Goal: Transaction & Acquisition: Purchase product/service

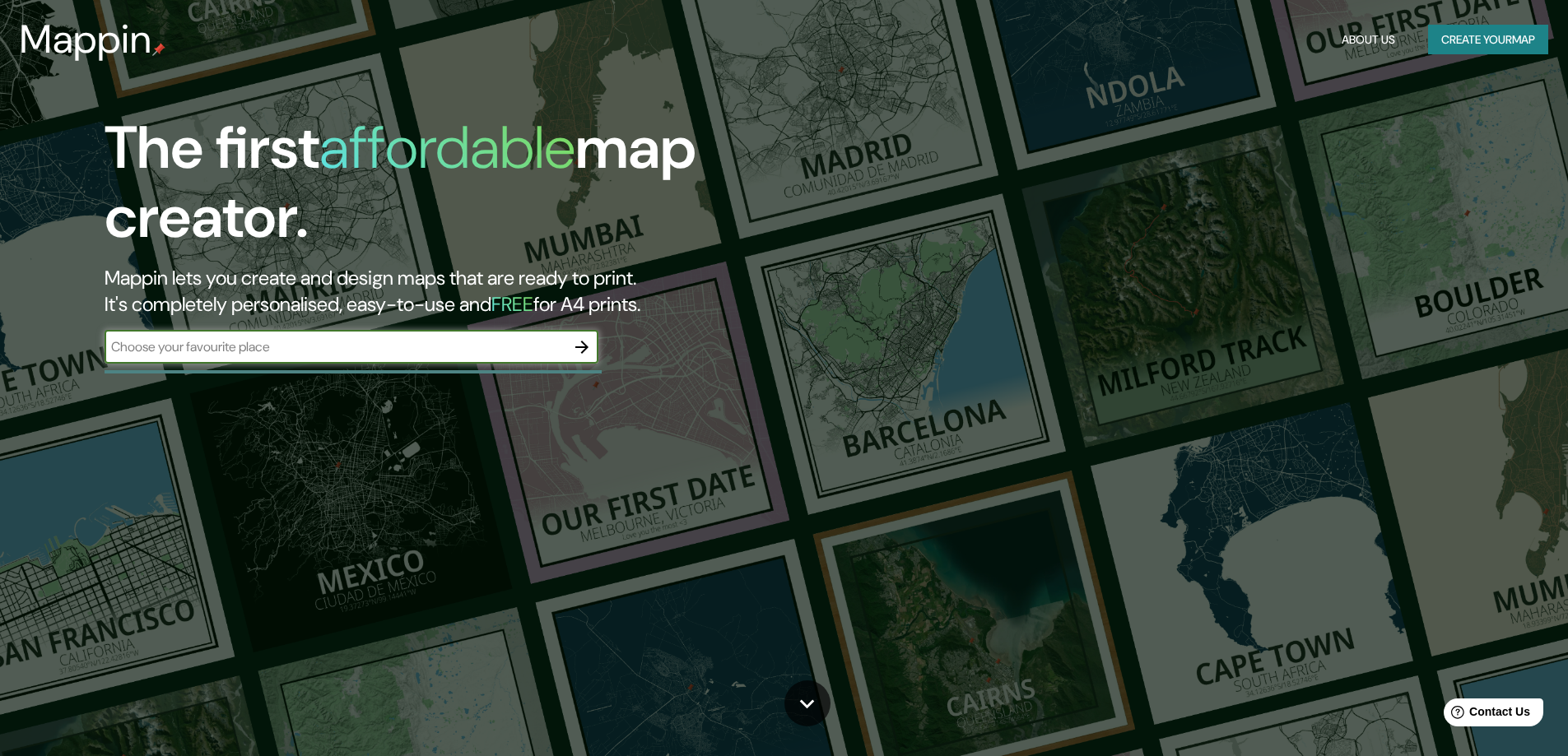
click at [572, 346] on icon "button" at bounding box center [582, 347] width 20 height 20
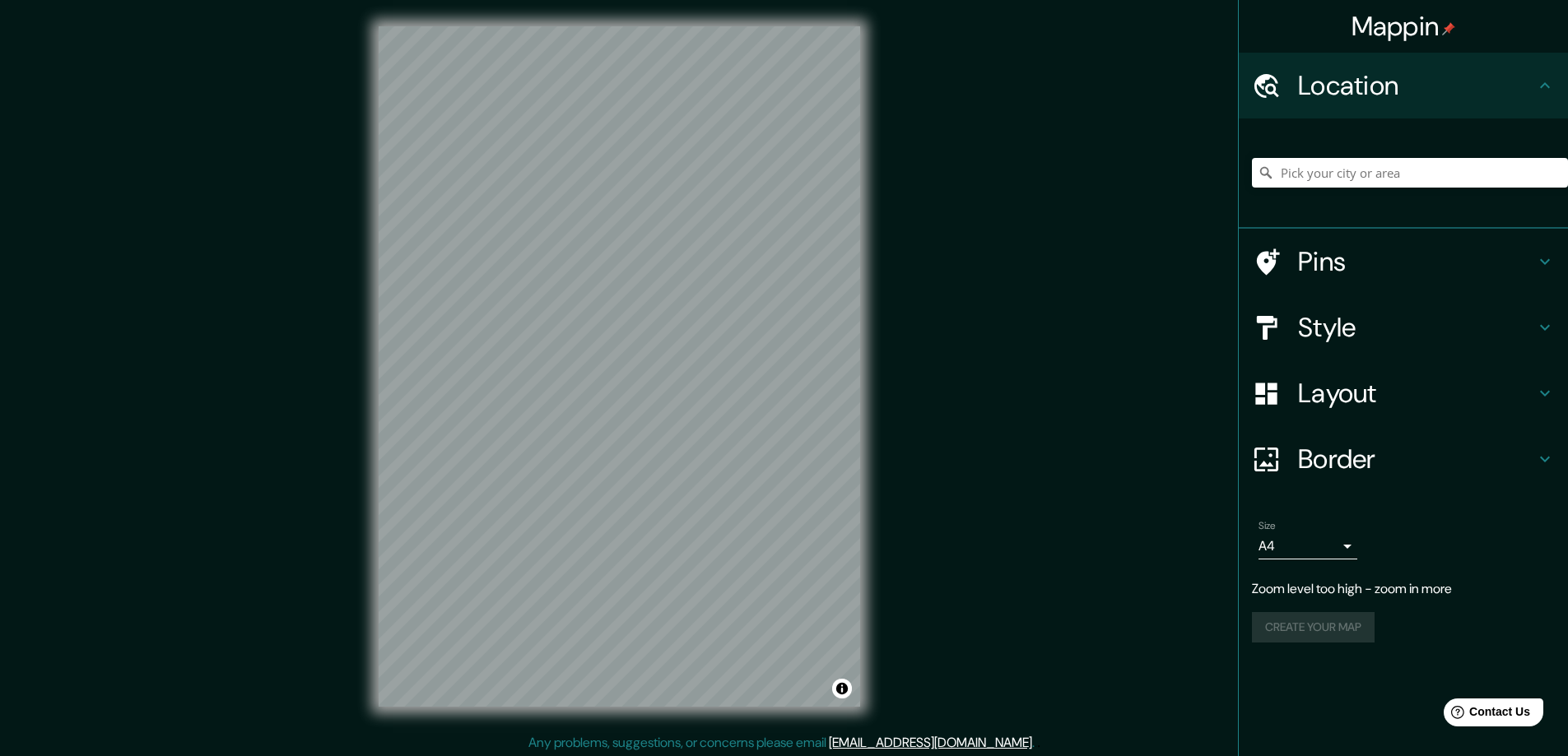
click at [891, 285] on div "Mappin Location Pins Style Layout Border Choose a border. Hint : you can make l…" at bounding box center [784, 379] width 1568 height 759
click at [900, 288] on div "Mappin Location Pins Style Layout Border Choose a border. Hint : you can make l…" at bounding box center [784, 379] width 1568 height 759
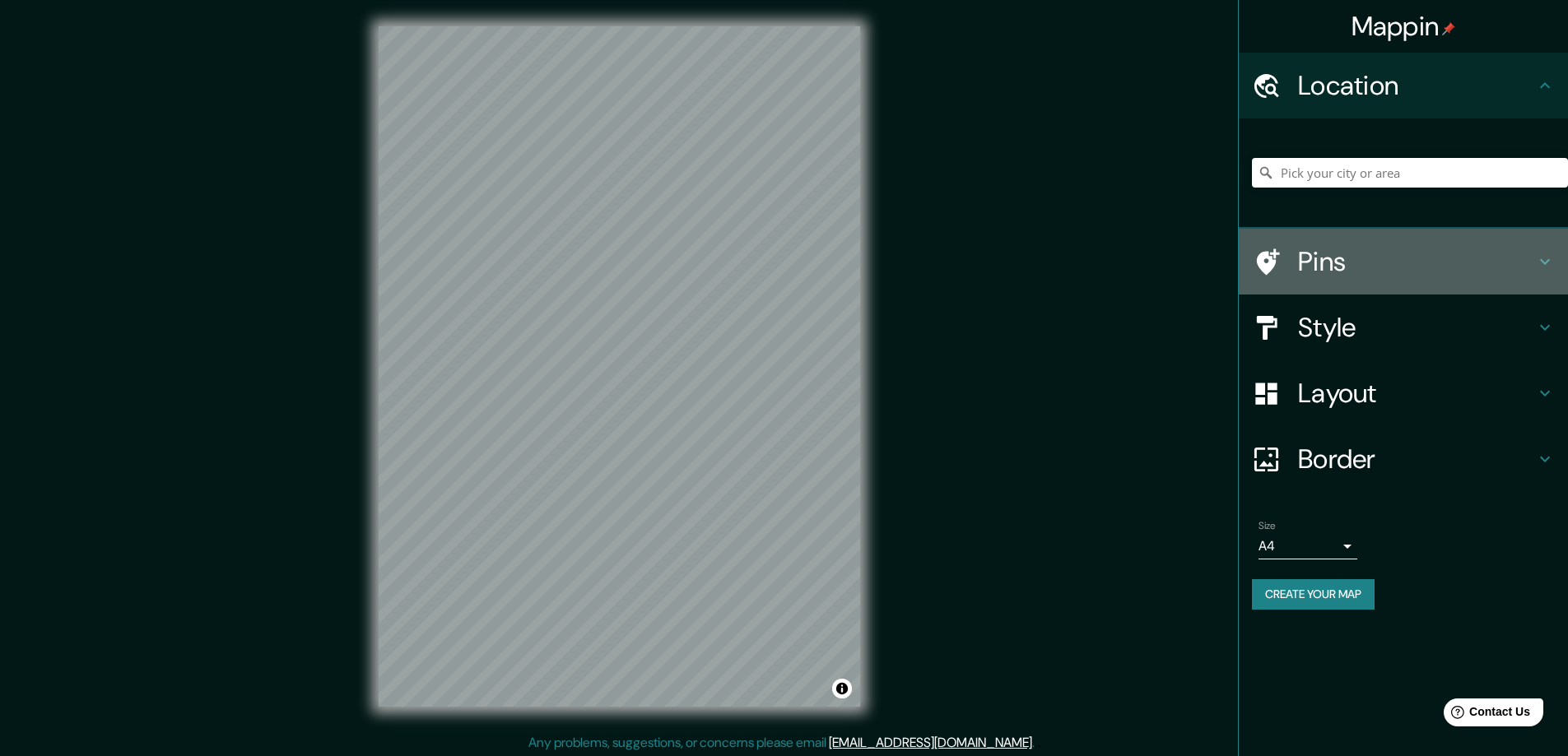
click at [1369, 260] on h4 "Pins" at bounding box center [1416, 261] width 237 height 33
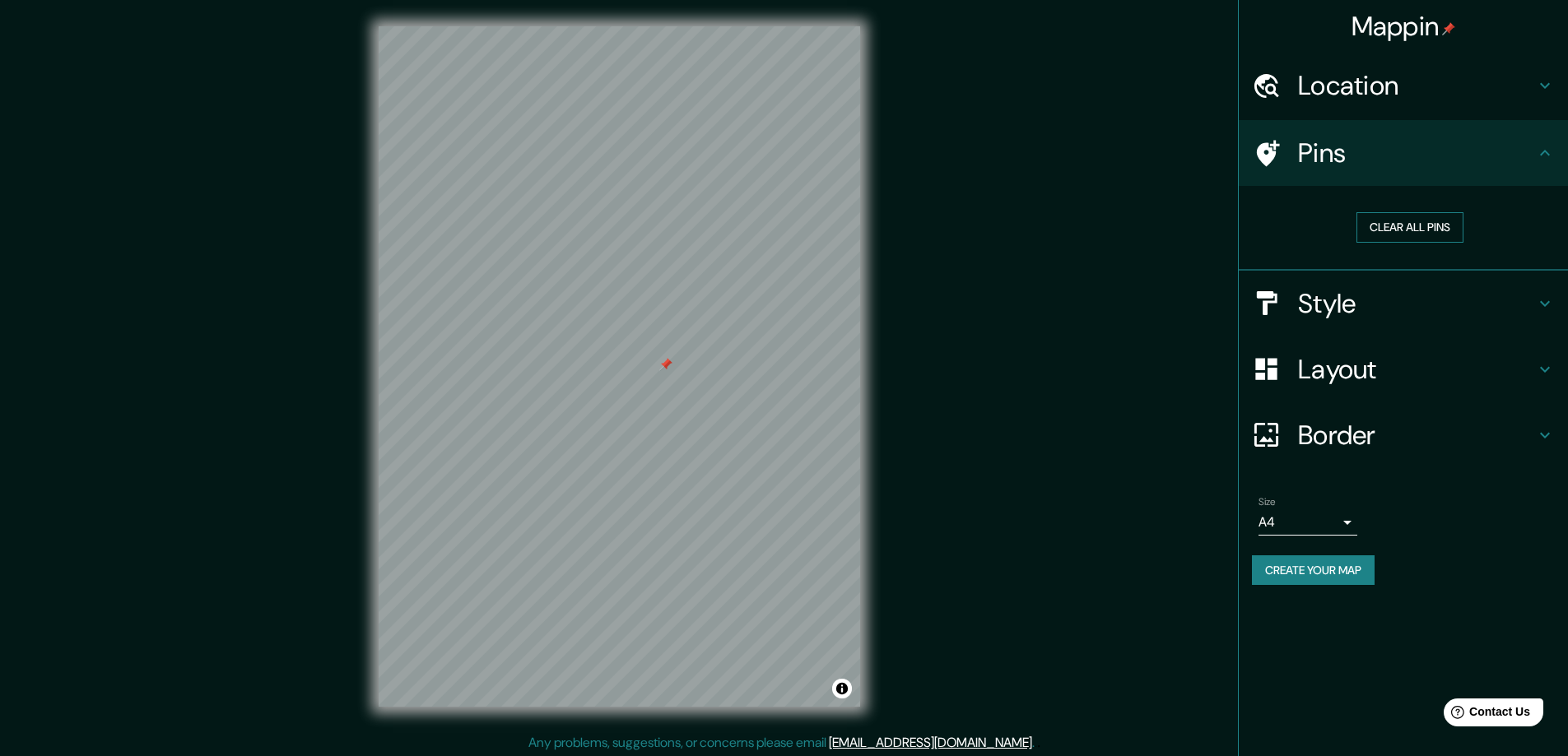
click at [1401, 234] on button "Clear all pins" at bounding box center [1409, 227] width 107 height 31
click at [1314, 529] on body "Mappin Location Pins Clear all pins Style Layout Border Choose a border. Hint :…" at bounding box center [784, 378] width 1568 height 756
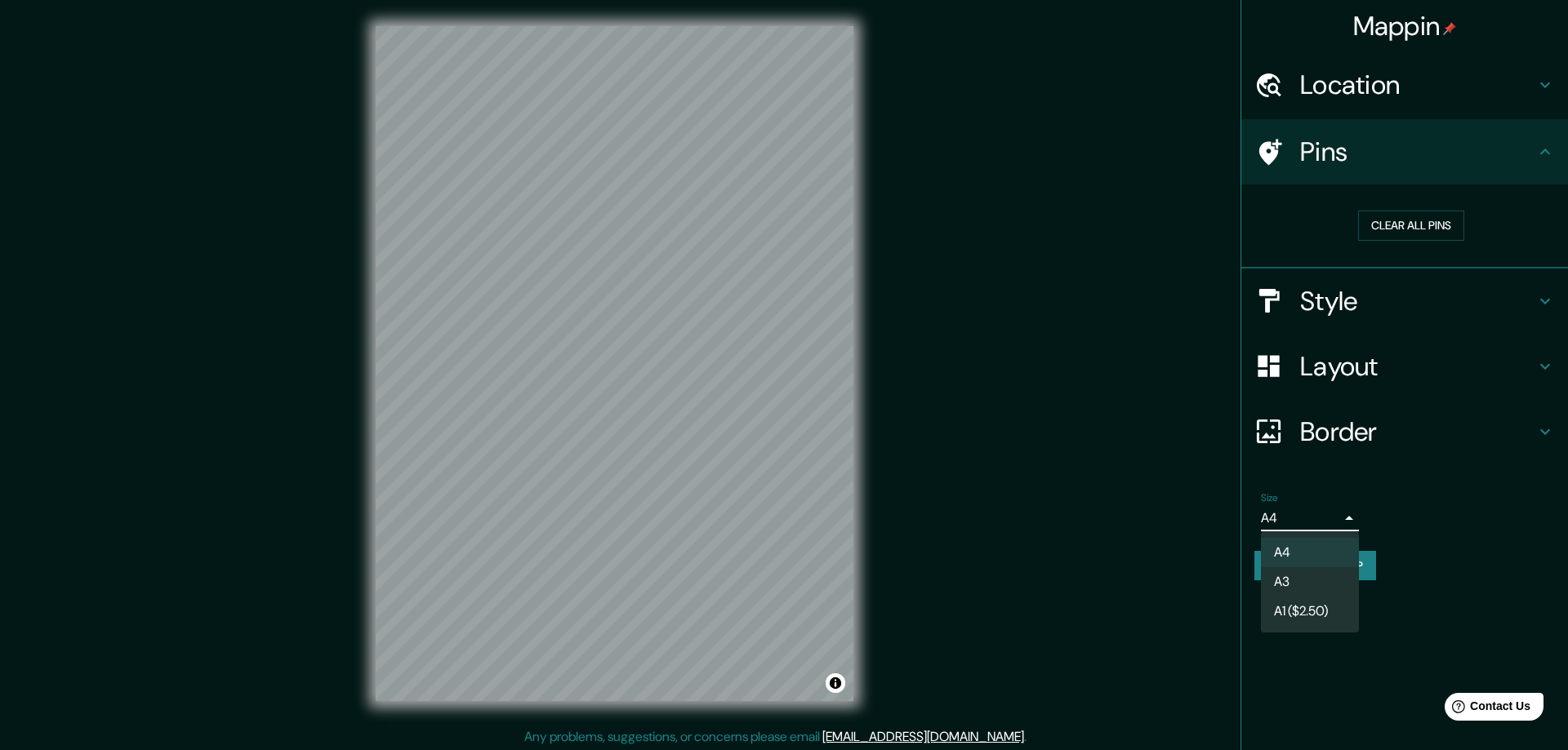
click at [1290, 585] on li "A3" at bounding box center [1310, 582] width 98 height 29
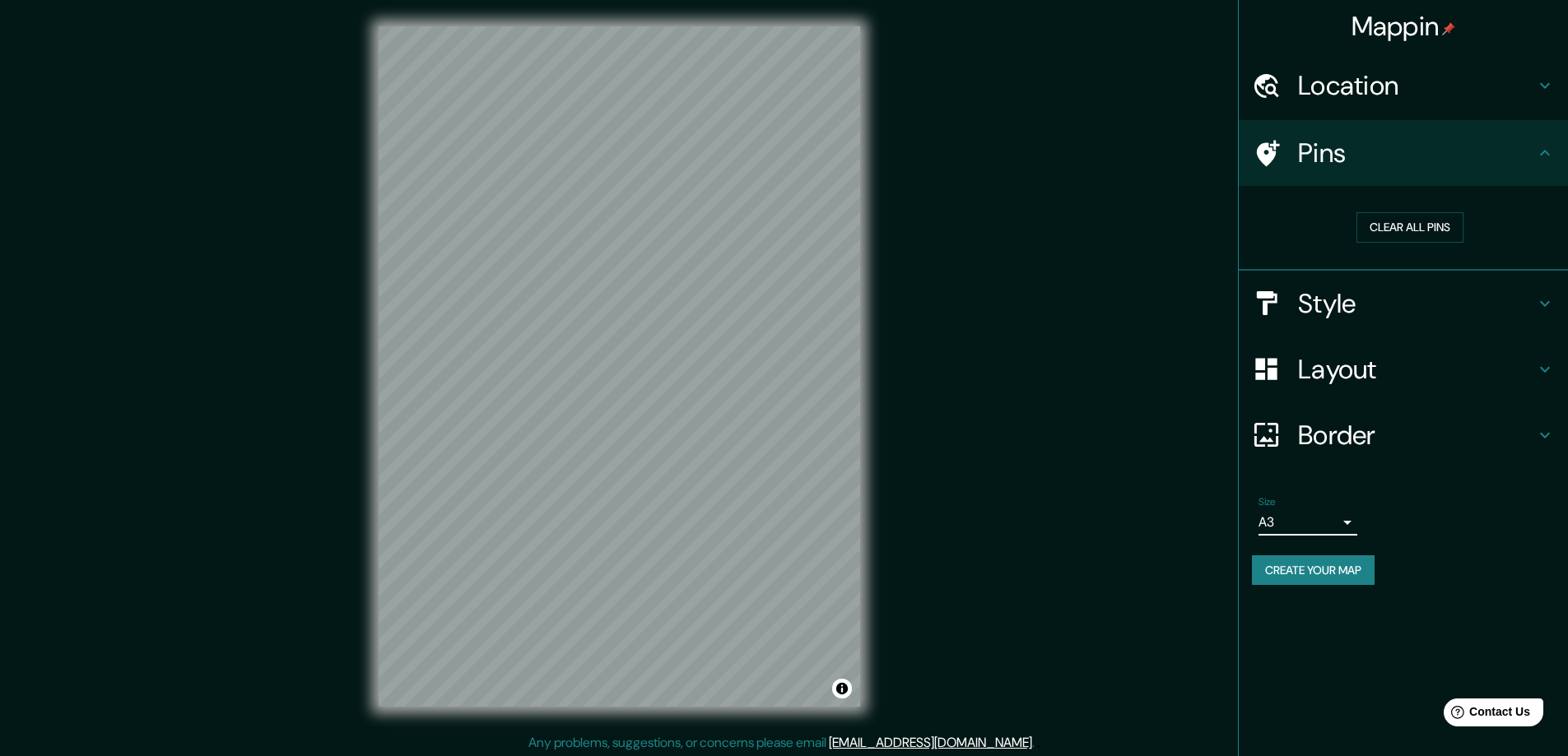
click at [1311, 527] on body "Mappin Location Pins Clear all pins Style Layout Border Choose a border. Hint :…" at bounding box center [784, 378] width 1568 height 756
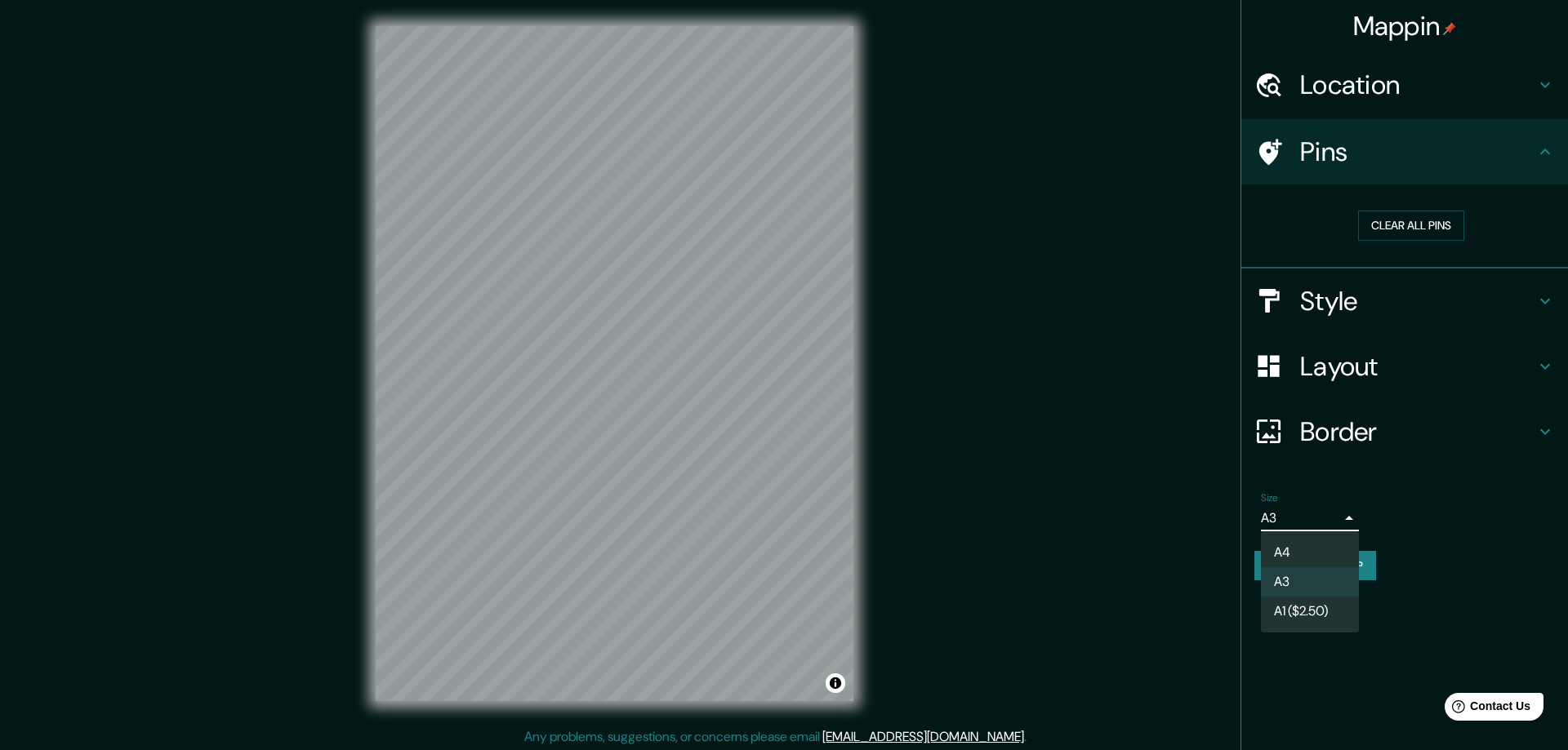
click at [1286, 548] on li "A4" at bounding box center [1310, 552] width 98 height 29
type input "single"
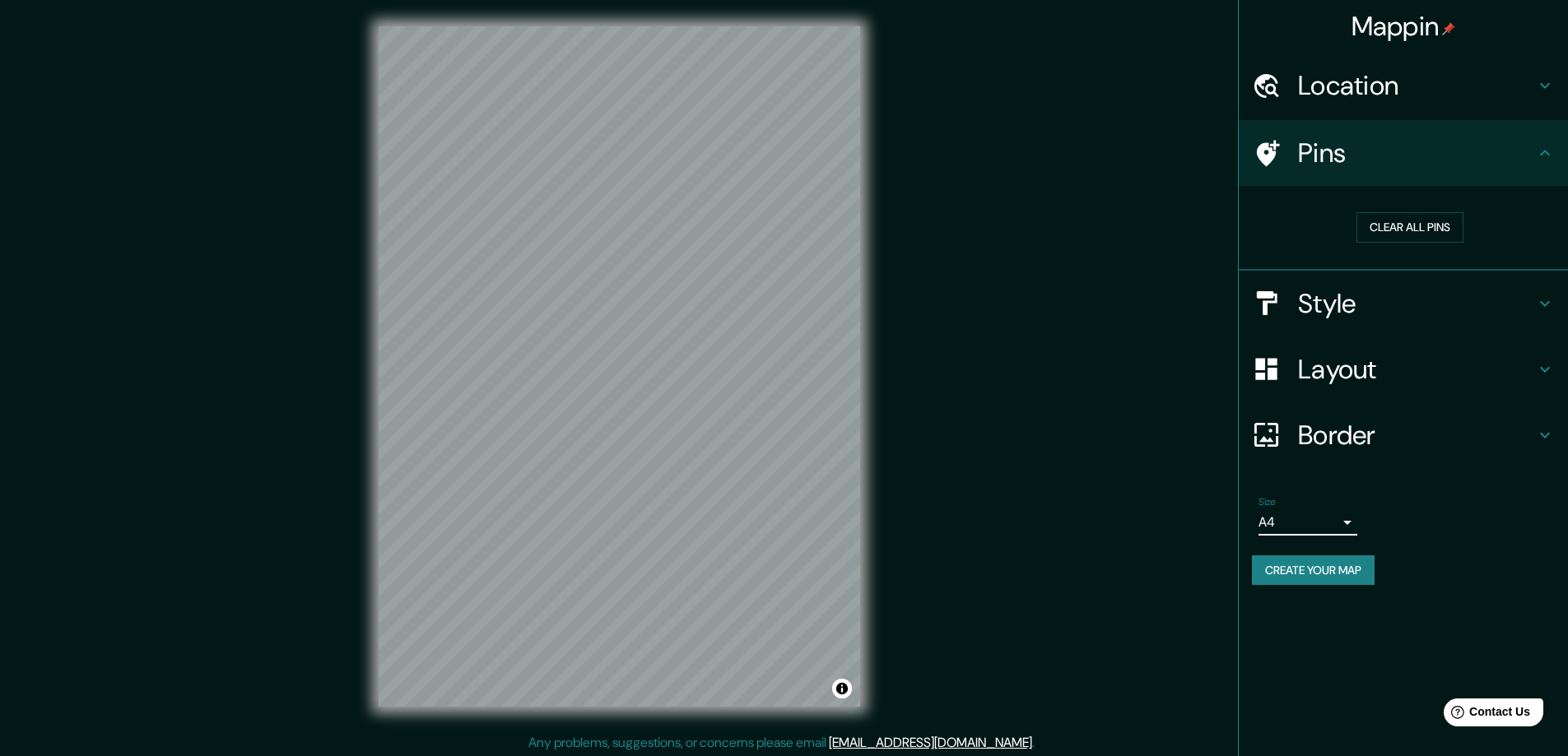
click at [1365, 357] on h4 "Layout" at bounding box center [1416, 369] width 237 height 33
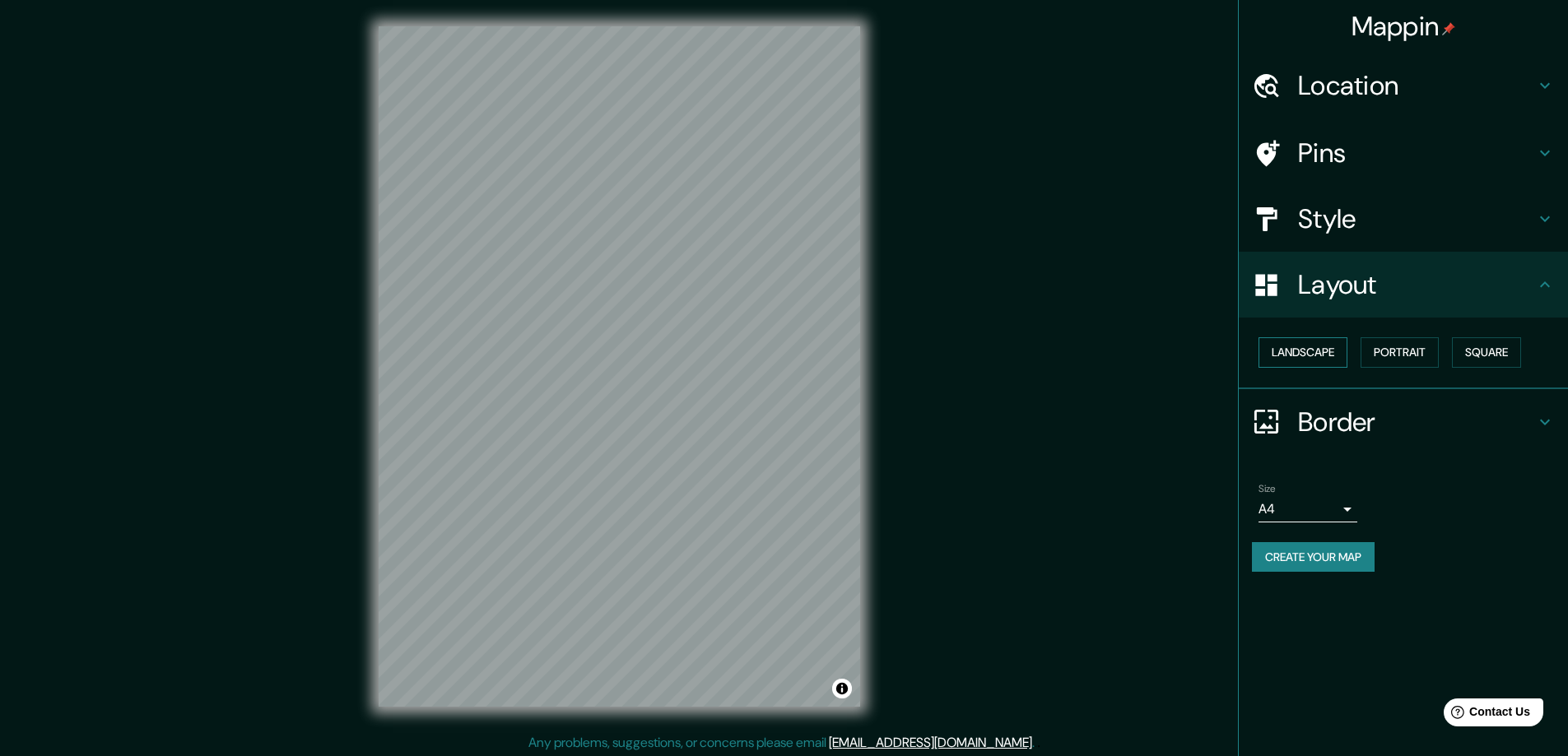
click at [1277, 356] on button "Landscape" at bounding box center [1303, 352] width 89 height 31
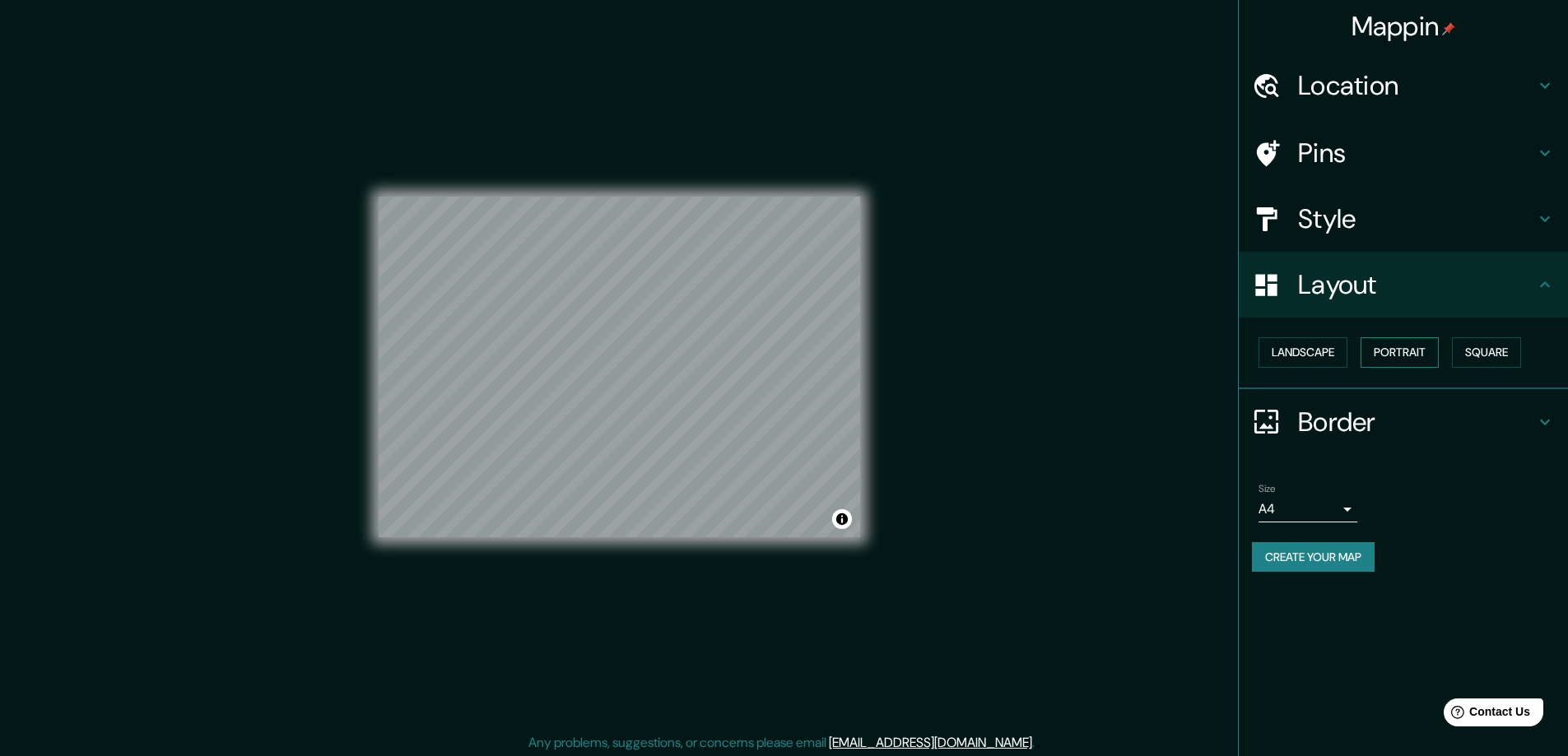
click at [1376, 350] on button "Portrait" at bounding box center [1399, 352] width 78 height 31
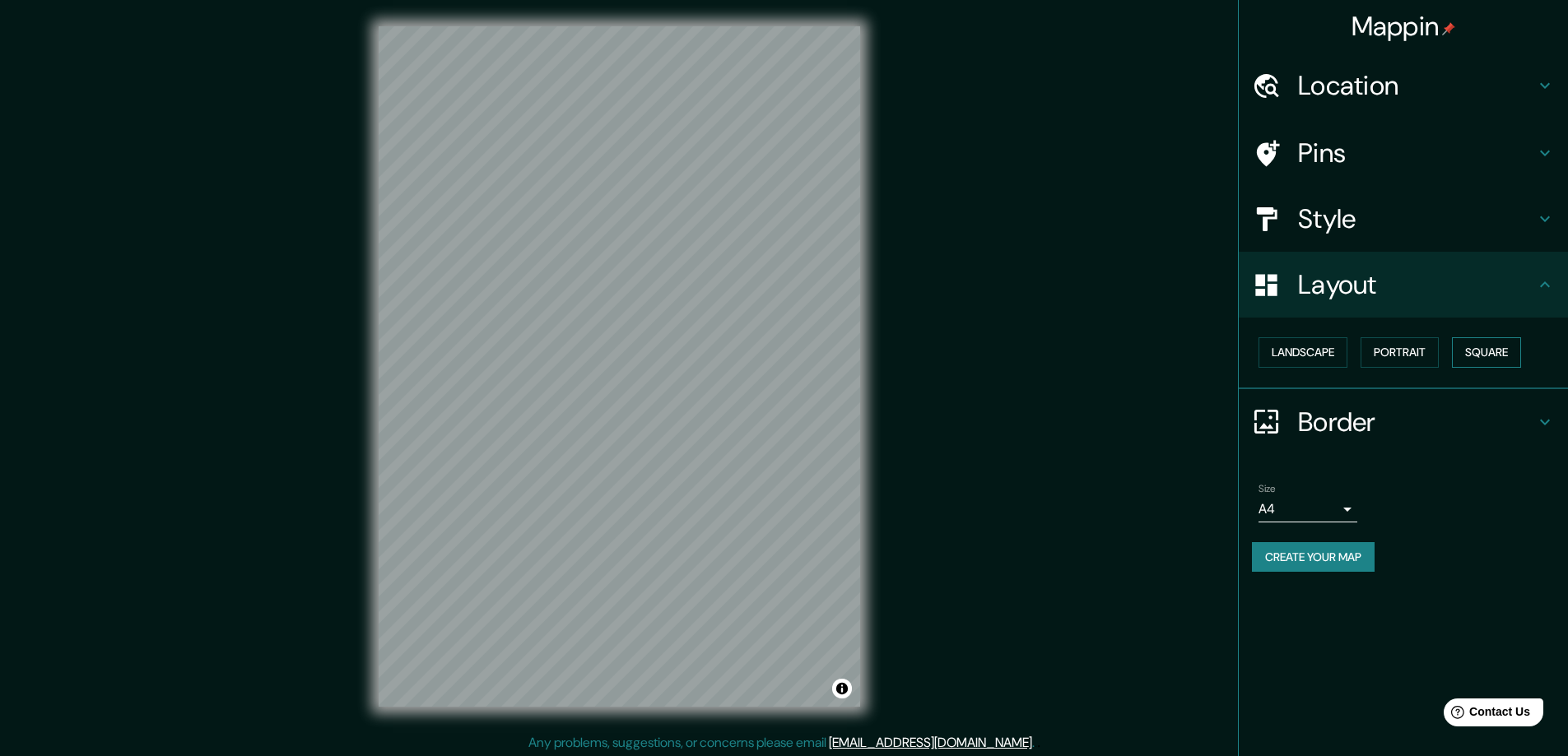
click at [1487, 350] on button "Square" at bounding box center [1486, 352] width 69 height 31
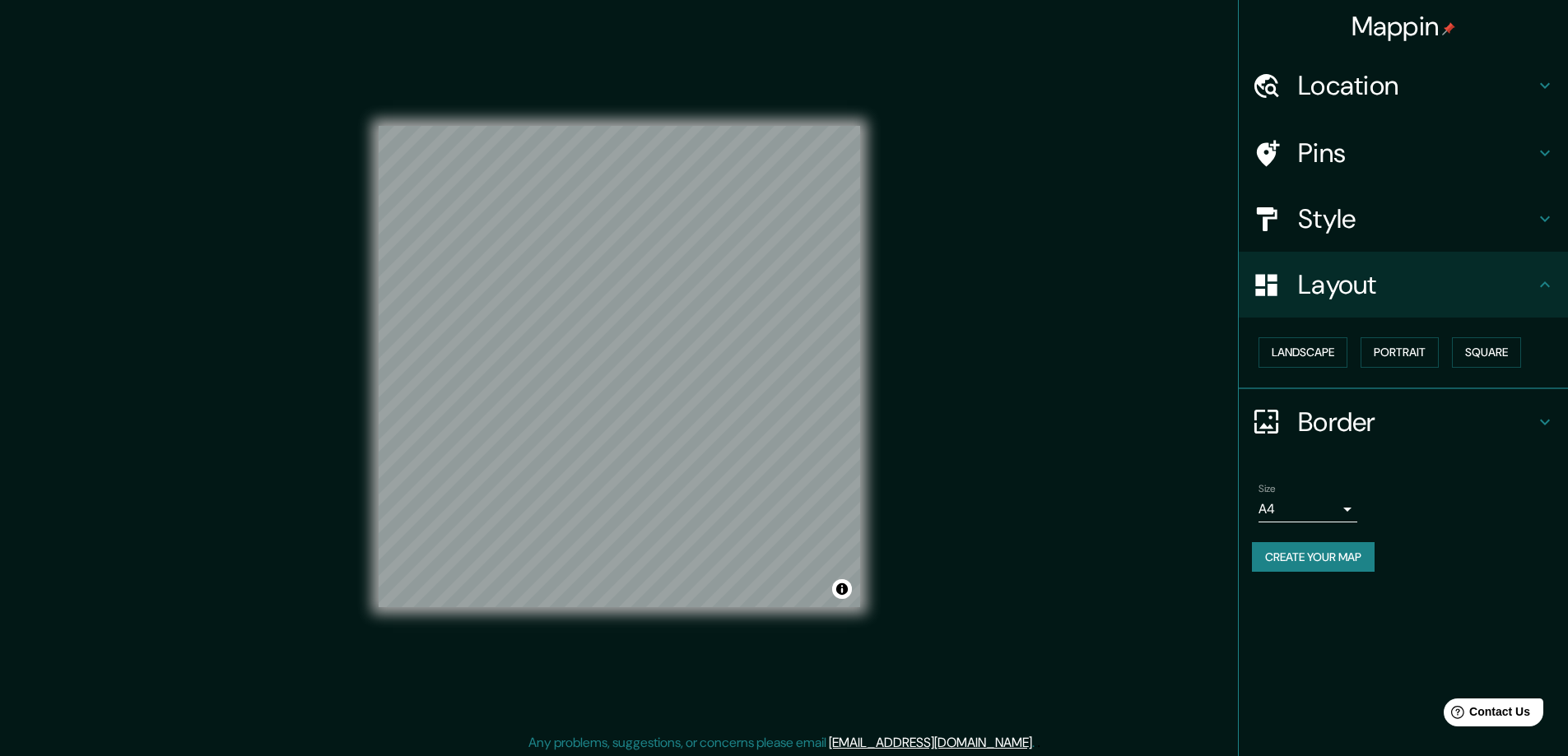
click at [1331, 561] on button "Create your map" at bounding box center [1313, 557] width 122 height 31
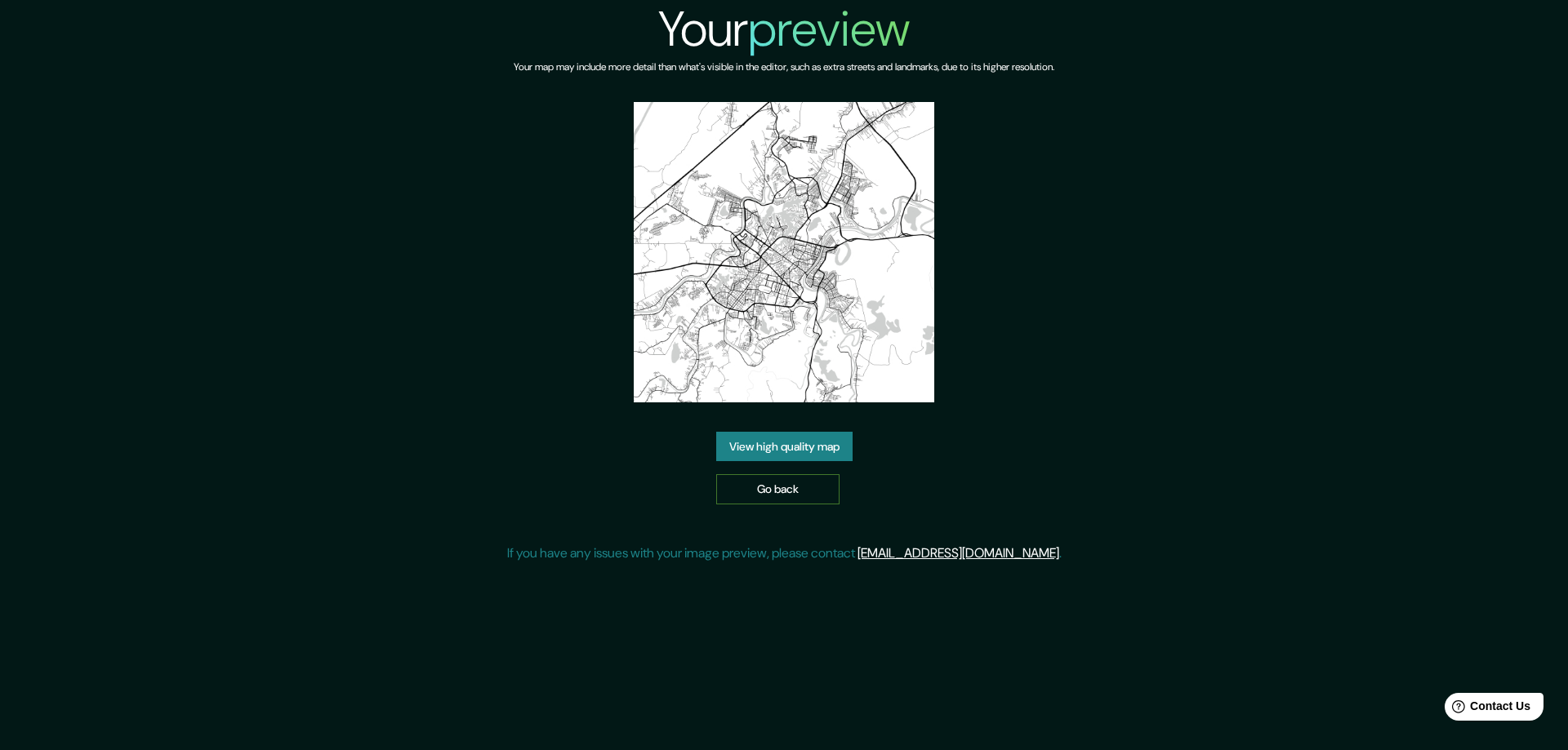
click at [790, 492] on link "Go back" at bounding box center [778, 489] width 123 height 30
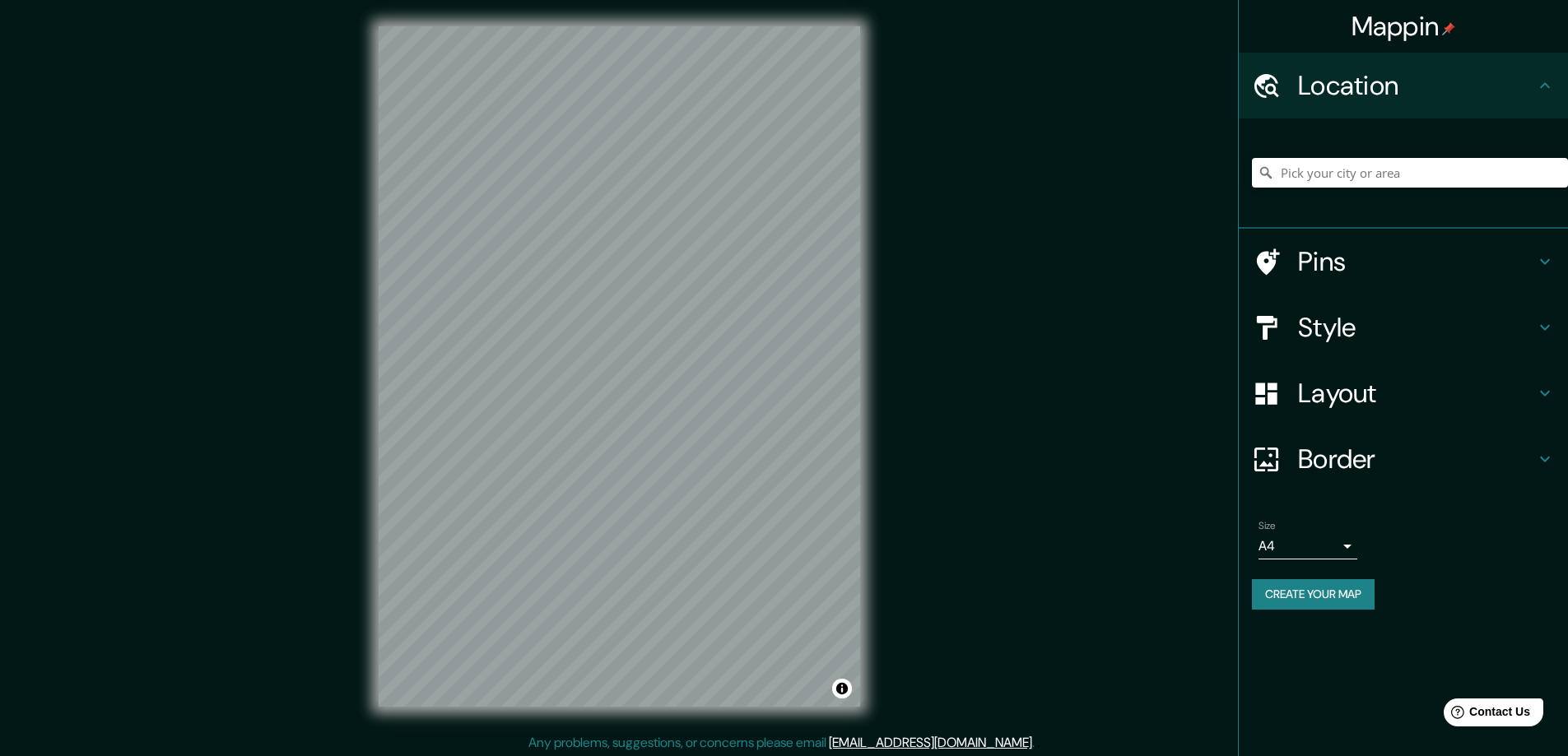
click at [1343, 339] on h4 "Style" at bounding box center [1416, 326] width 237 height 33
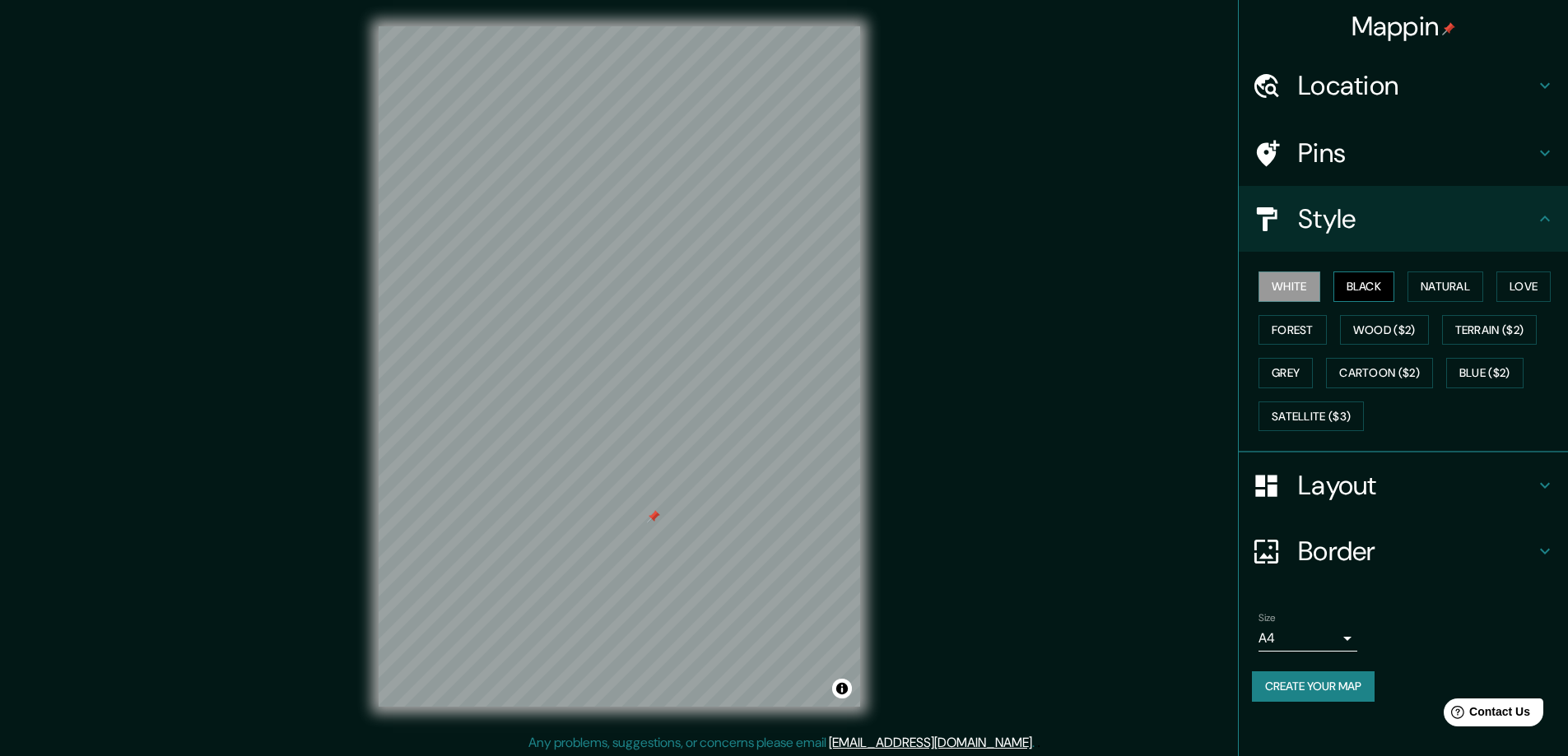
click at [1387, 286] on button "Black" at bounding box center [1364, 286] width 62 height 31
click at [1435, 283] on button "Natural" at bounding box center [1445, 286] width 76 height 31
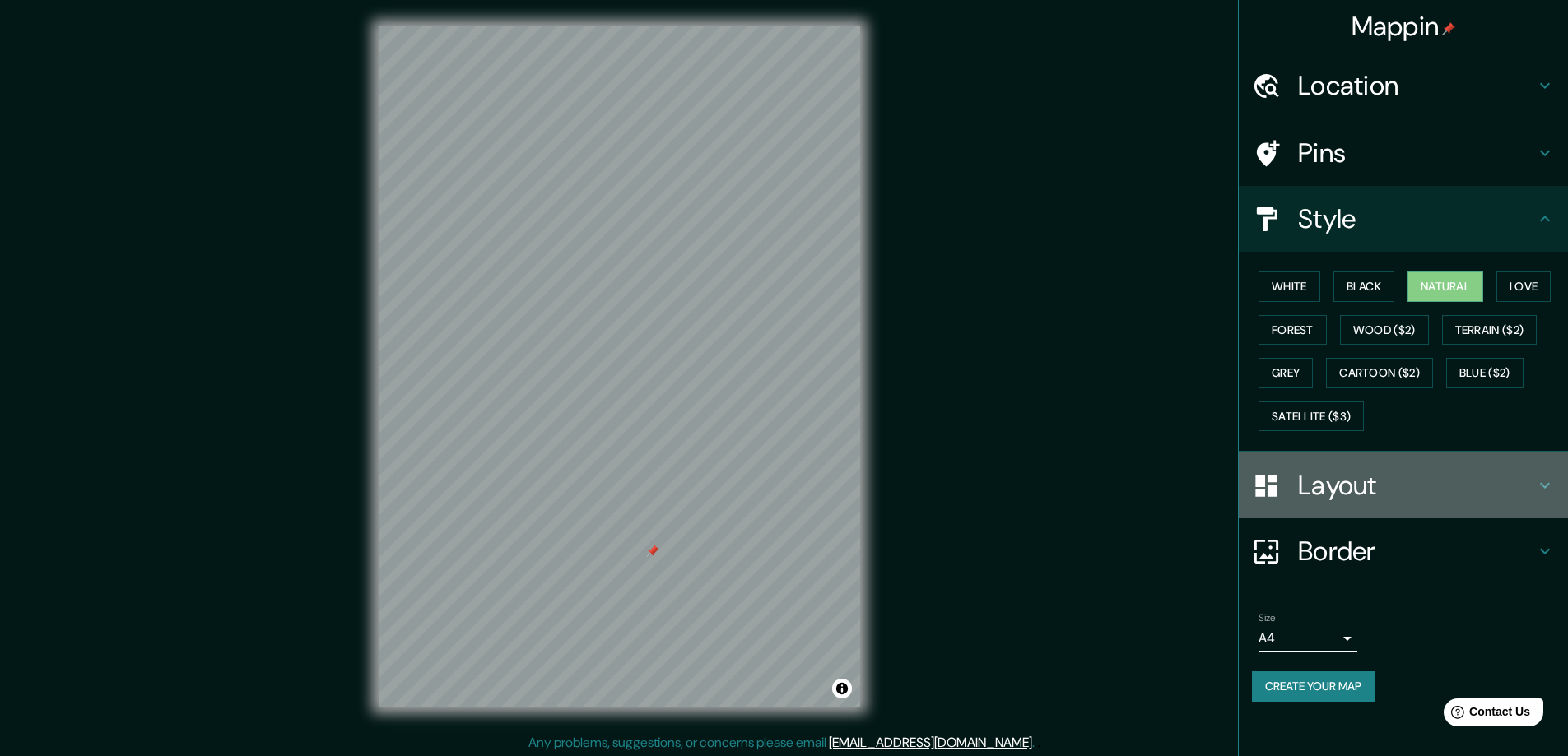
click at [1377, 490] on h4 "Layout" at bounding box center [1416, 485] width 237 height 33
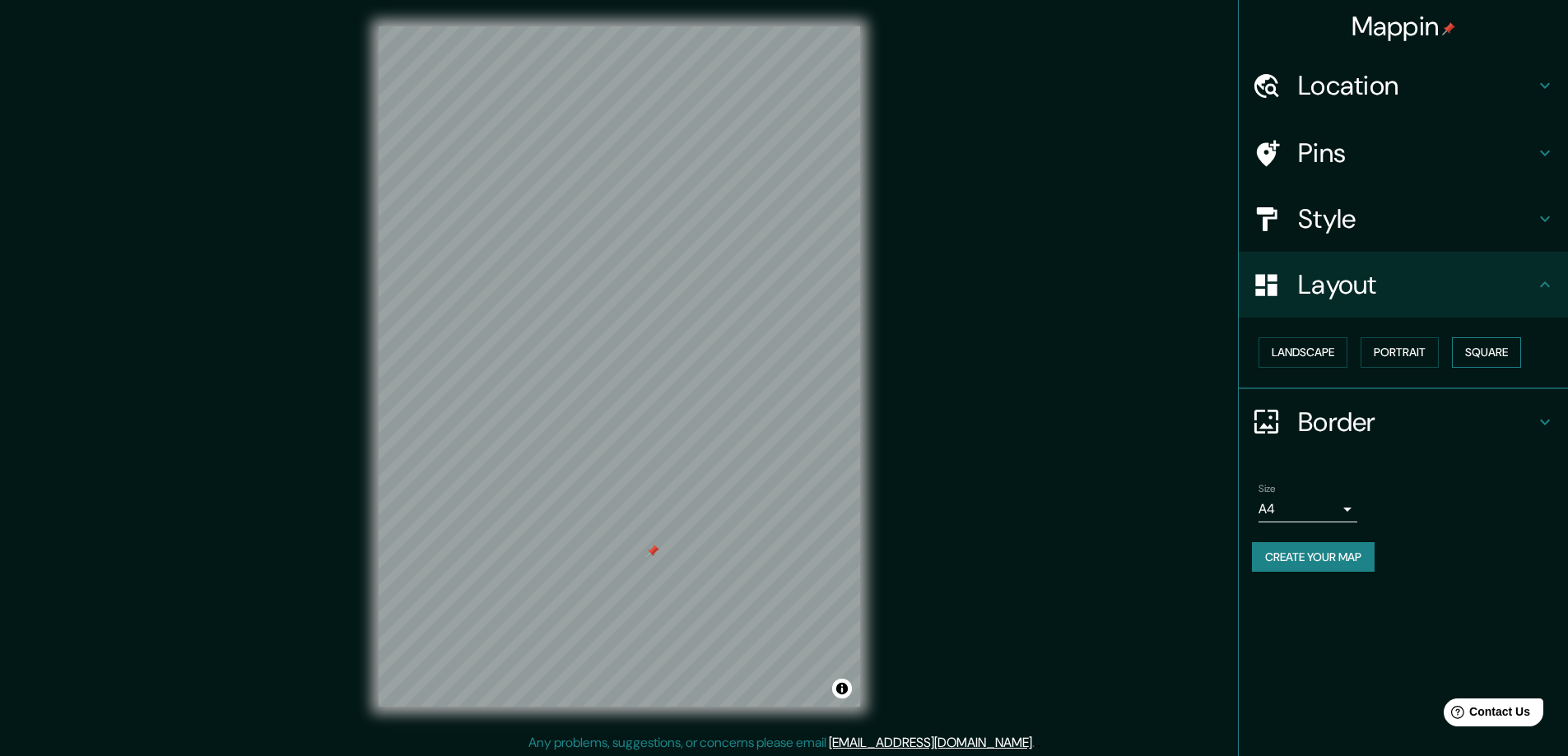
click at [1500, 354] on button "Square" at bounding box center [1486, 352] width 69 height 31
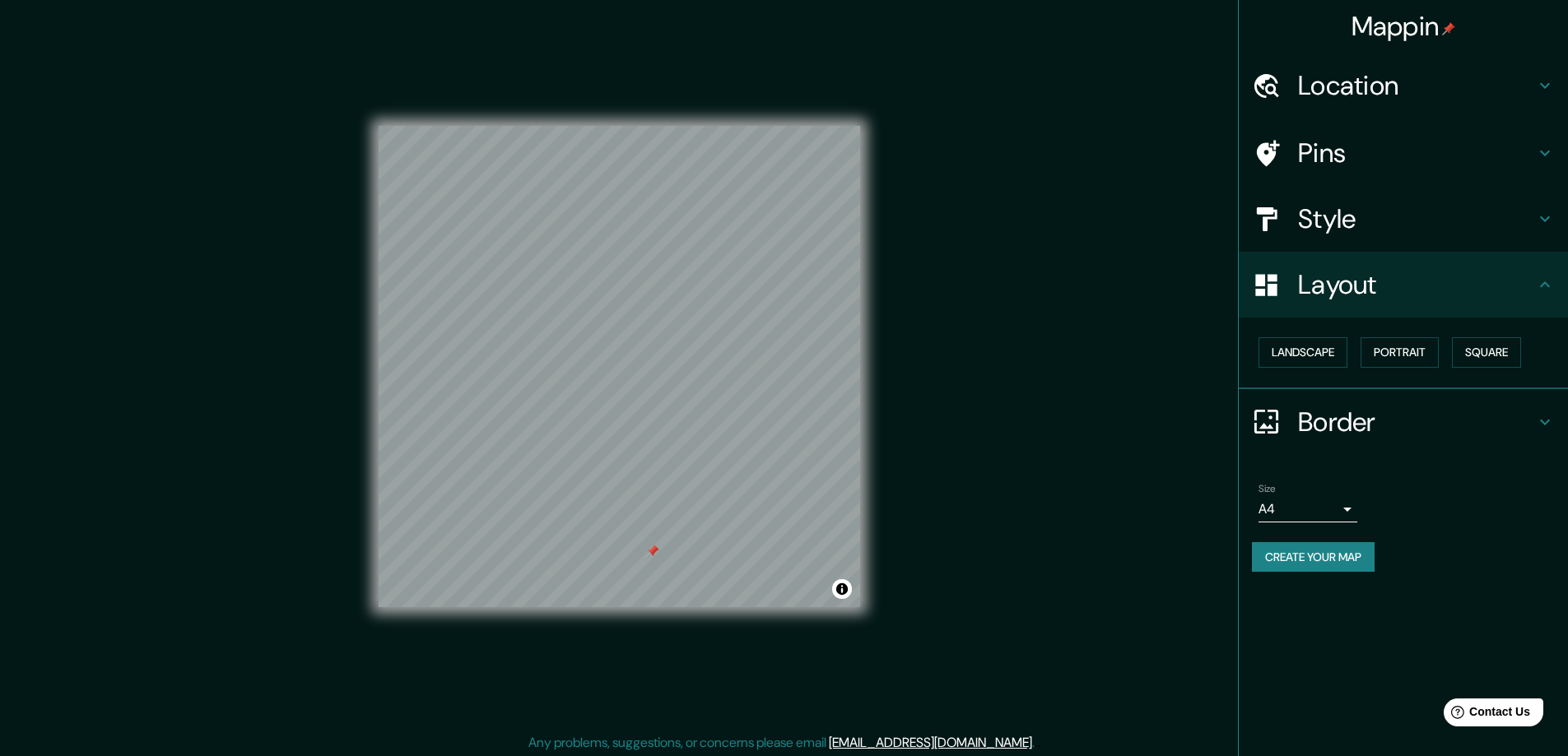
click at [1440, 424] on h4 "Border" at bounding box center [1416, 421] width 237 height 33
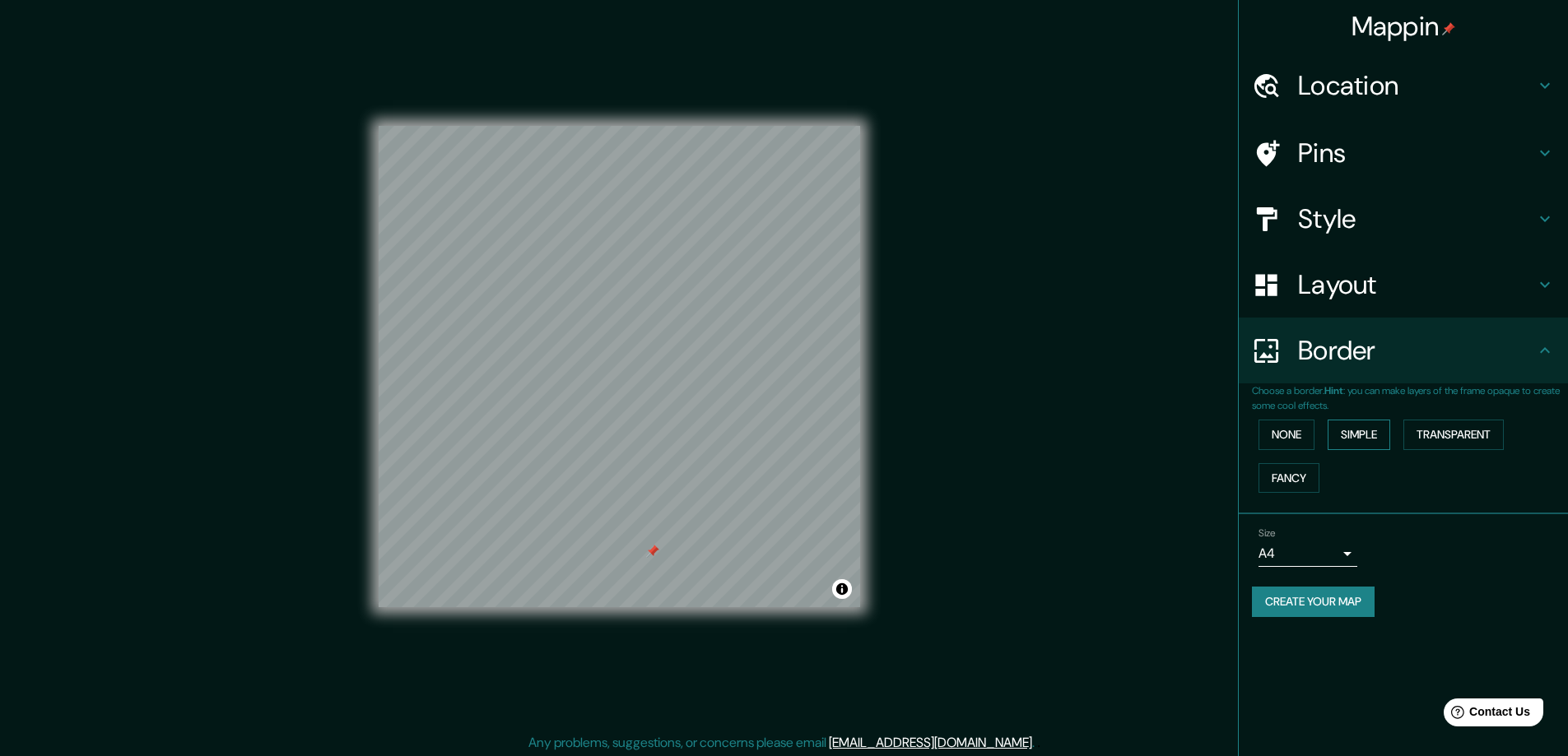
click at [1362, 432] on button "Simple" at bounding box center [1358, 435] width 62 height 31
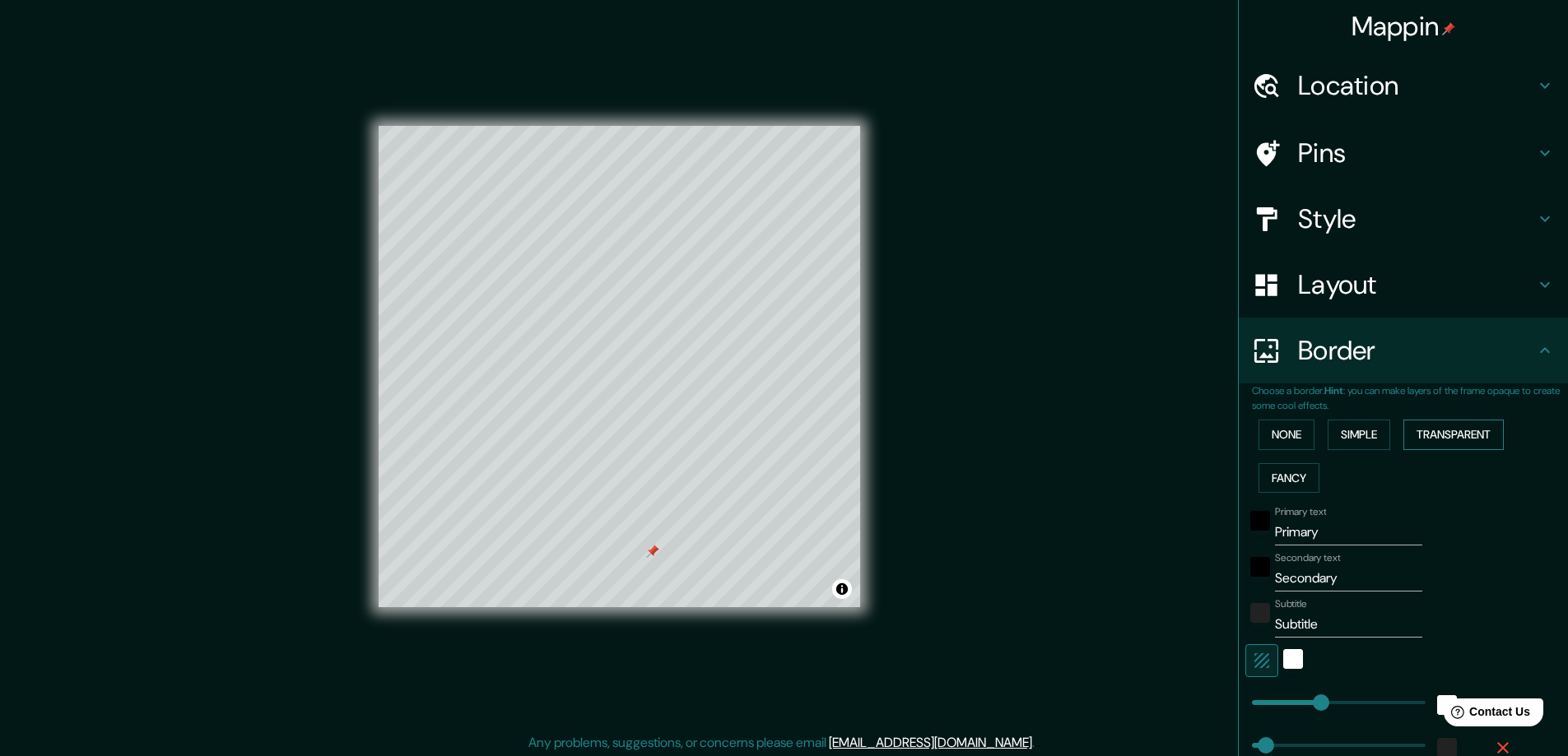
click at [1446, 429] on button "Transparent" at bounding box center [1454, 435] width 101 height 31
click at [1279, 473] on button "Fancy" at bounding box center [1289, 478] width 61 height 31
click at [1276, 436] on button "None" at bounding box center [1286, 435] width 56 height 31
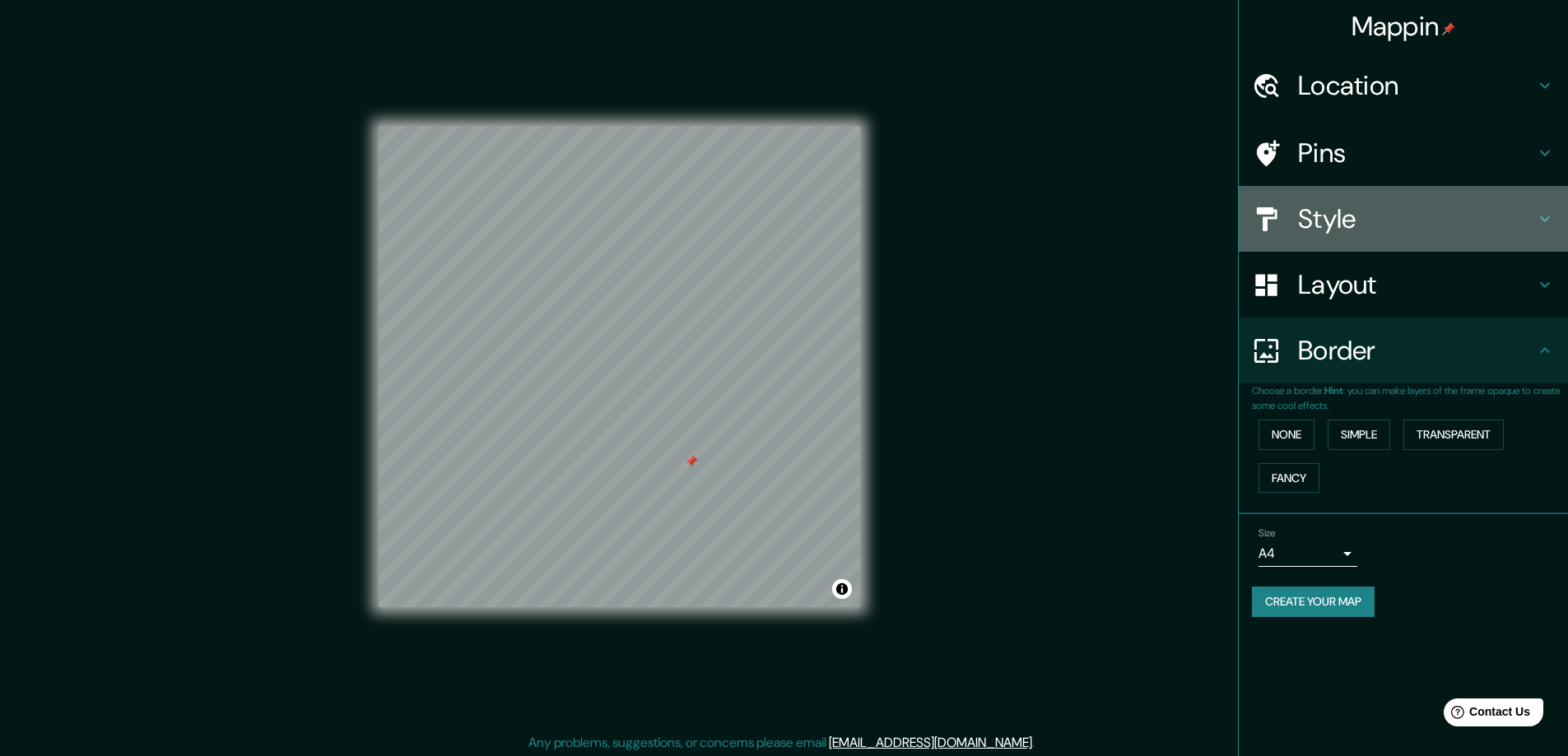
click at [1367, 219] on h4 "Style" at bounding box center [1416, 218] width 237 height 33
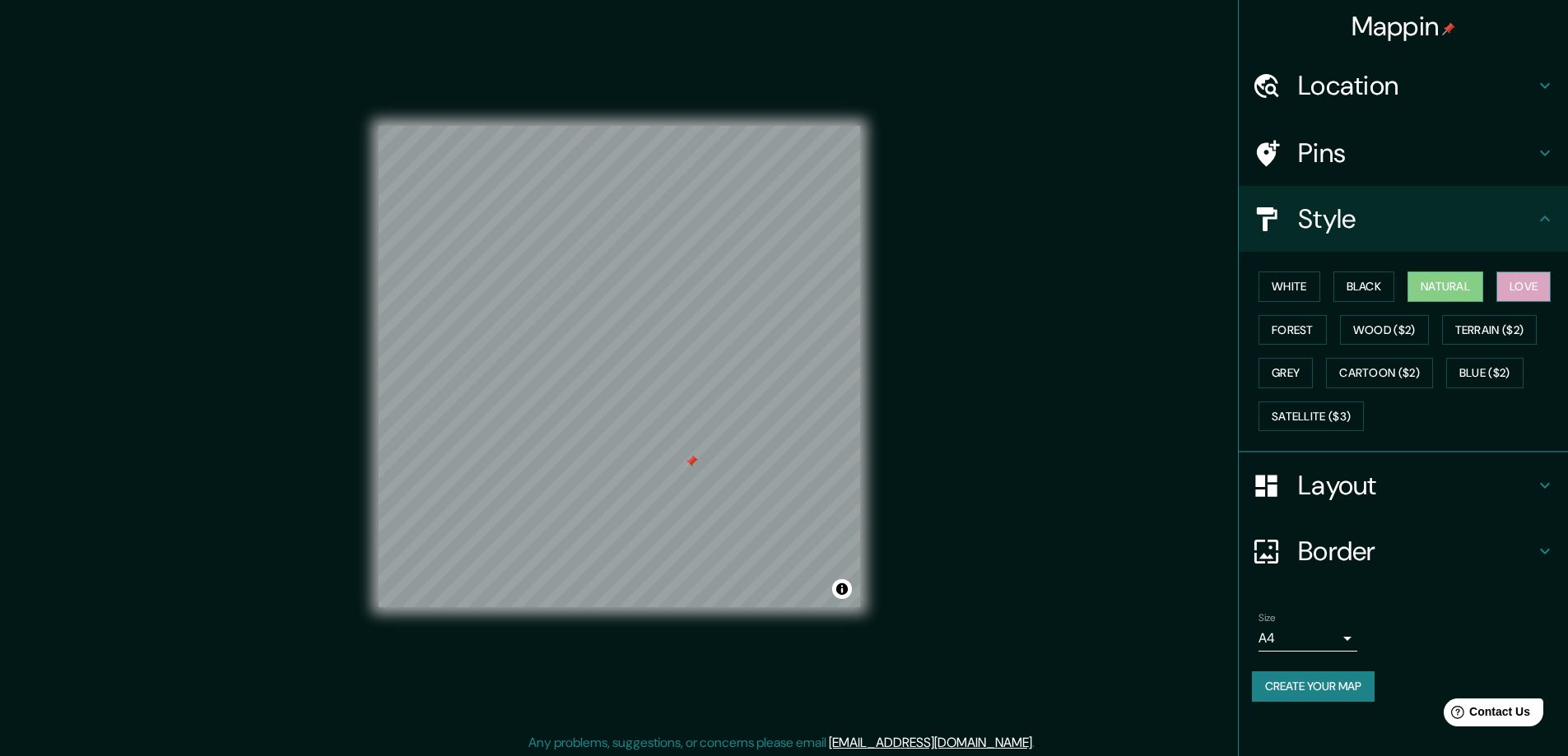
click at [1527, 285] on button "Love" at bounding box center [1523, 286] width 54 height 31
click at [1326, 331] on button "Forest" at bounding box center [1292, 330] width 68 height 31
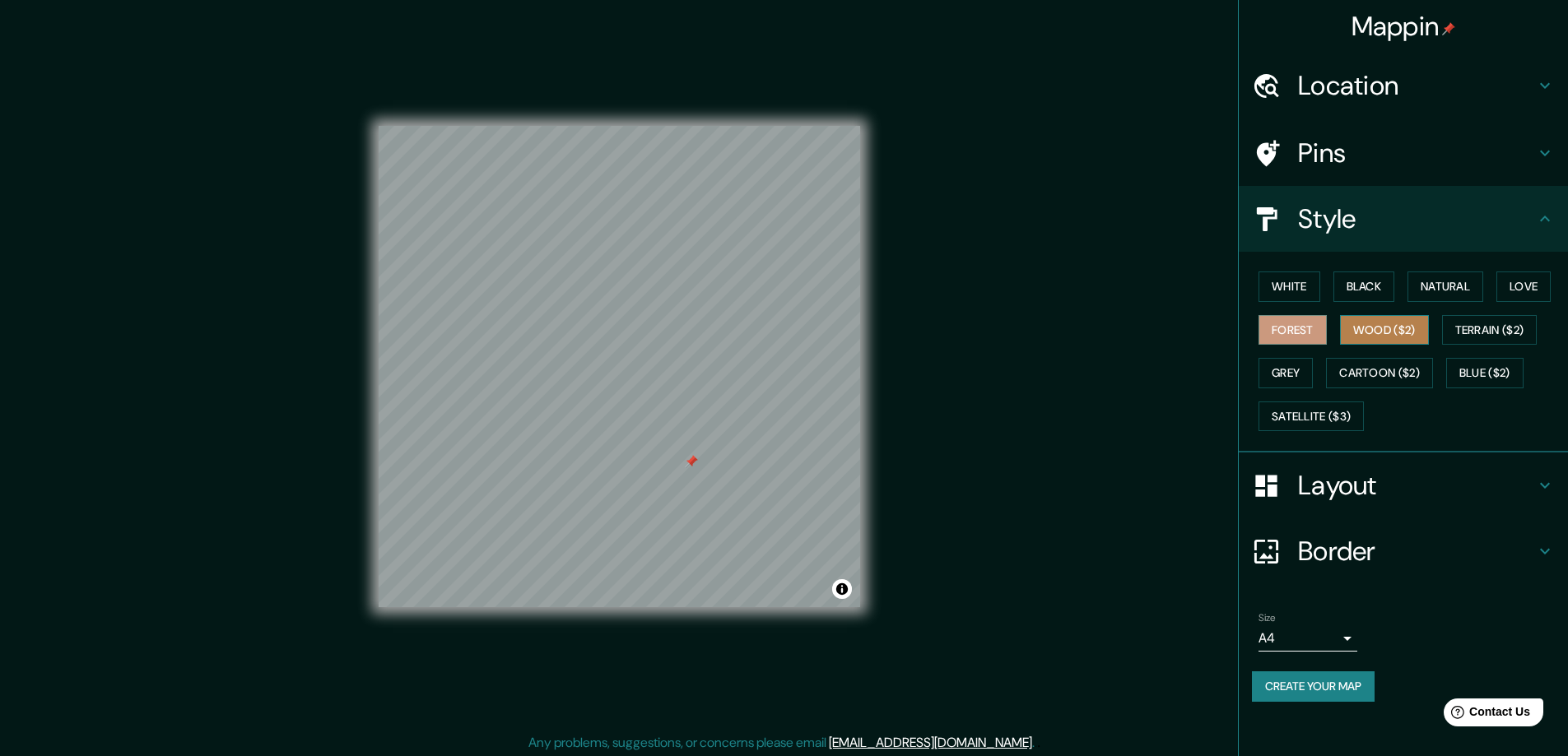
click at [1382, 330] on button "Wood ($2)" at bounding box center [1385, 330] width 89 height 31
click at [1489, 331] on button "Terrain ($2)" at bounding box center [1489, 330] width 96 height 31
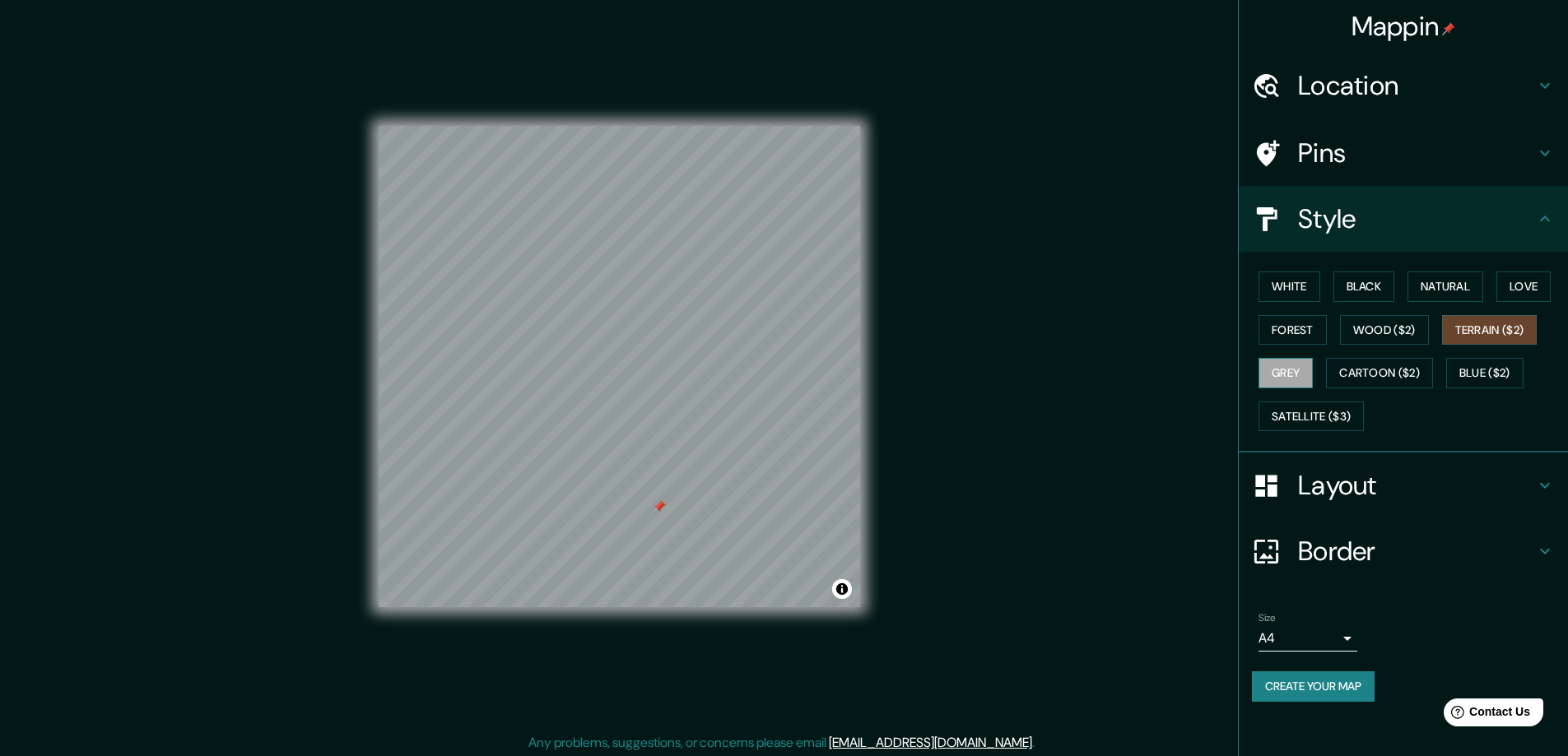
click at [1304, 376] on button "Grey" at bounding box center [1285, 373] width 54 height 31
click at [1451, 290] on button "Natural" at bounding box center [1445, 286] width 76 height 31
click at [1333, 689] on button "Create your map" at bounding box center [1313, 686] width 122 height 31
click at [1304, 692] on button "Create your map" at bounding box center [1313, 686] width 122 height 31
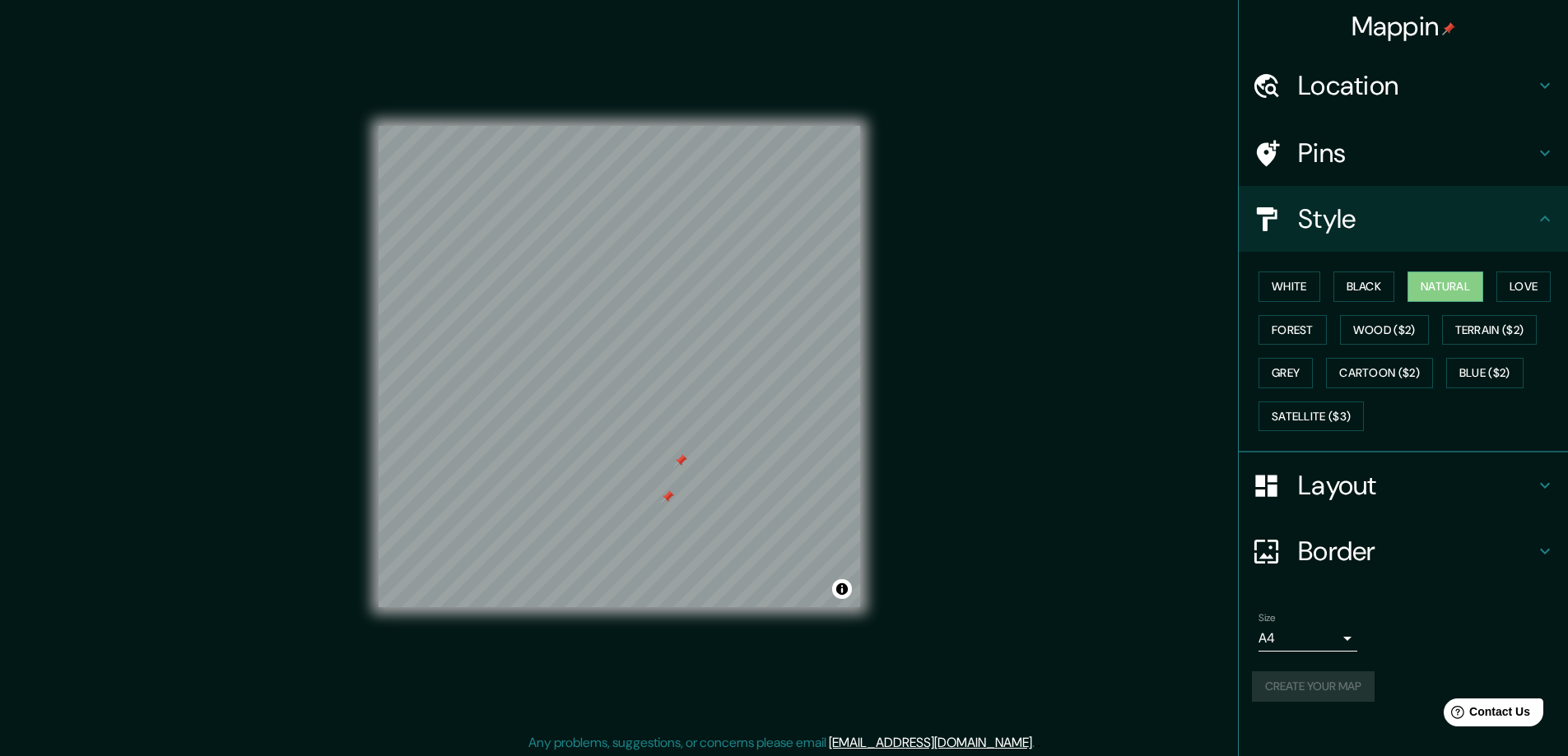
click at [1465, 153] on h4 "Pins" at bounding box center [1416, 153] width 237 height 33
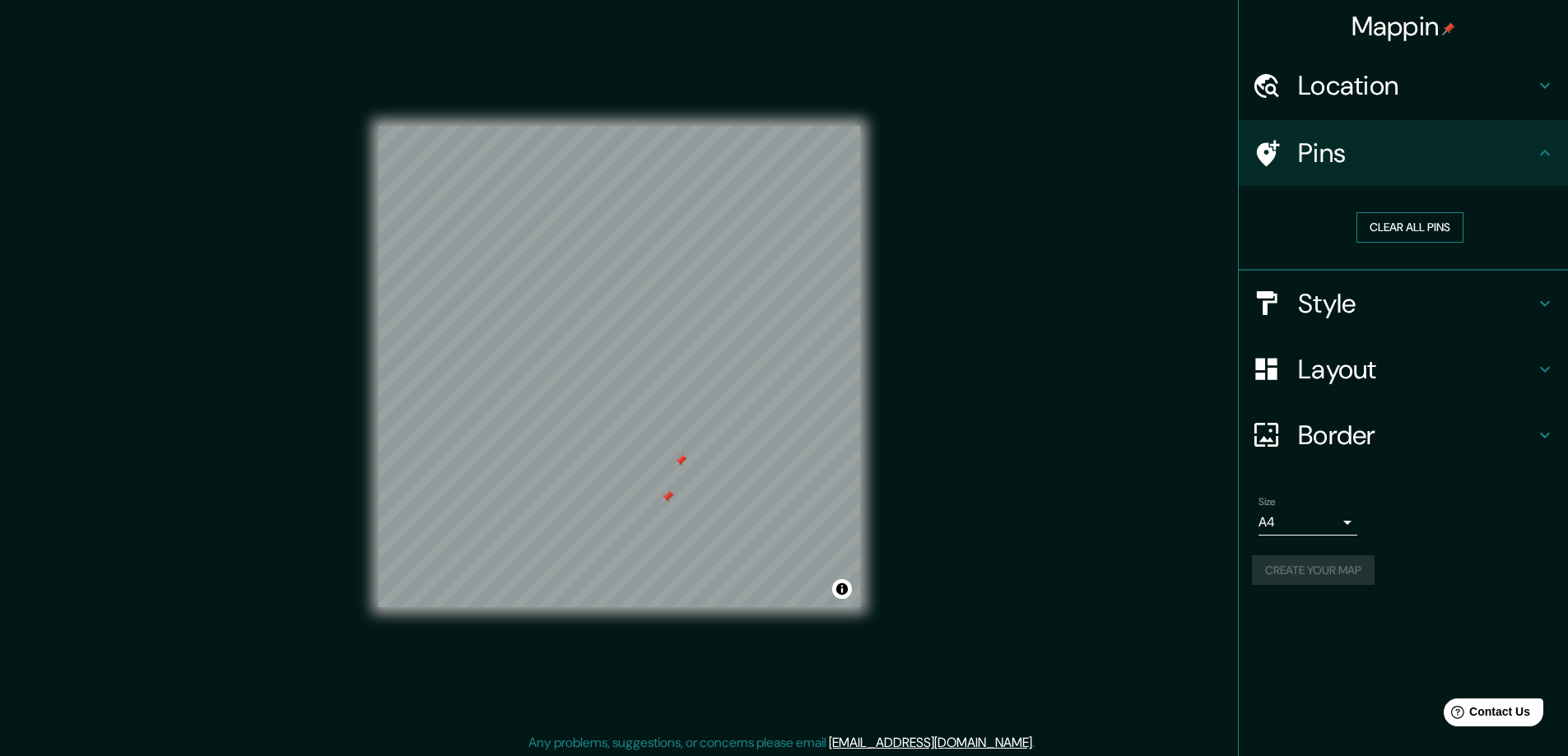
click at [1421, 230] on button "Clear all pins" at bounding box center [1409, 227] width 107 height 31
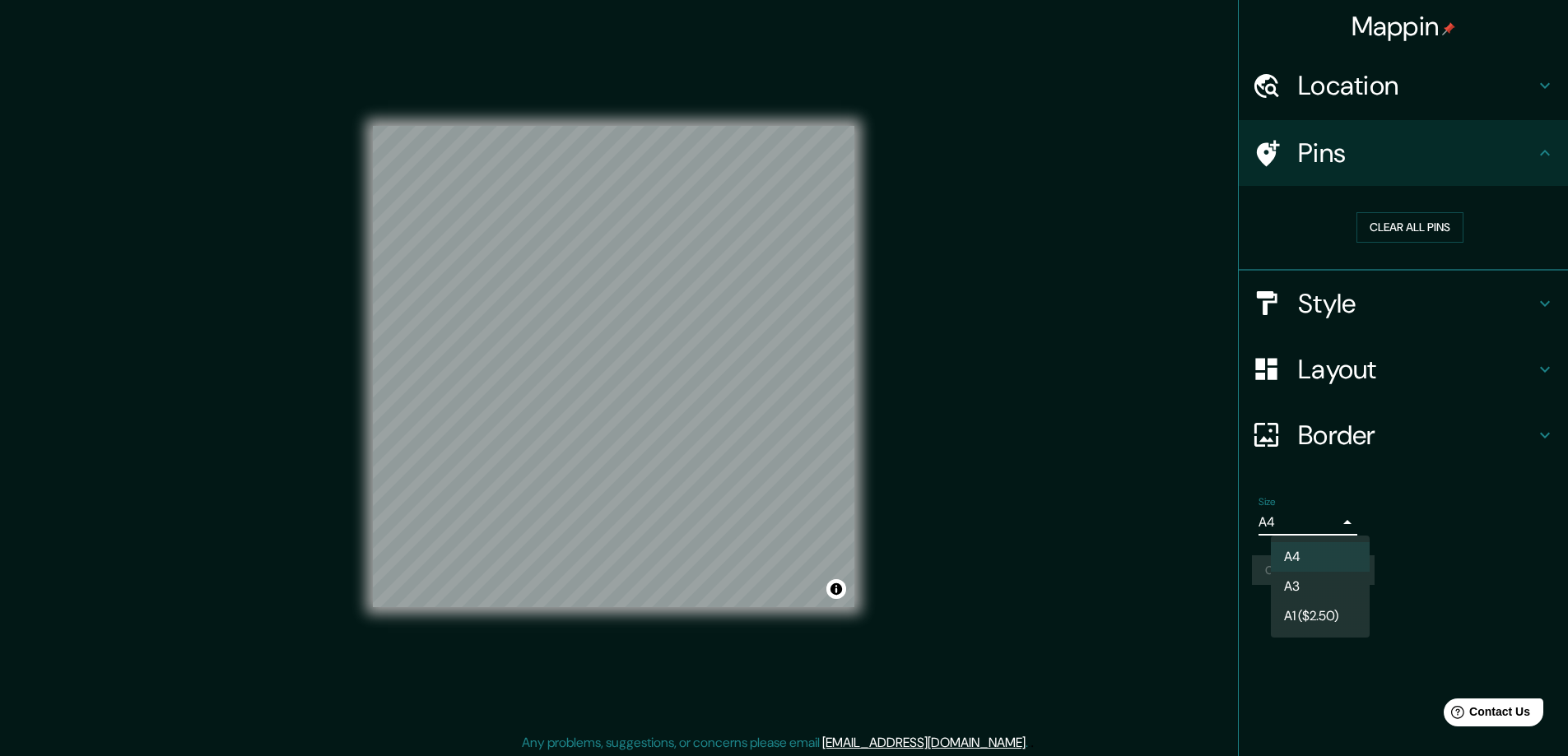
click at [1312, 515] on body "Mappin Location Pins Clear all pins Style Layout Border Choose a border. Hint :…" at bounding box center [784, 378] width 1568 height 756
click at [1312, 515] on div at bounding box center [790, 378] width 1581 height 756
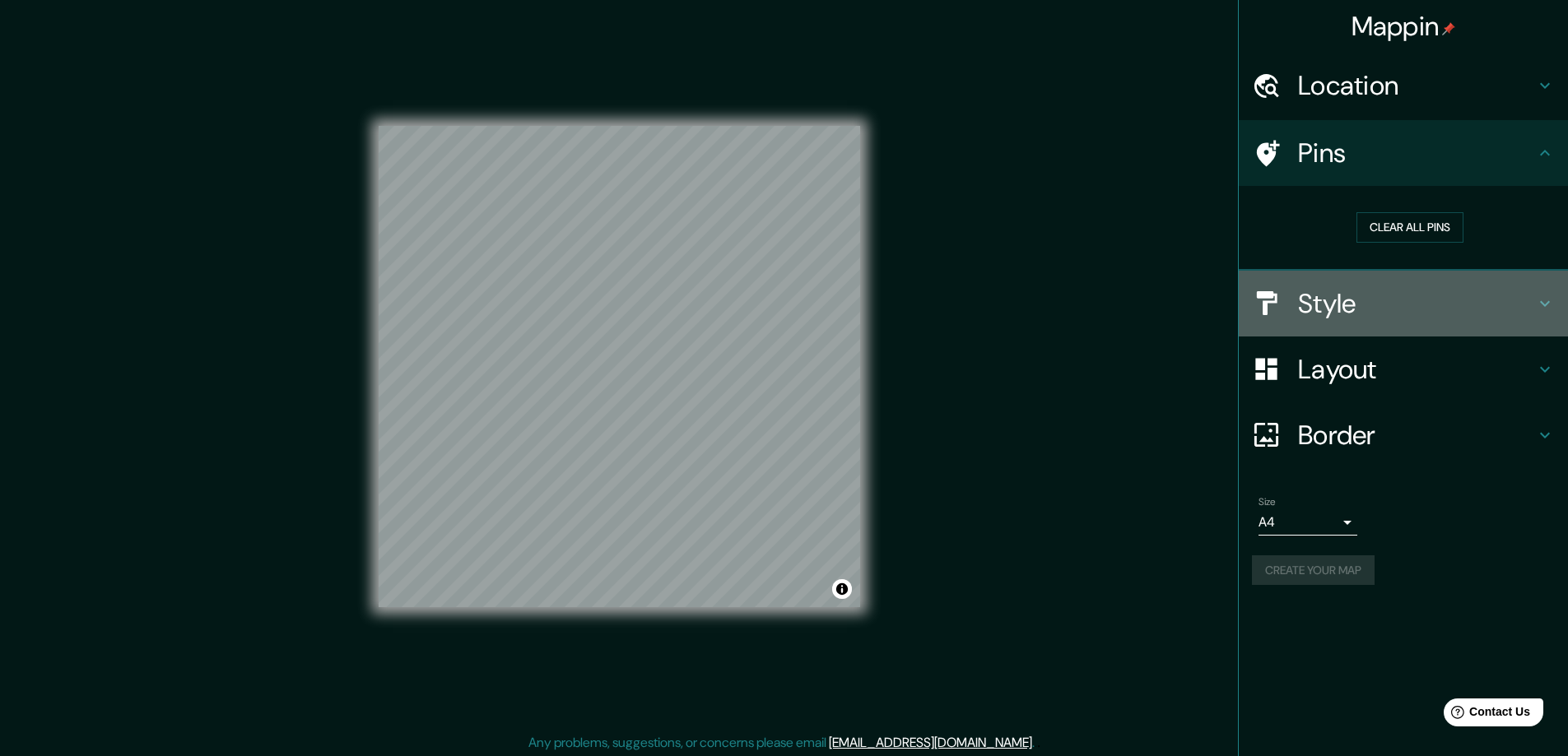
click at [1343, 296] on h4 "Style" at bounding box center [1416, 303] width 237 height 33
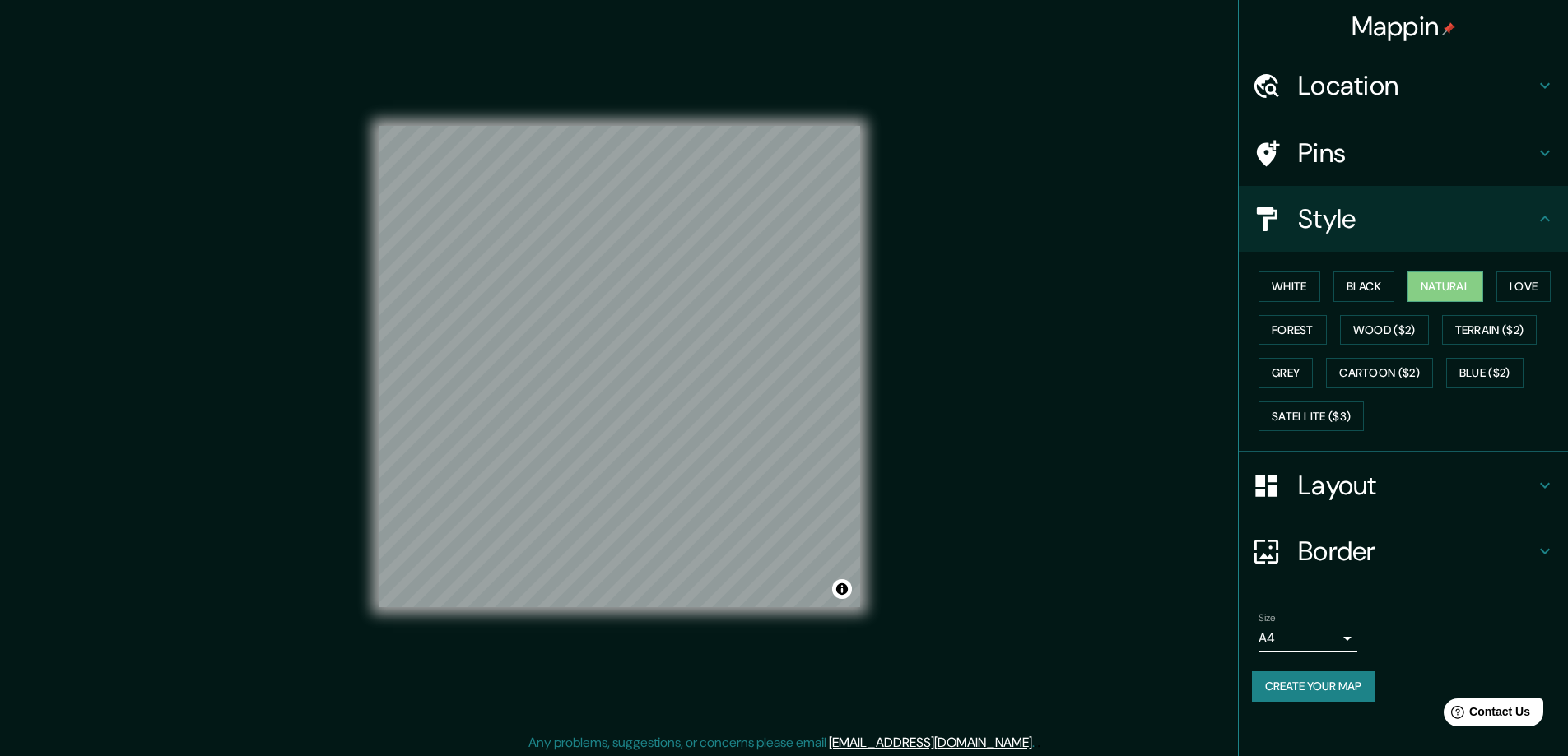
click at [996, 287] on div "Mappin Location Pins Style White Black Natural Love Forest Wood ($2) Terrain ($…" at bounding box center [784, 379] width 1568 height 759
click at [841, 589] on button "Toggle attribution" at bounding box center [842, 589] width 20 height 20
click at [1286, 292] on button "White" at bounding box center [1289, 286] width 62 height 31
drag, startPoint x: 584, startPoint y: 366, endPoint x: 1492, endPoint y: 96, distance: 947.3
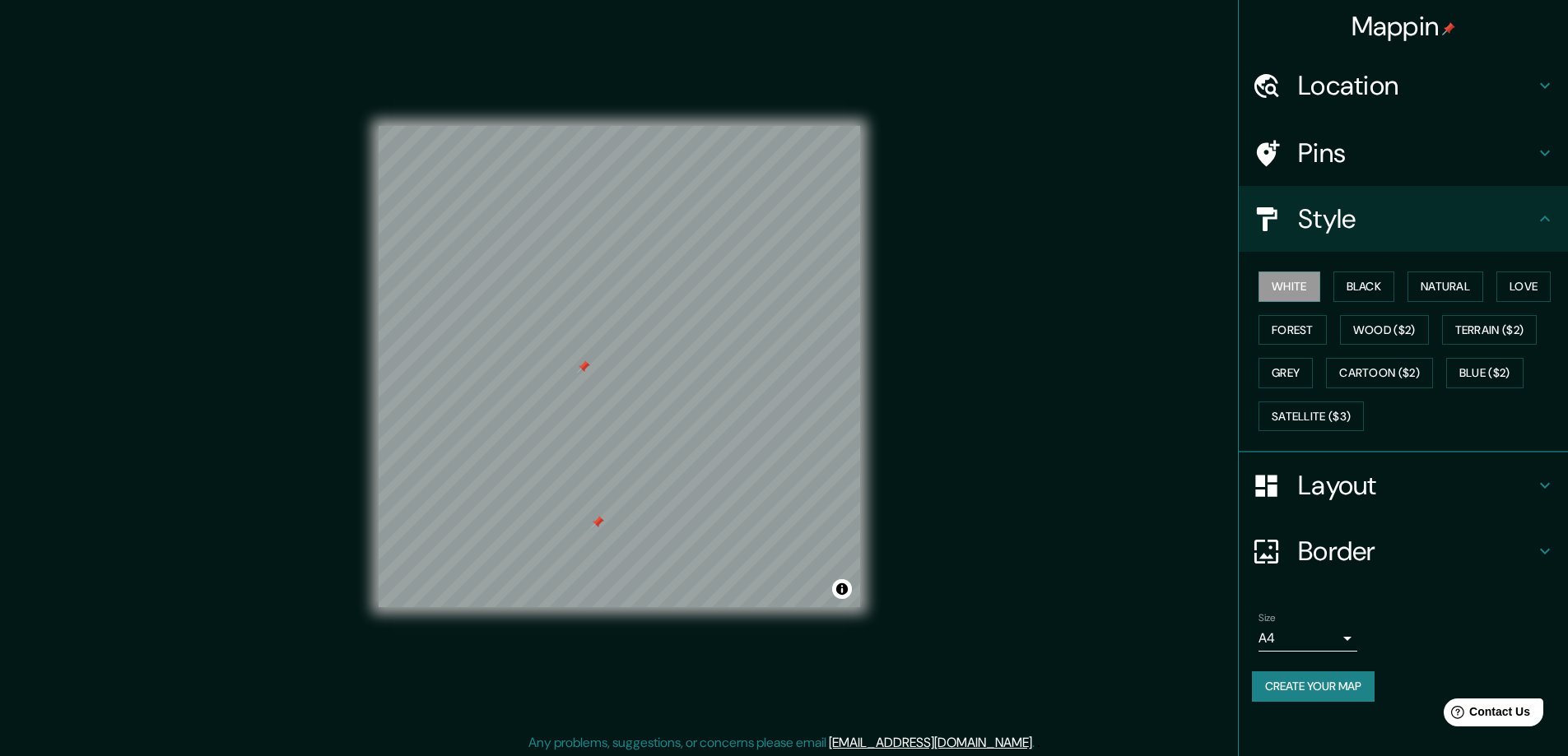
click at [1492, 96] on h4 "Location" at bounding box center [1416, 85] width 237 height 33
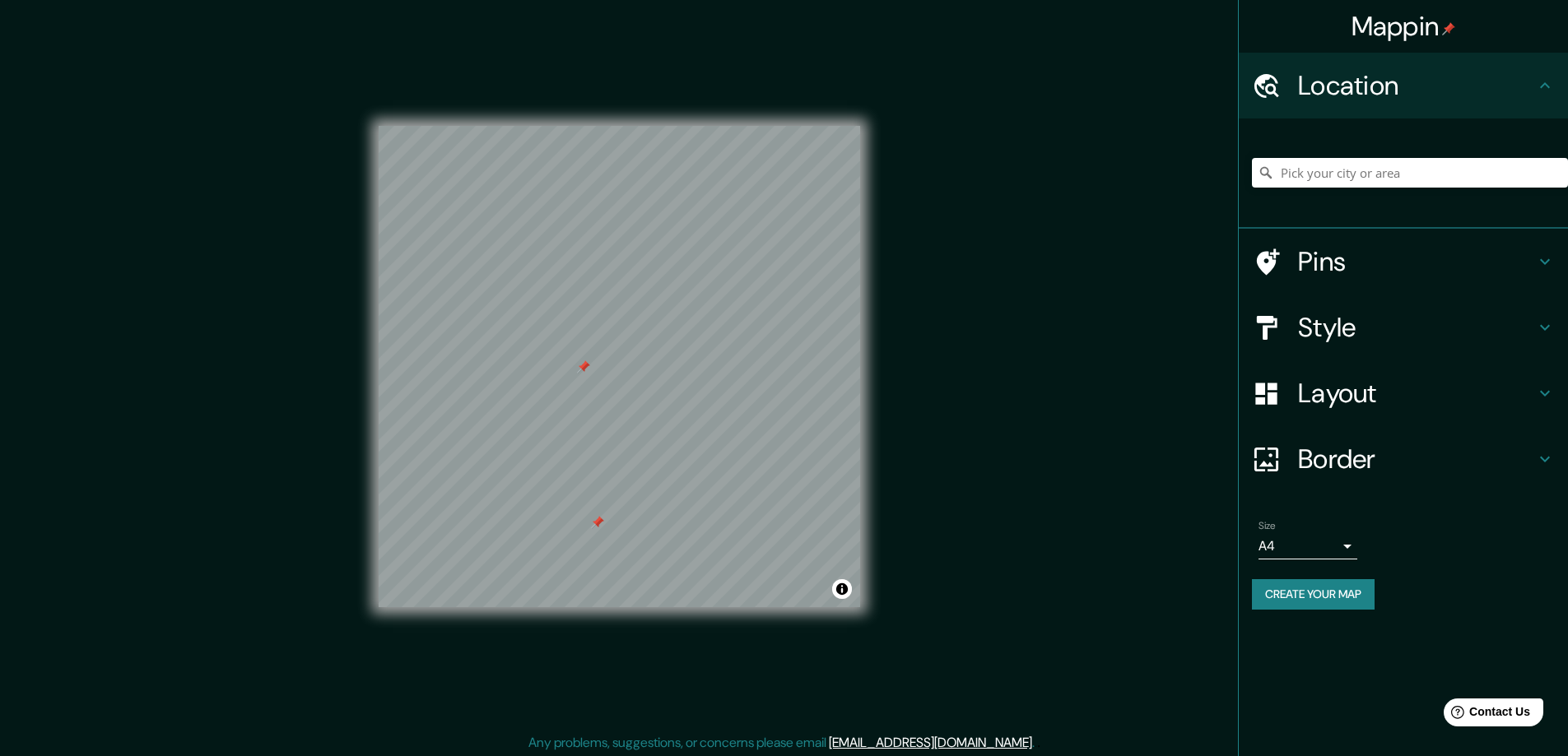
click at [1491, 89] on h4 "Location" at bounding box center [1416, 85] width 237 height 33
click at [1487, 253] on h4 "Pins" at bounding box center [1416, 261] width 237 height 33
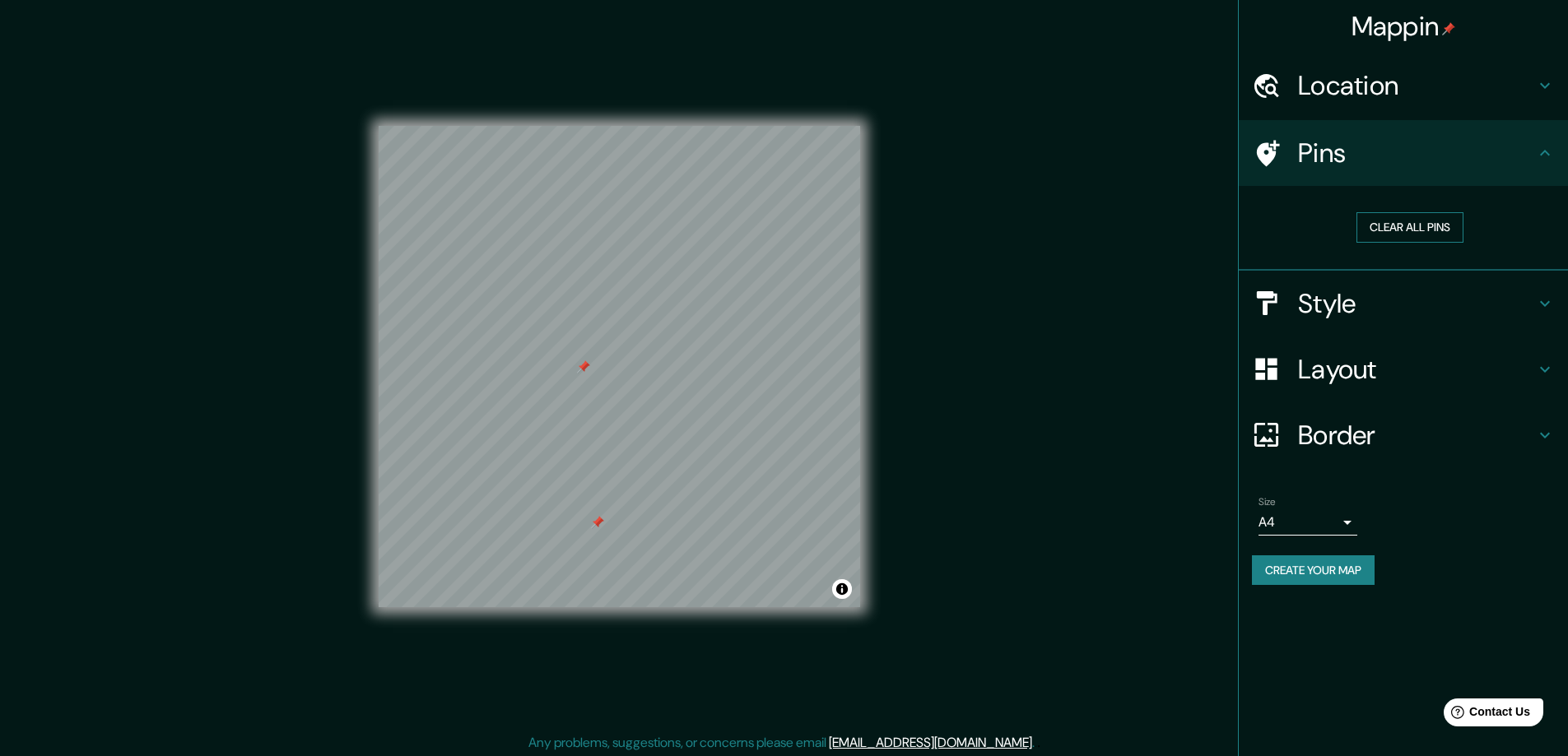
click at [1425, 241] on div "Clear all pins" at bounding box center [1409, 228] width 317 height 57
drag, startPoint x: 887, startPoint y: 437, endPoint x: 1225, endPoint y: 320, distance: 357.7
click at [1062, 393] on div "Mappin Location Pins Clear all pins Style Layout Border Choose a border. Hint :…" at bounding box center [784, 379] width 1568 height 759
click at [1437, 217] on button "Clear all pins" at bounding box center [1409, 227] width 107 height 31
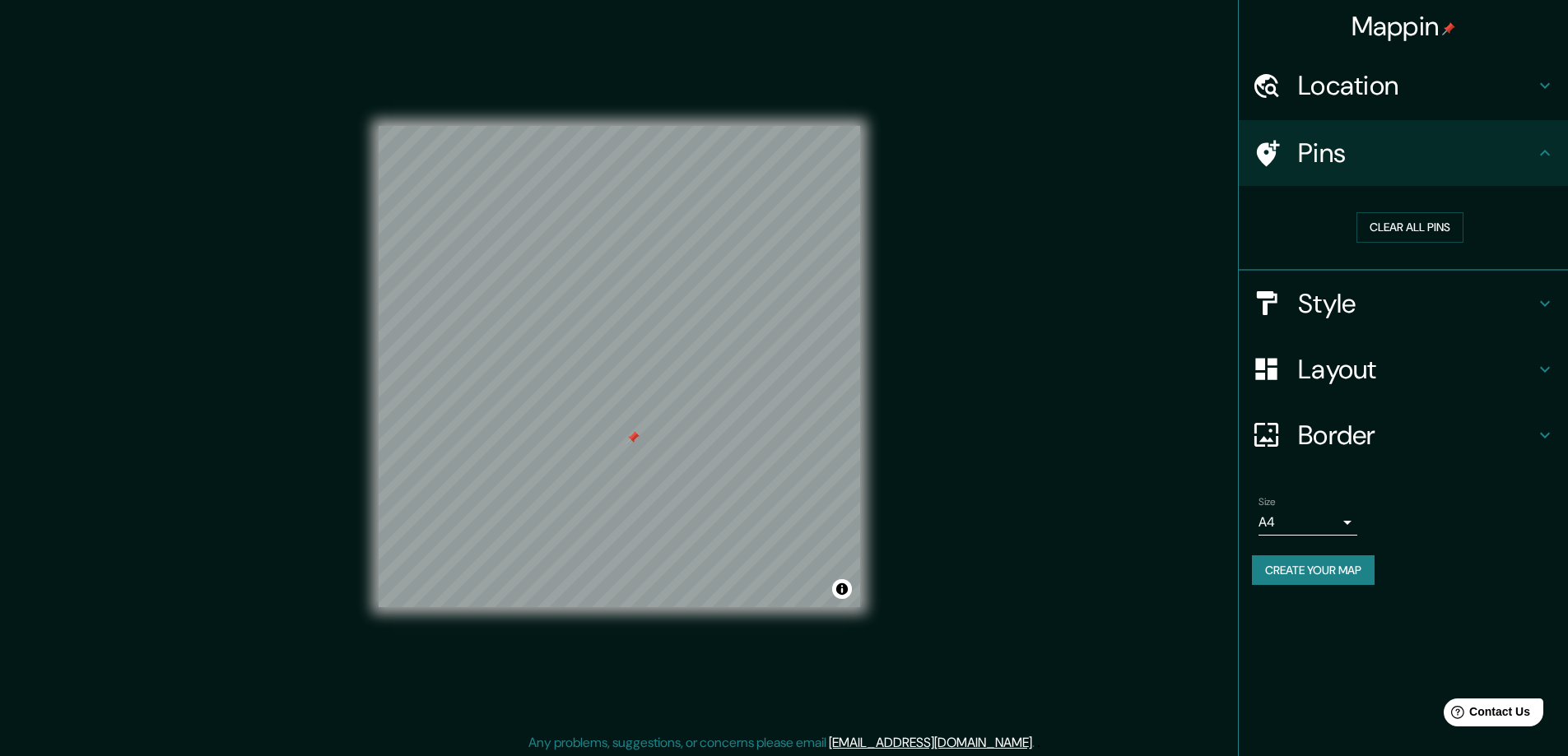
click at [1314, 575] on button "Create your map" at bounding box center [1313, 570] width 122 height 31
click at [1401, 439] on h4 "Border" at bounding box center [1416, 435] width 237 height 33
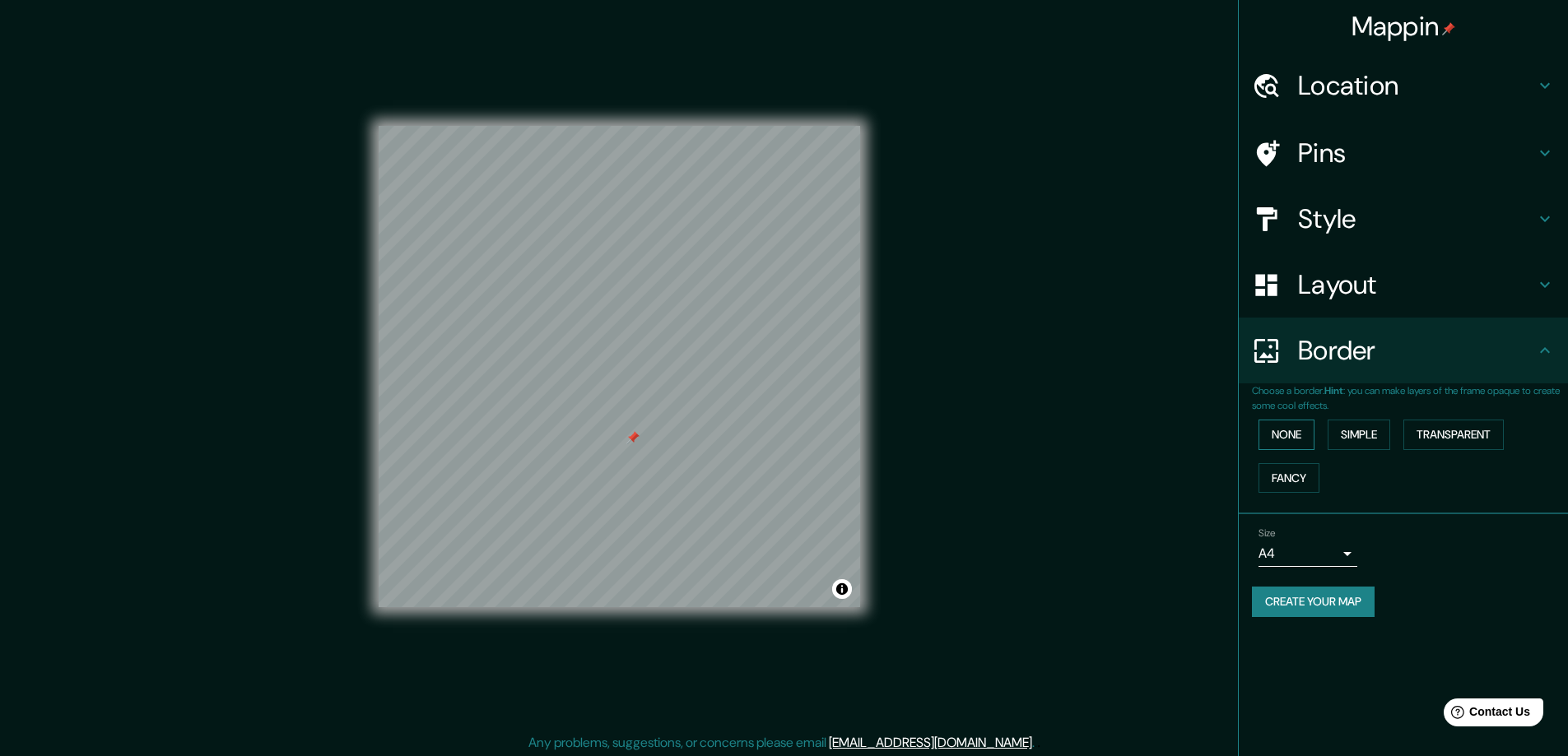
click at [1287, 441] on button "None" at bounding box center [1286, 435] width 56 height 31
click at [1355, 438] on button "Simple" at bounding box center [1358, 435] width 62 height 31
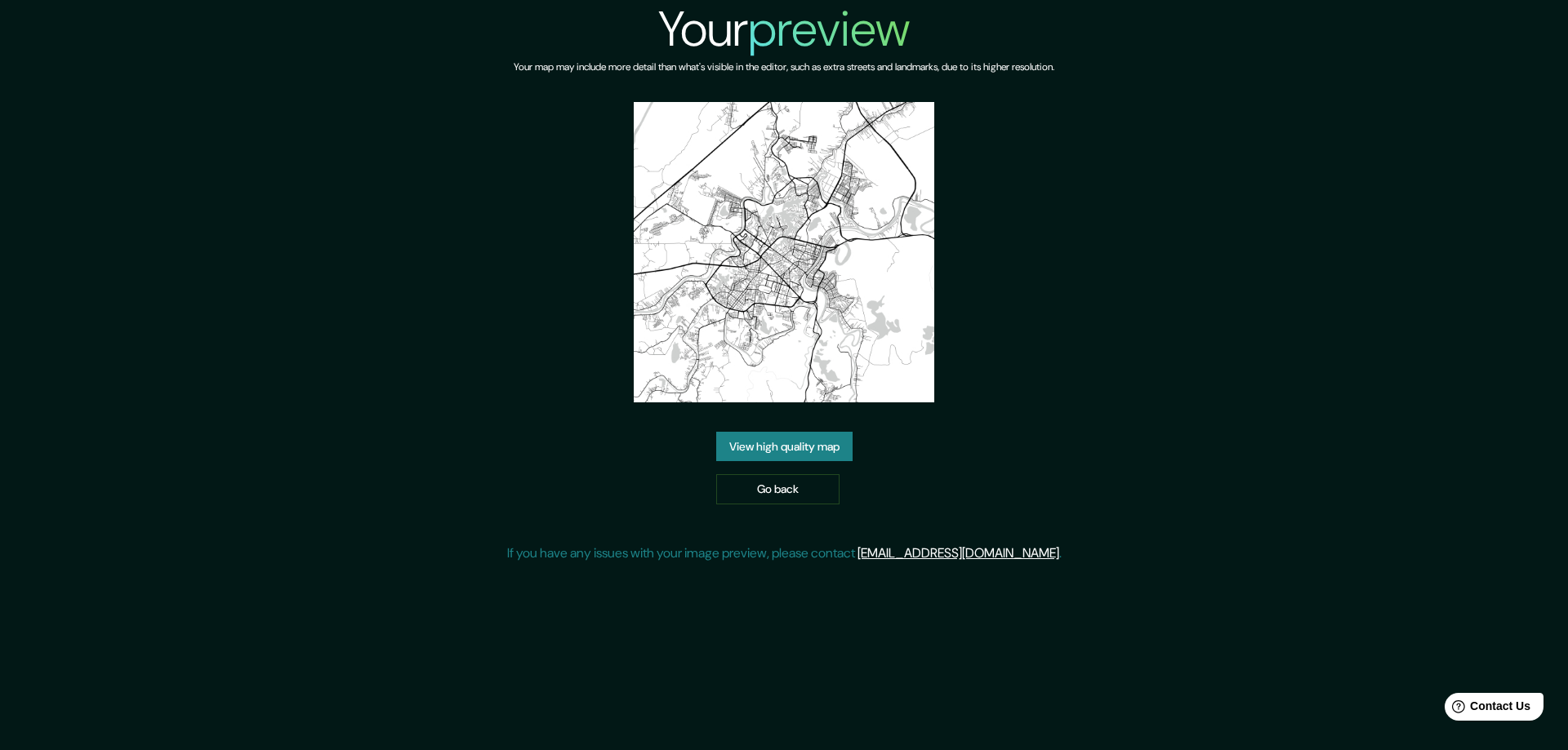
click at [784, 452] on link "View high quality map" at bounding box center [784, 447] width 136 height 30
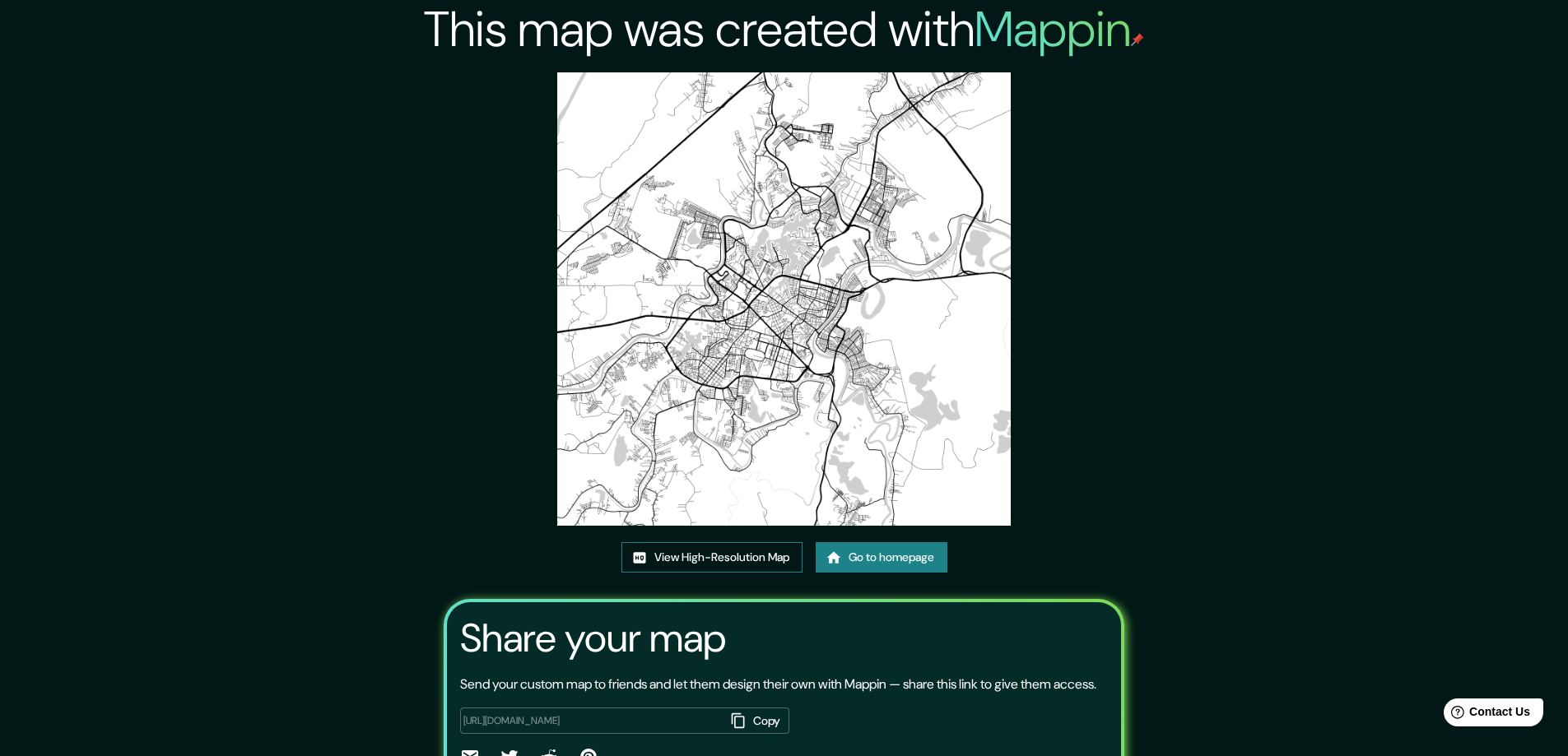
click at [725, 564] on link "View High-Resolution Map" at bounding box center [712, 557] width 181 height 31
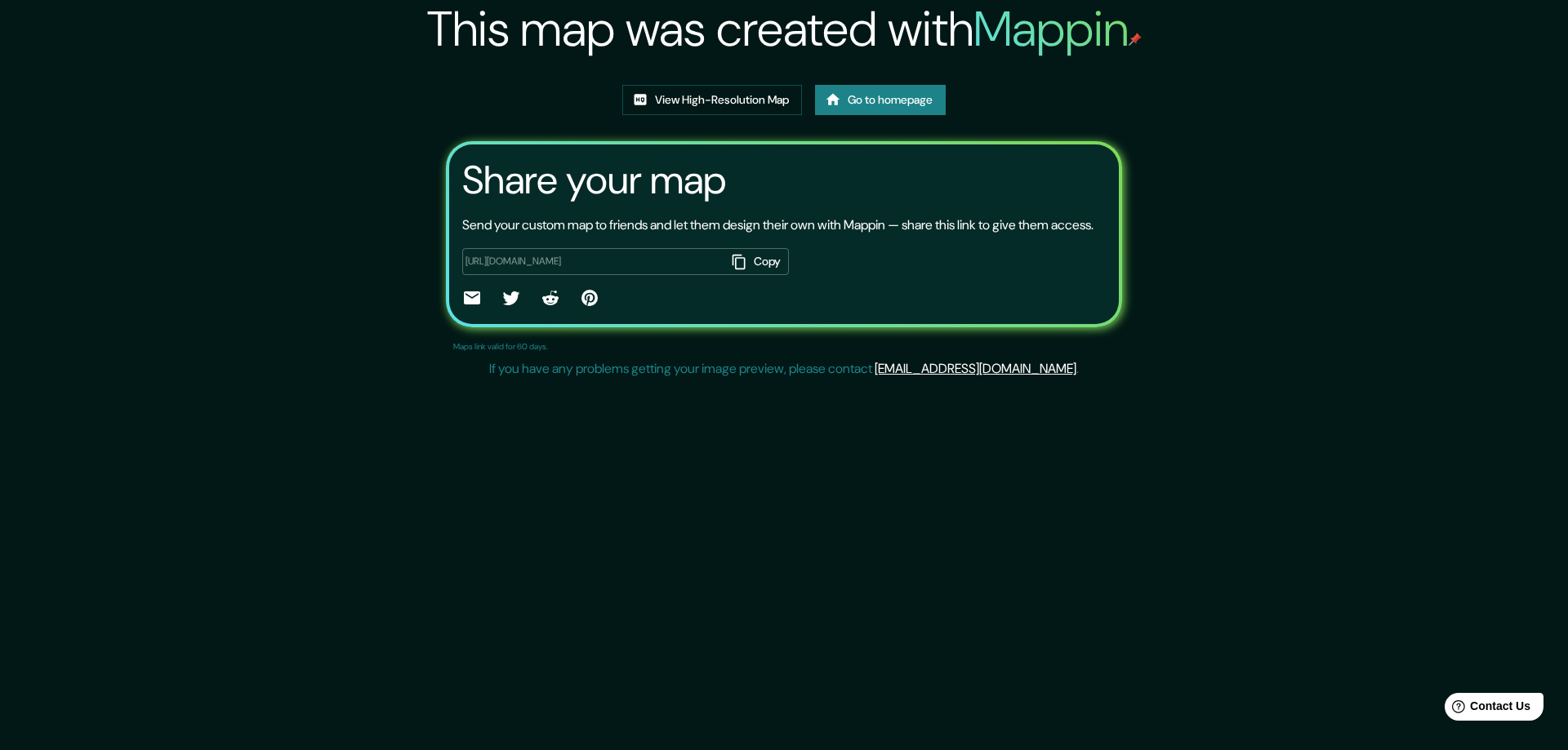
click at [874, 99] on link "Go to homepage" at bounding box center [880, 100] width 131 height 30
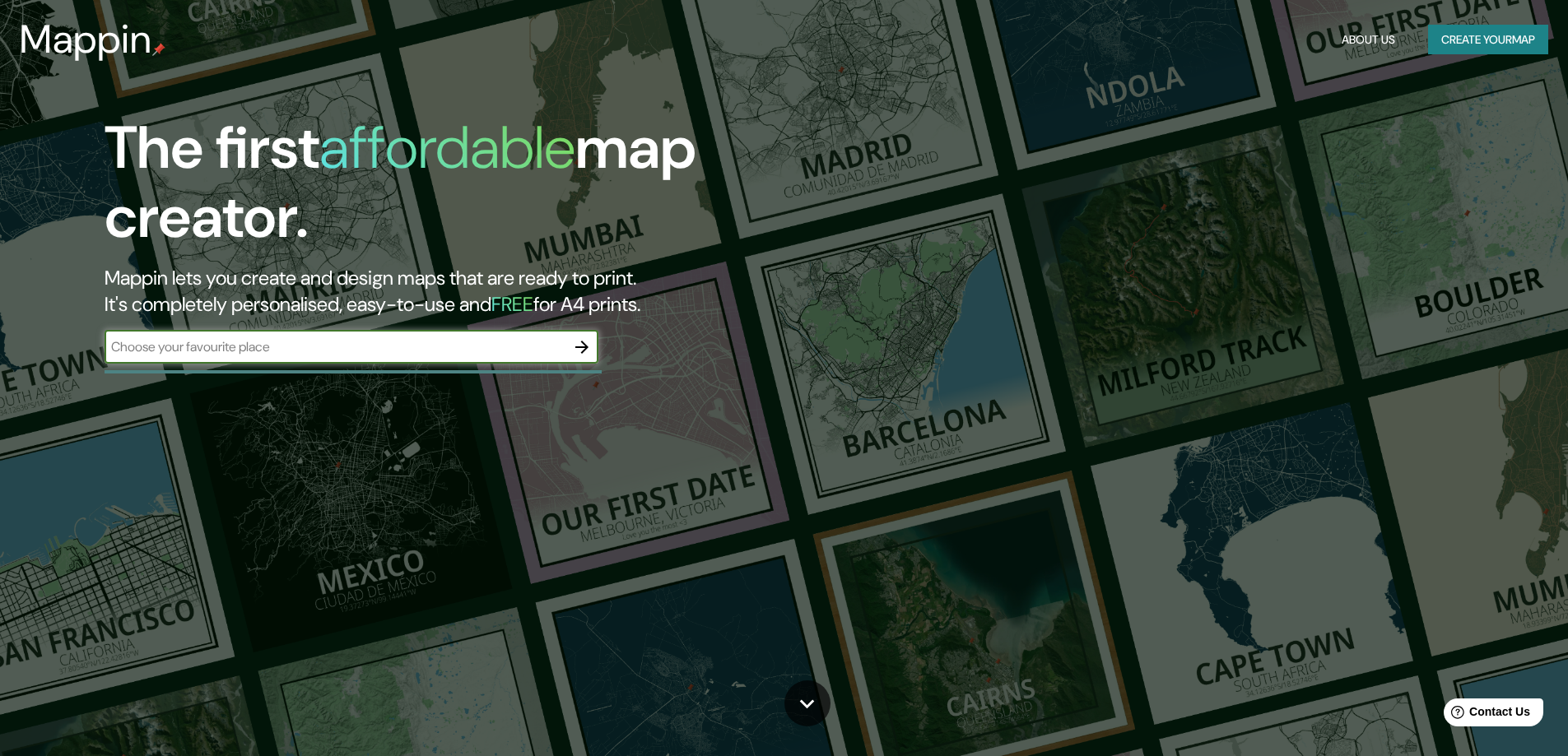
click at [581, 346] on icon "button" at bounding box center [582, 347] width 20 height 20
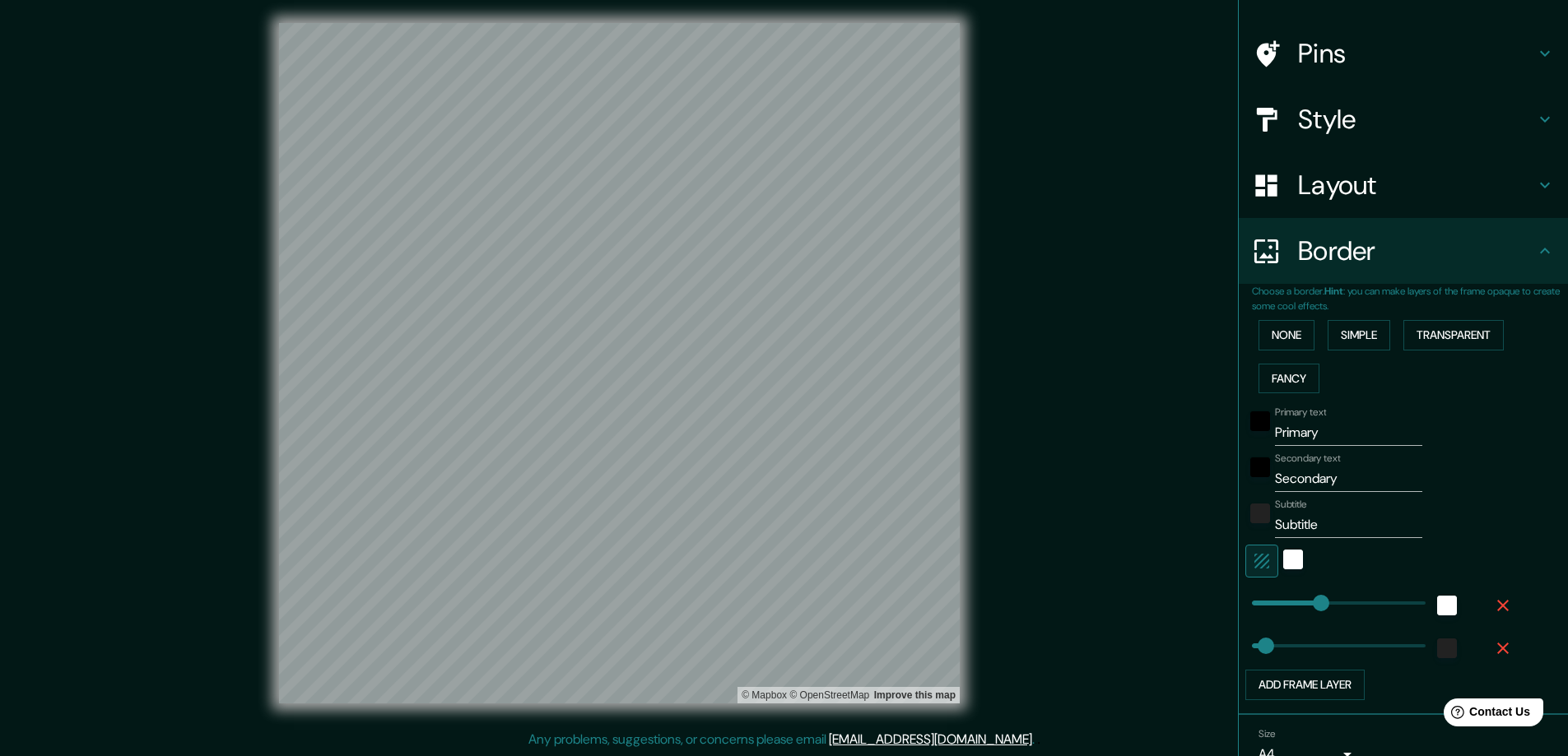
scroll to position [98, 0]
click at [1328, 432] on input "Primary" at bounding box center [1348, 434] width 147 height 27
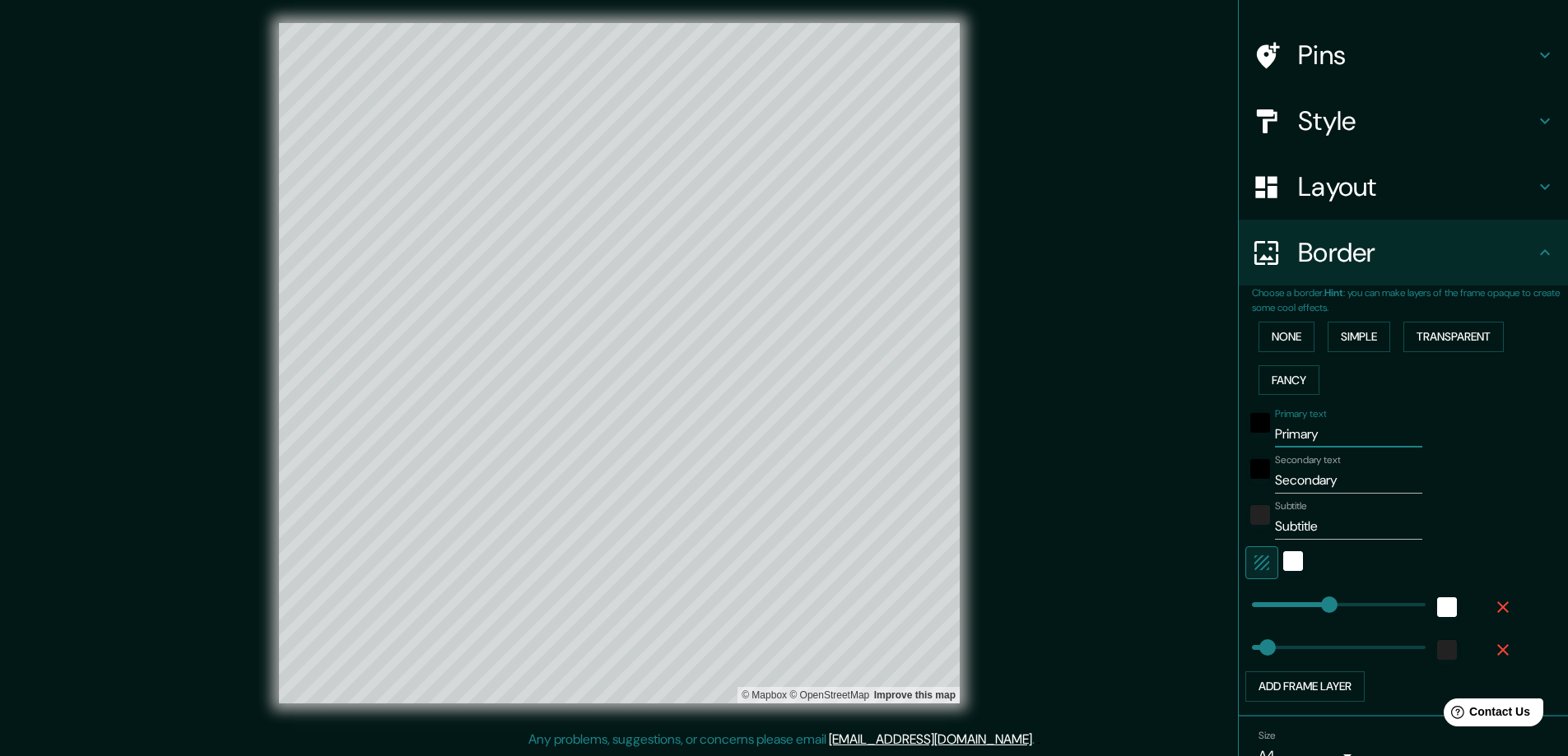
type input "V"
type input "368"
type input "74"
type input "VI"
type input "368"
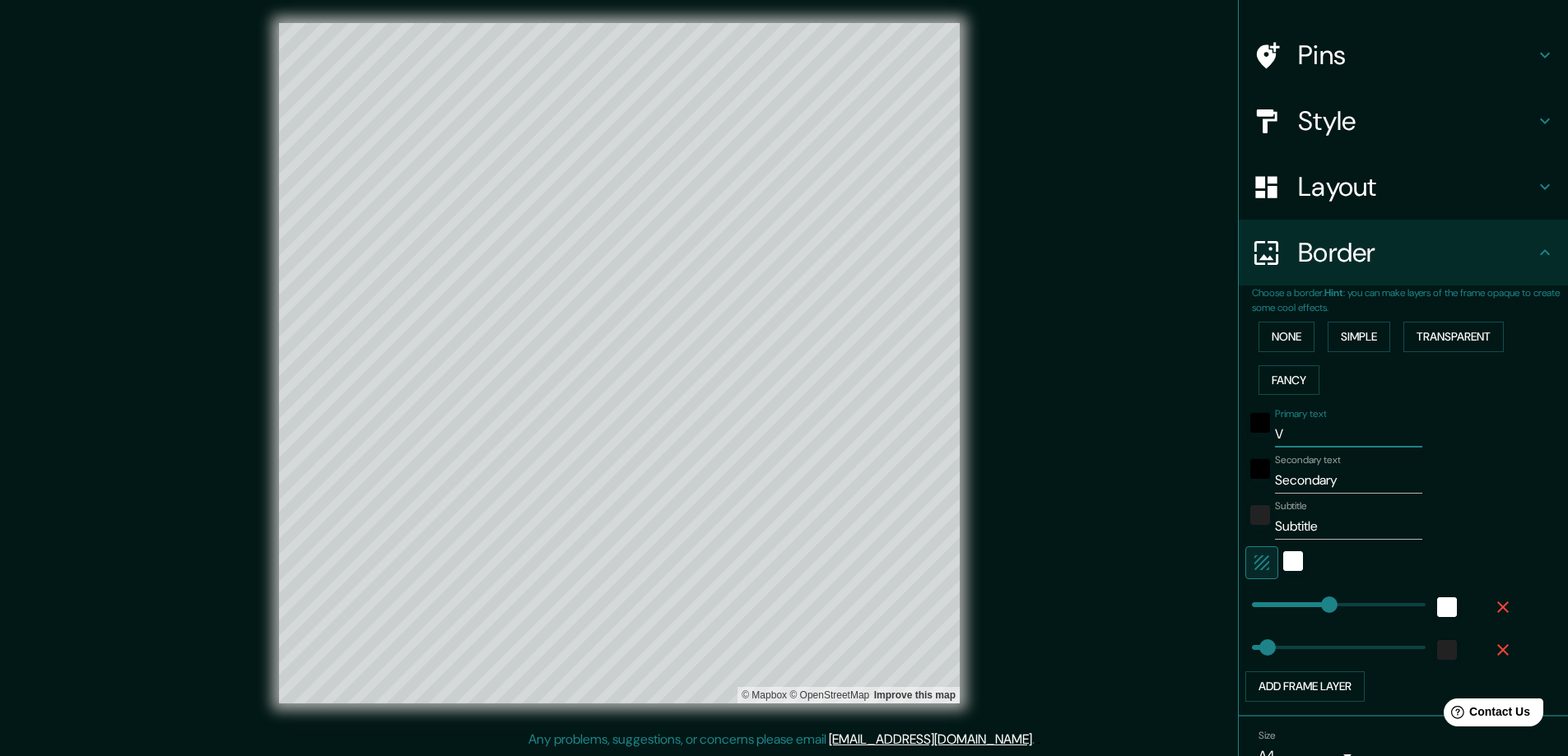
type input "74"
type input "VIL"
type input "368"
type input "74"
type input "VILL"
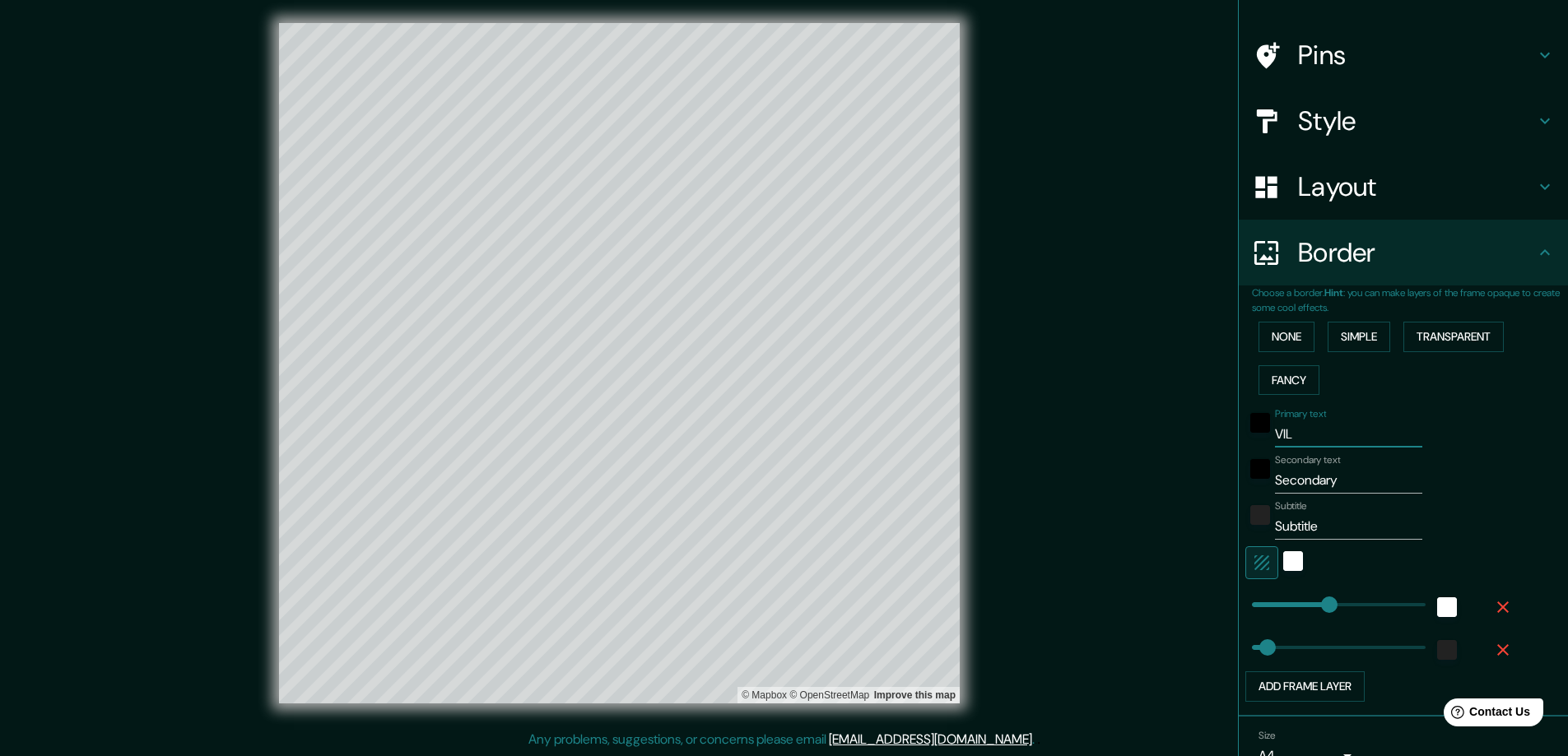
type input "368"
type input "74"
type input "VILLA"
type input "368"
type input "74"
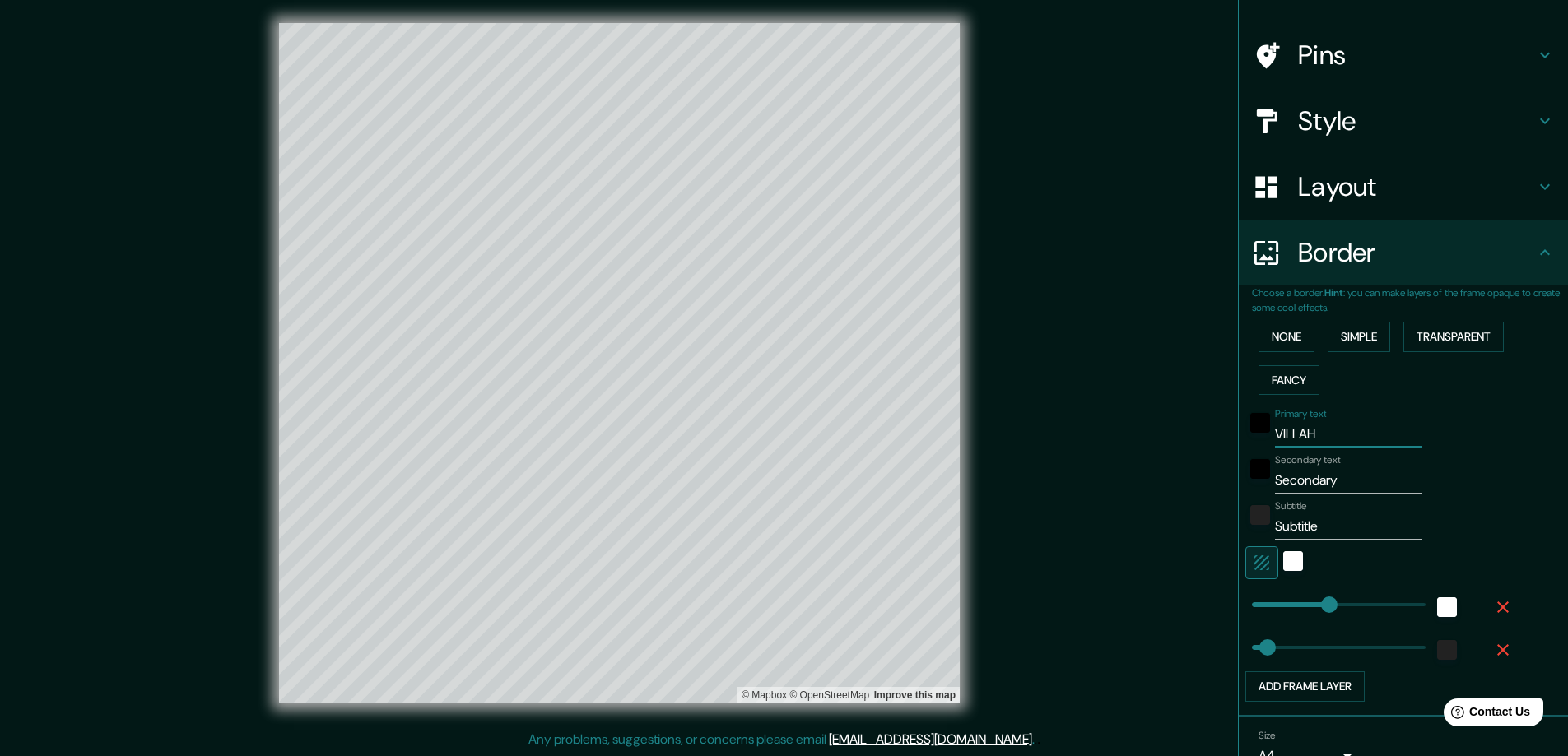
type input "VILLAHE"
type input "368"
type input "74"
type input "VILLAHERM"
type input "368"
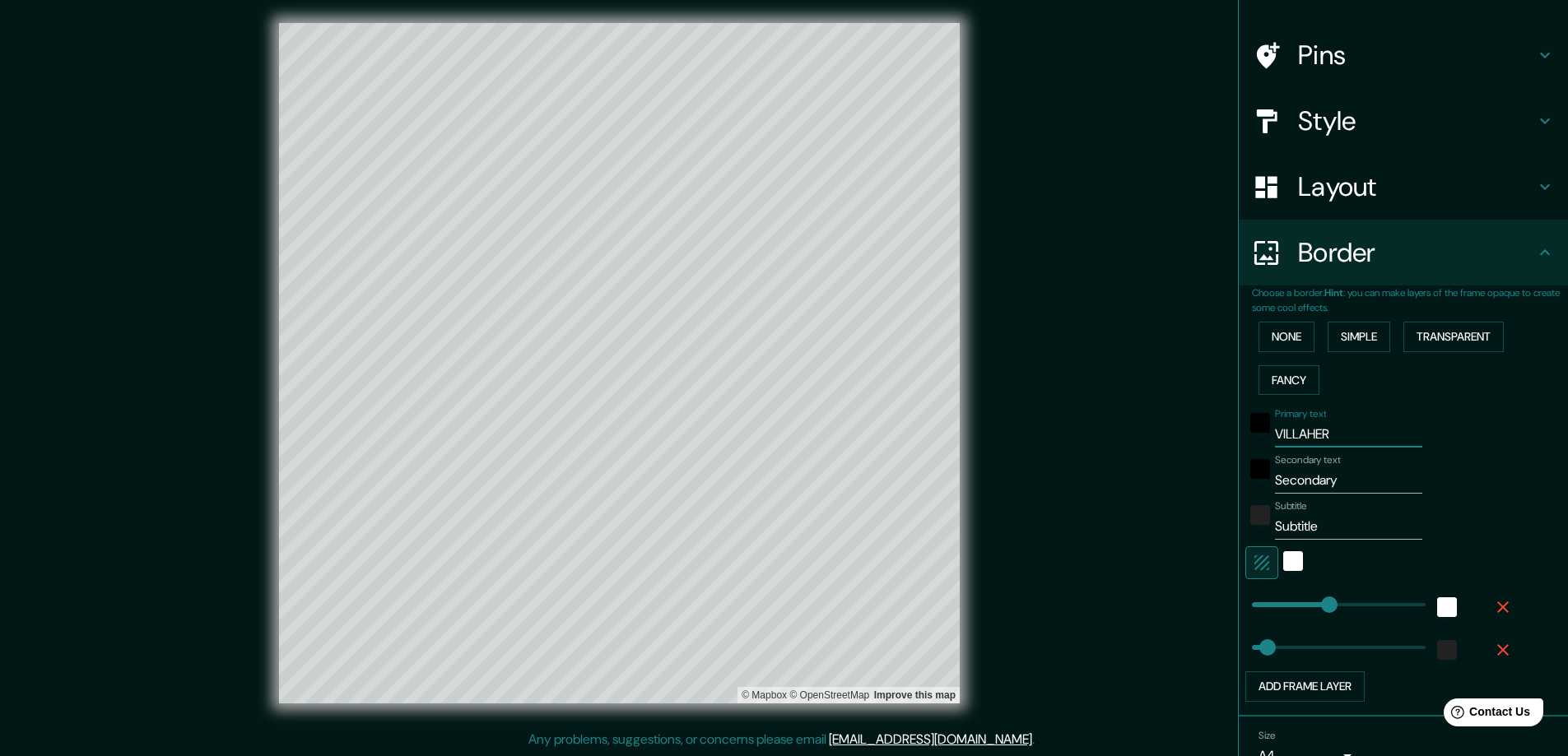
type input "74"
type input "VILLAHERMO"
type input "368"
type input "74"
type input "VILLAHERMOS"
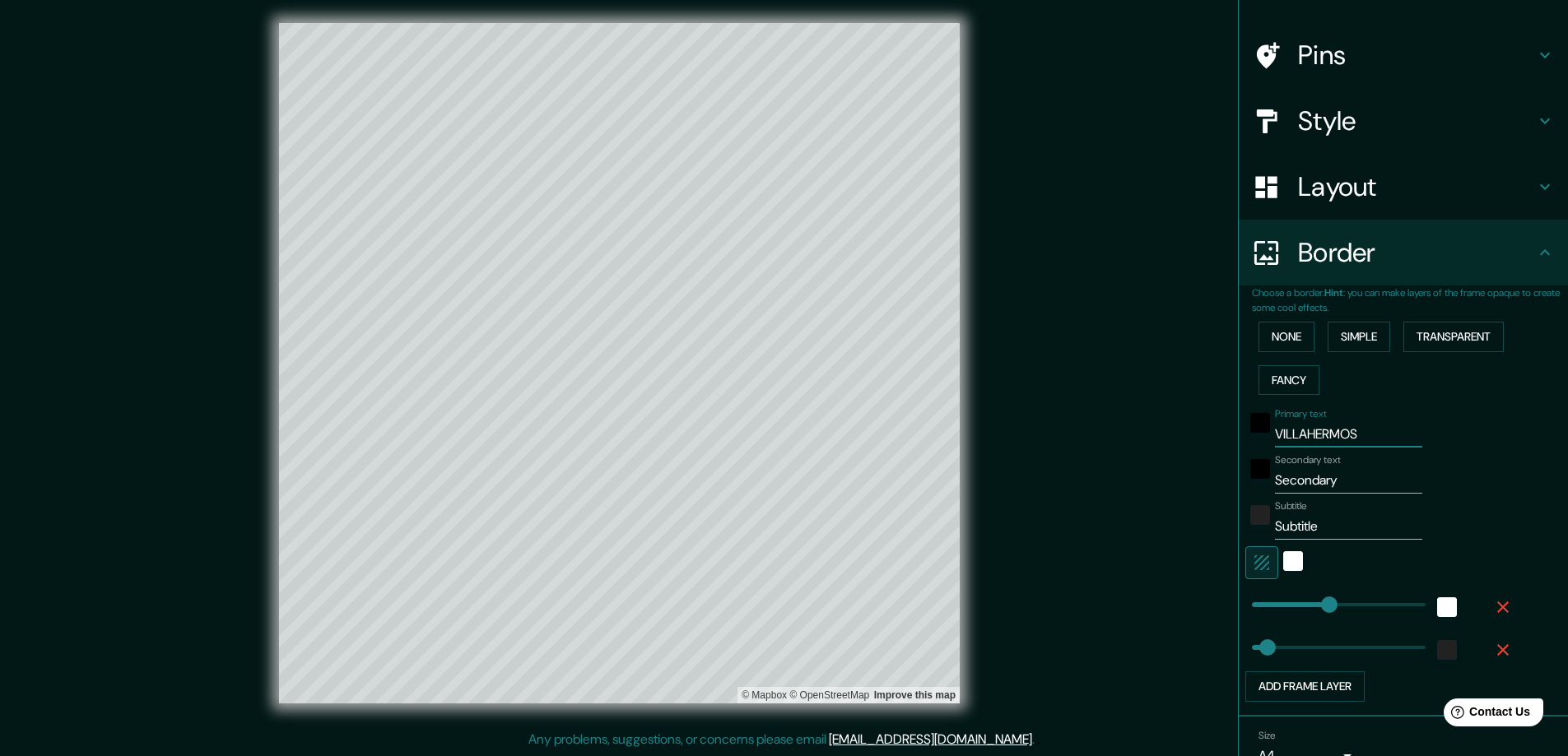
type input "368"
type input "74"
type input "VILLAHERMOSA"
type input "368"
type input "74"
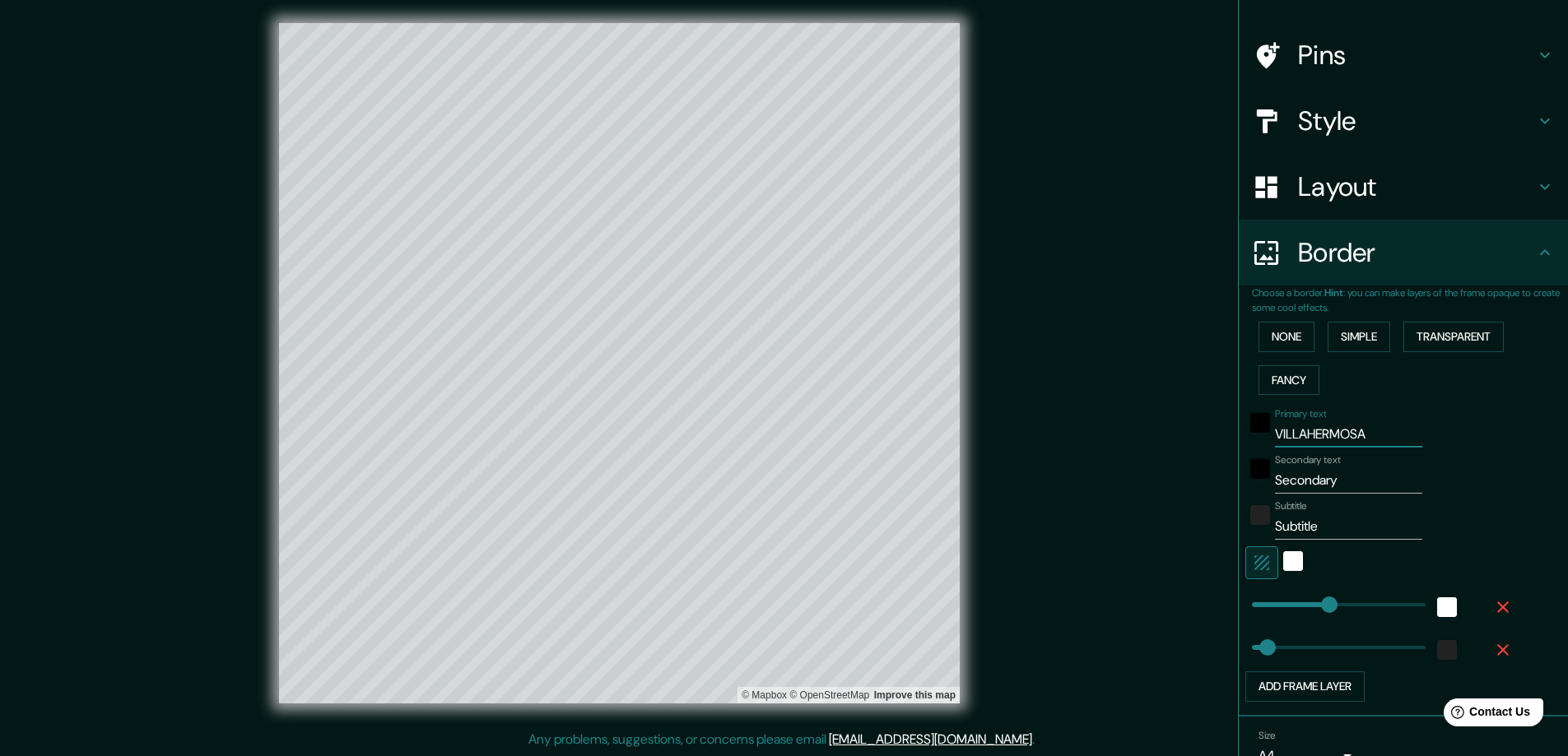
type input "VILLAHERMOSA"
click at [1312, 526] on input "Subtitle" at bounding box center [1348, 526] width 147 height 27
type input "368"
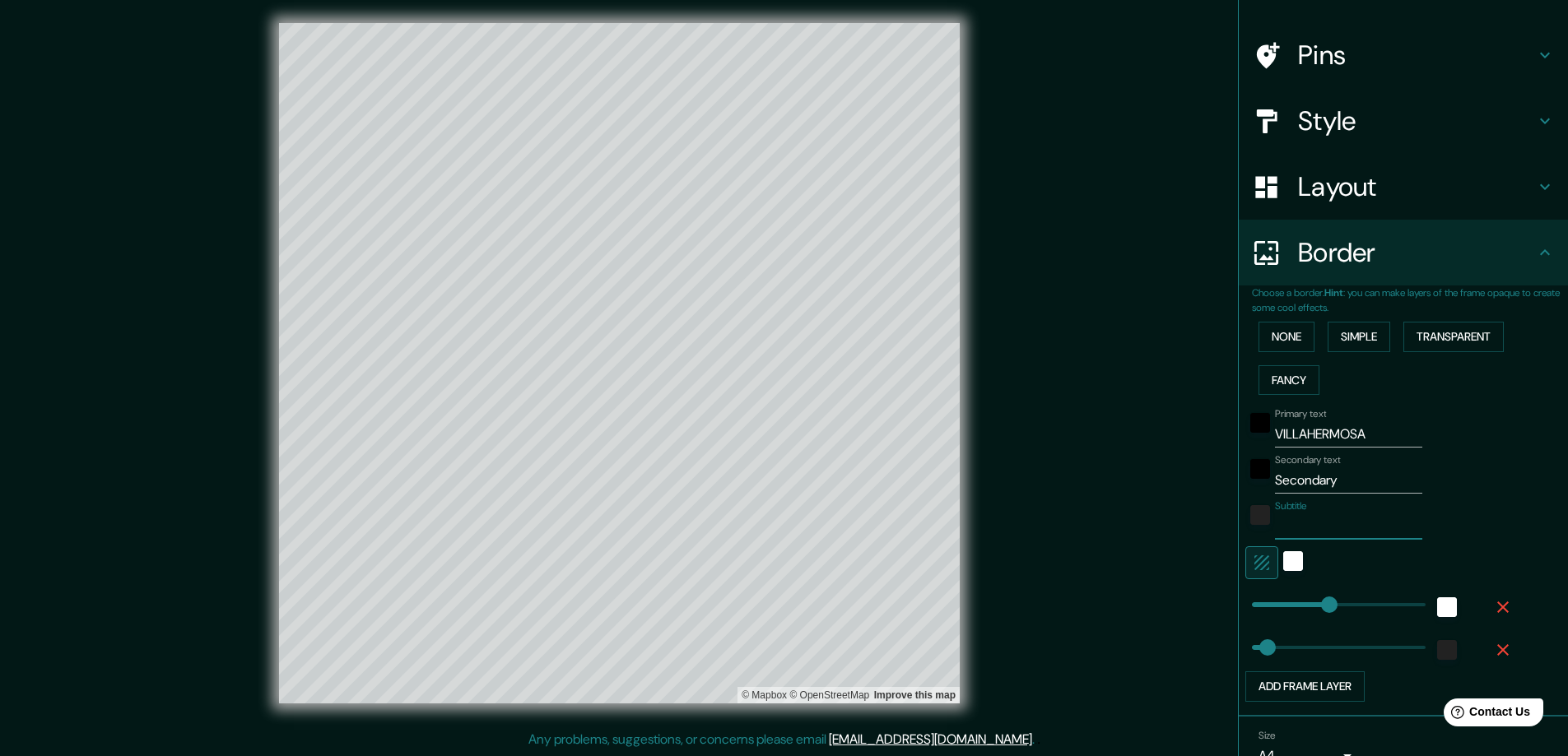
type input "74"
click at [1314, 476] on input "Secondary" at bounding box center [1348, 480] width 147 height 27
click at [1345, 342] on button "Simple" at bounding box center [1358, 336] width 62 height 31
type input "368"
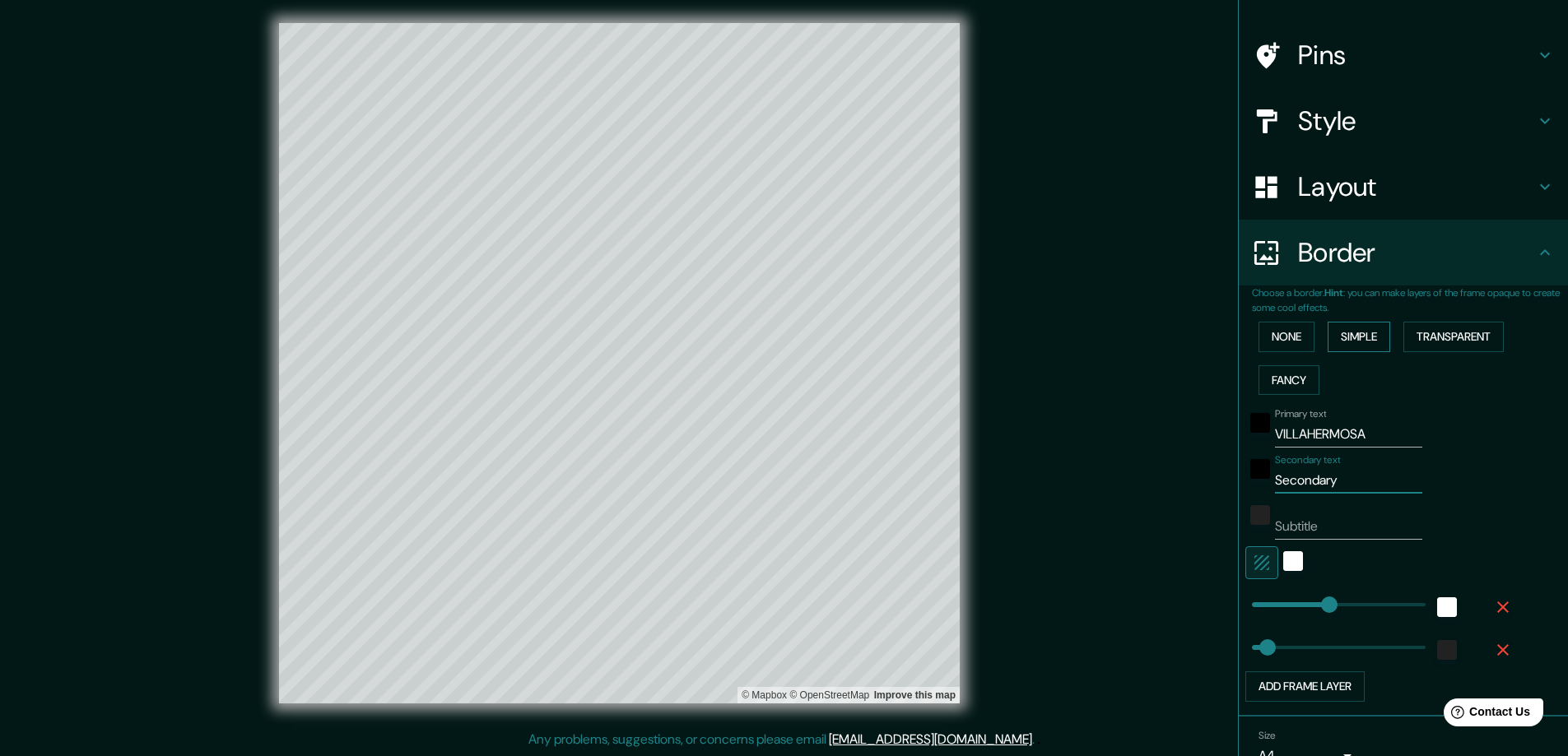
type input "74"
click at [1277, 340] on button "None" at bounding box center [1286, 336] width 56 height 31
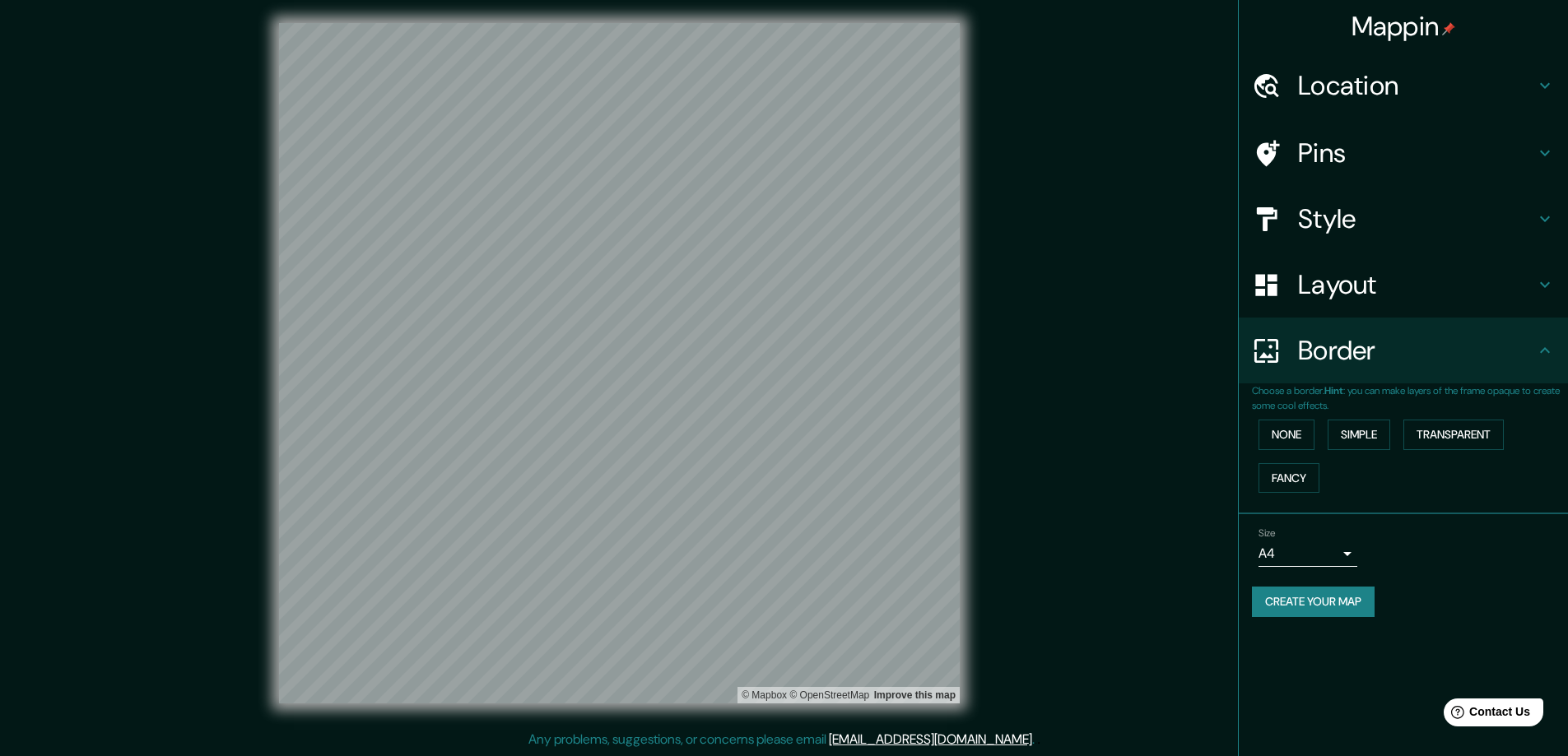
click at [1359, 351] on h4 "Border" at bounding box center [1416, 350] width 237 height 33
click at [1436, 431] on button "Transparent" at bounding box center [1454, 435] width 101 height 31
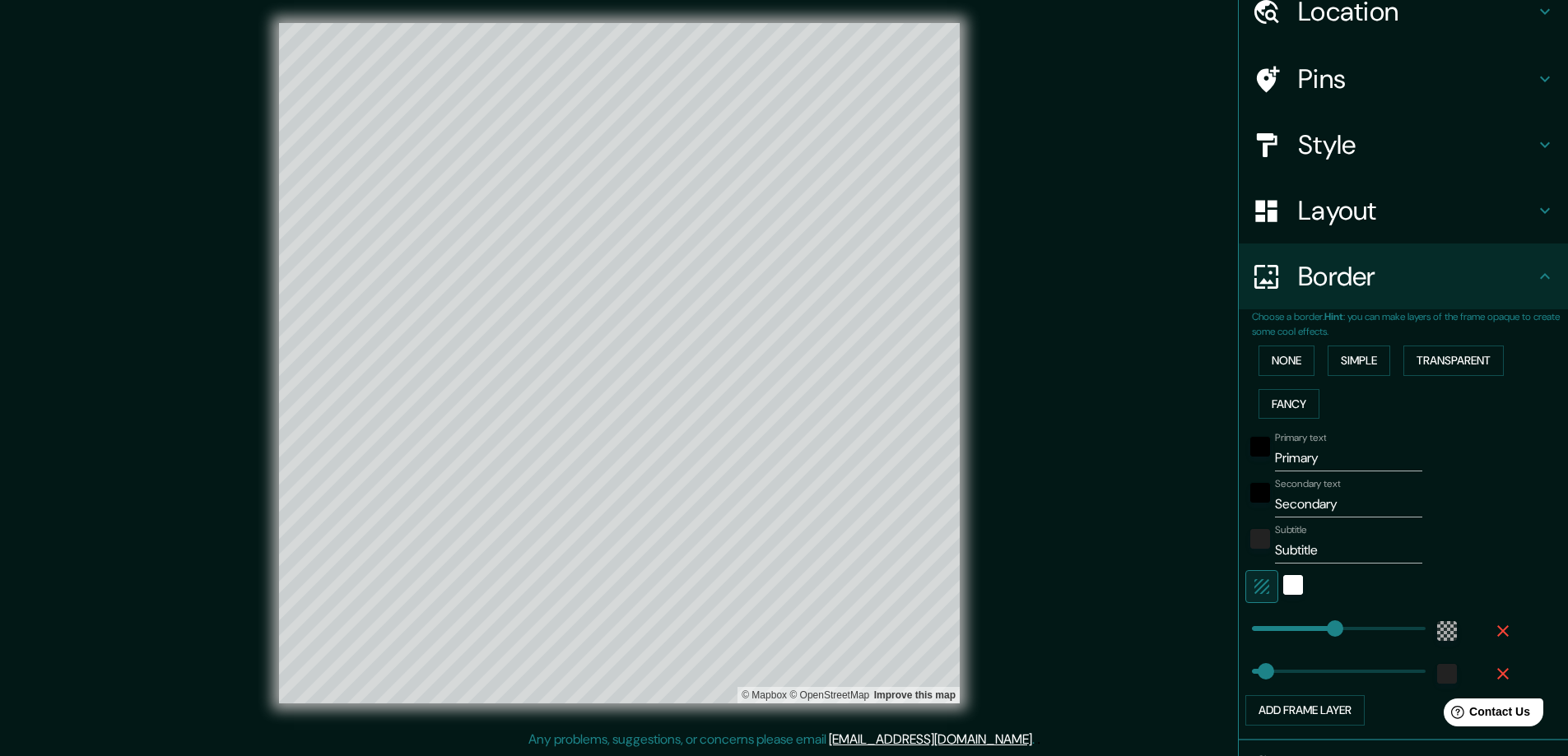
scroll to position [82, 0]
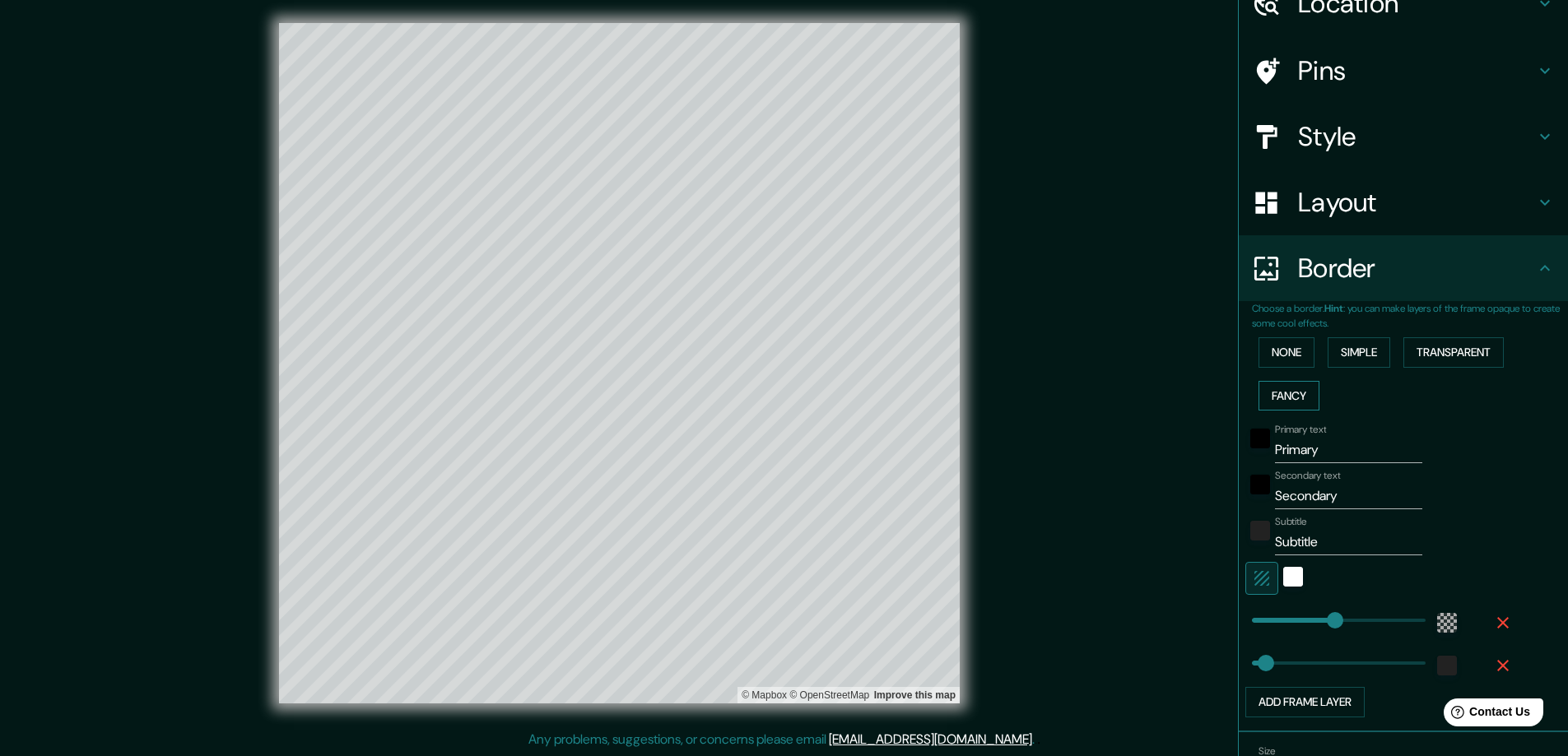
click at [1258, 398] on button "Fancy" at bounding box center [1289, 395] width 61 height 31
click at [1284, 356] on button "None" at bounding box center [1286, 352] width 56 height 31
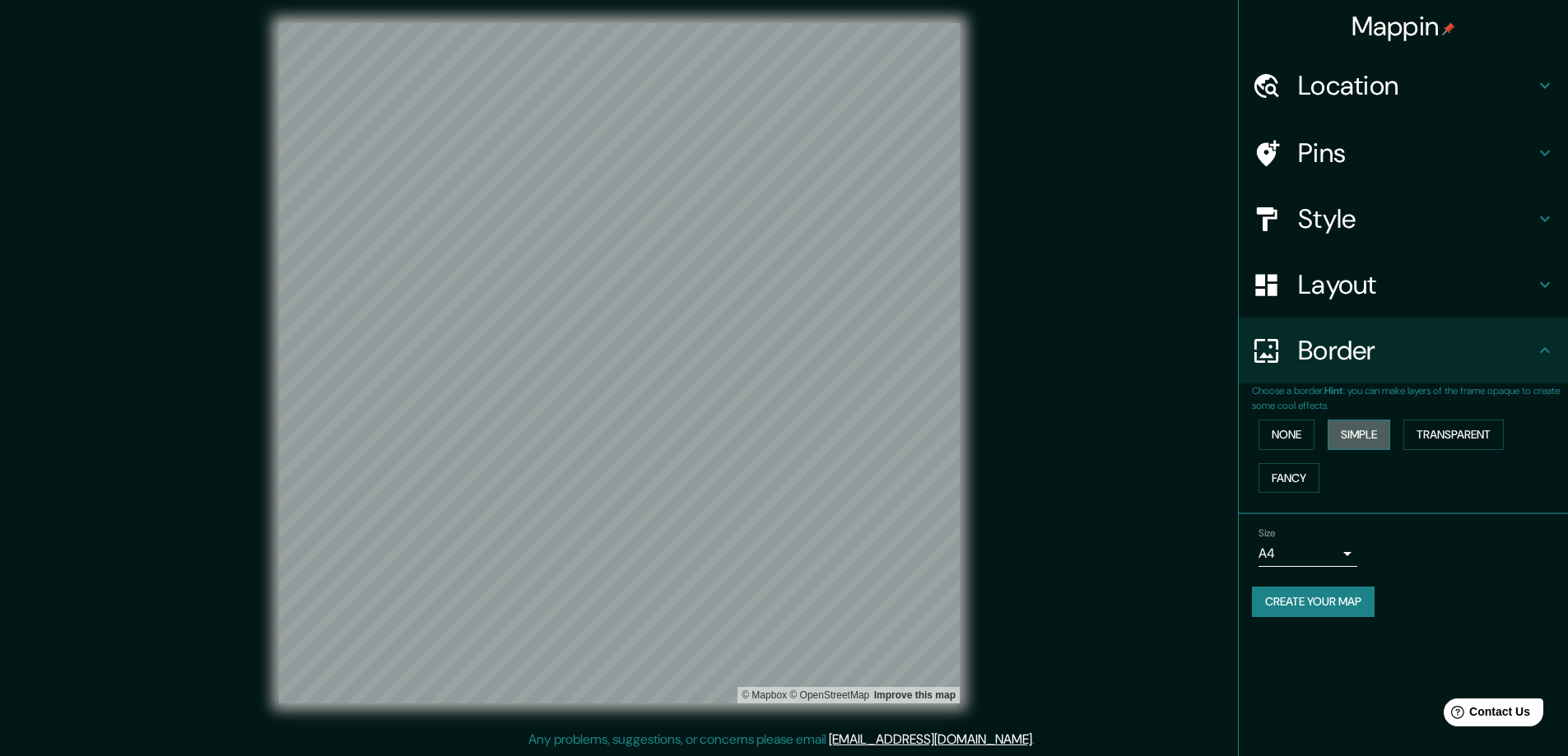
click at [1355, 431] on button "Simple" at bounding box center [1358, 435] width 62 height 31
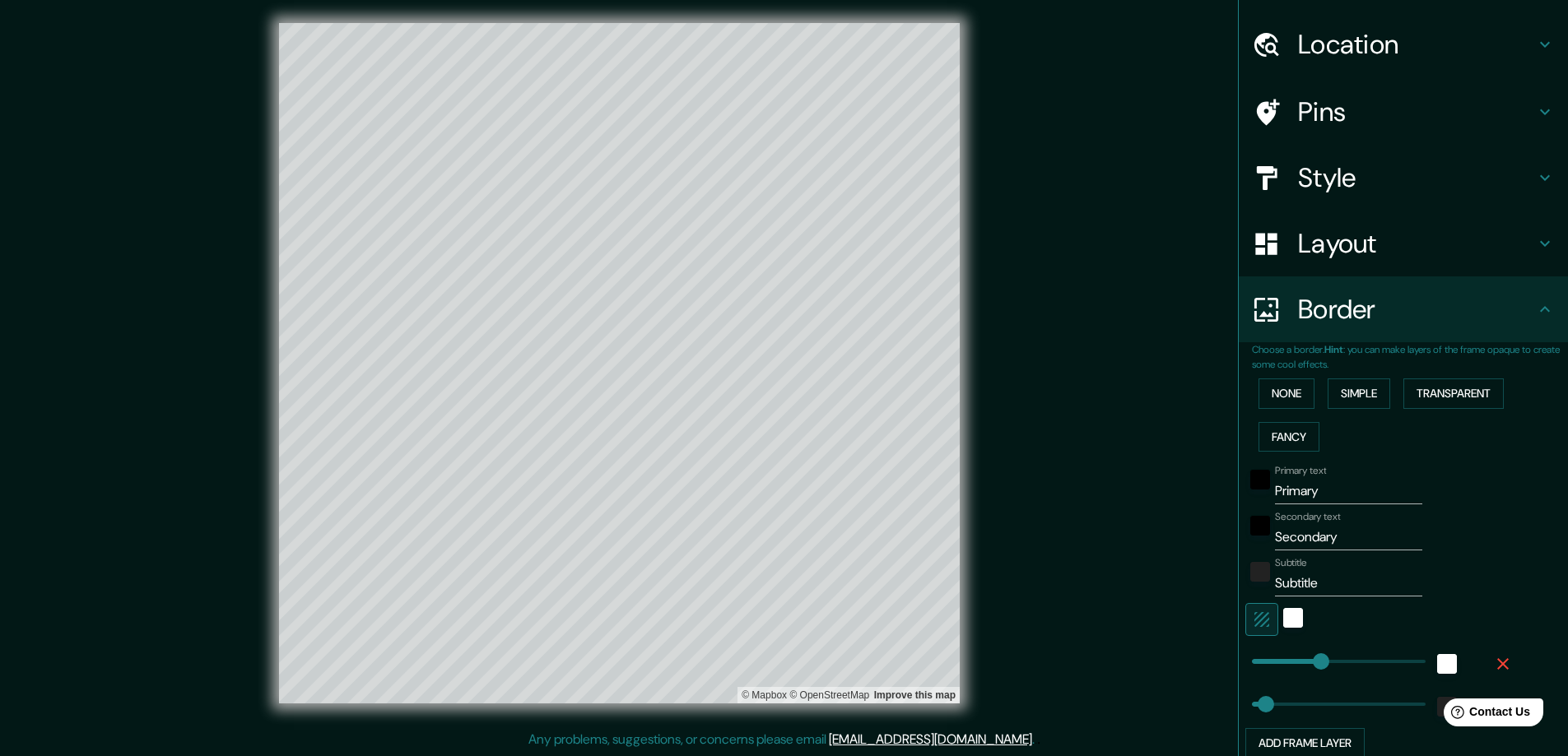
scroll to position [82, 0]
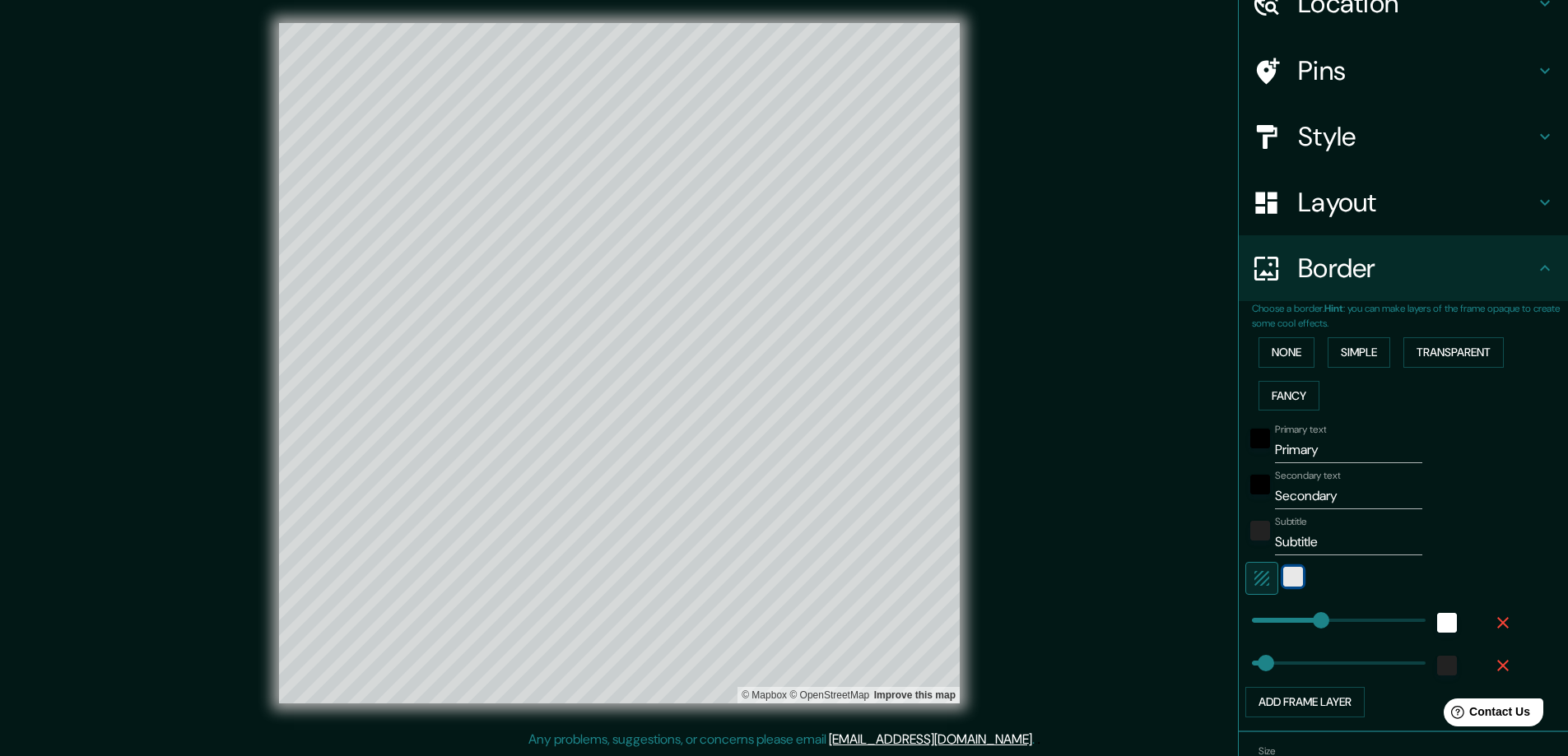
click at [1283, 580] on div "white" at bounding box center [1293, 577] width 20 height 20
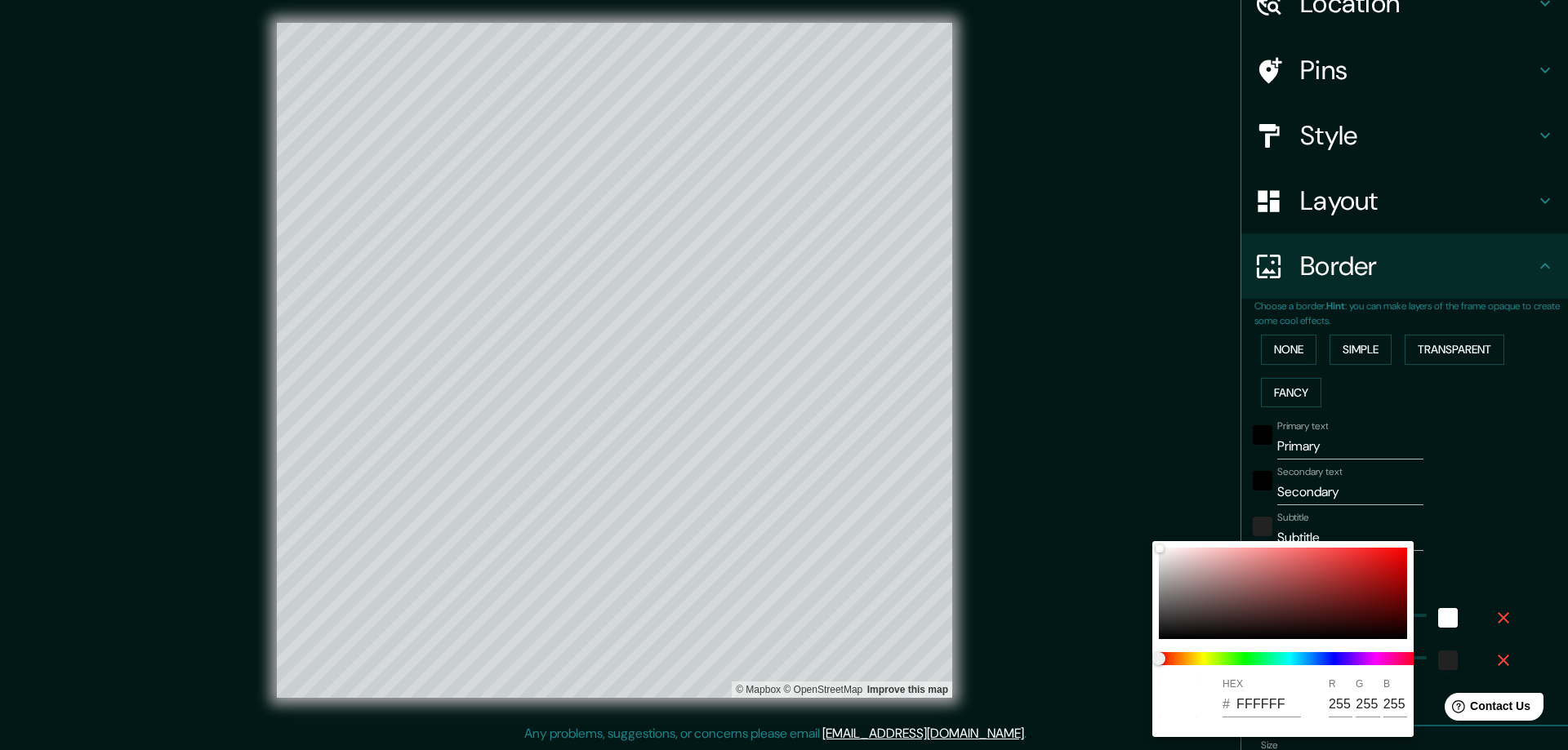
click at [1478, 513] on div at bounding box center [784, 375] width 1568 height 750
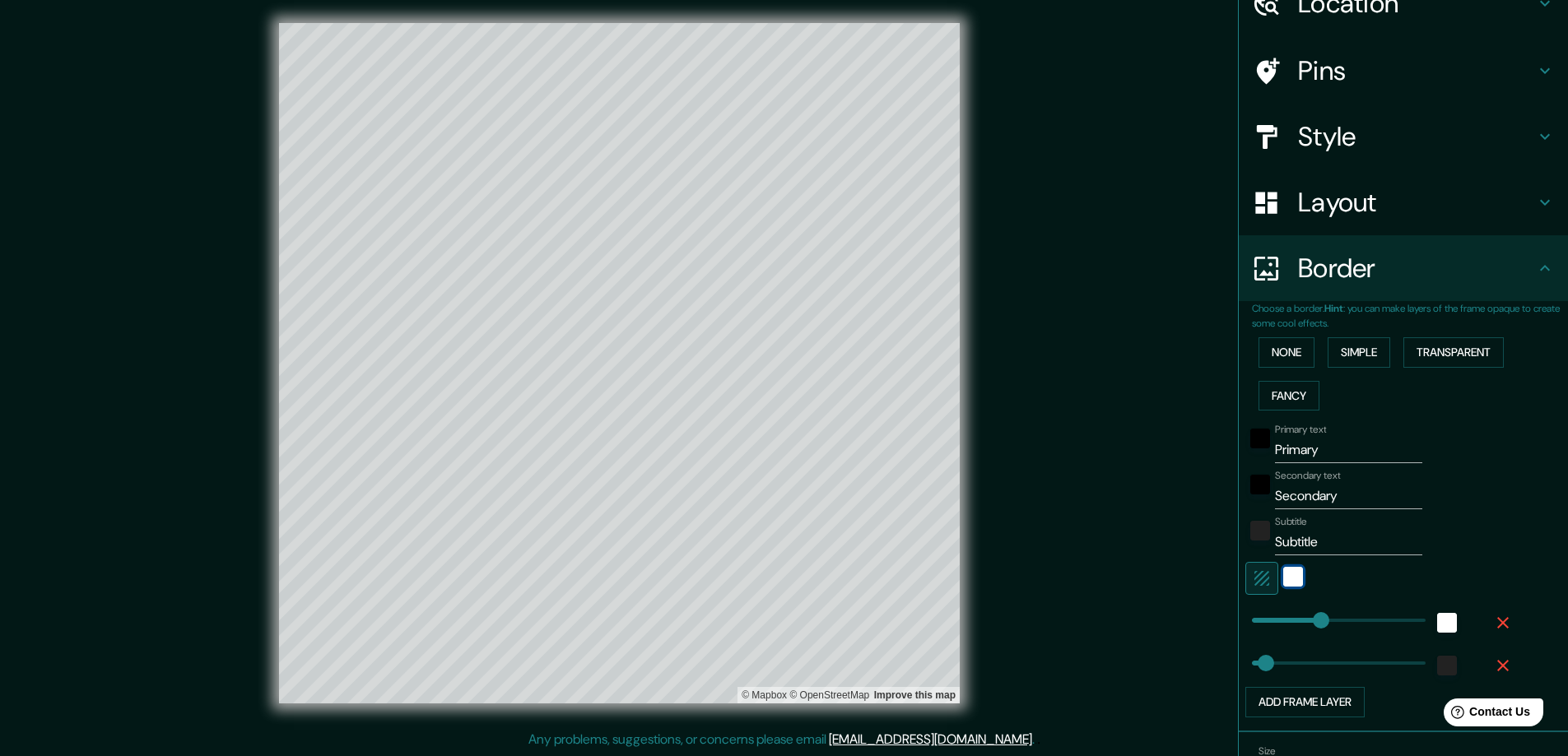
type input "331"
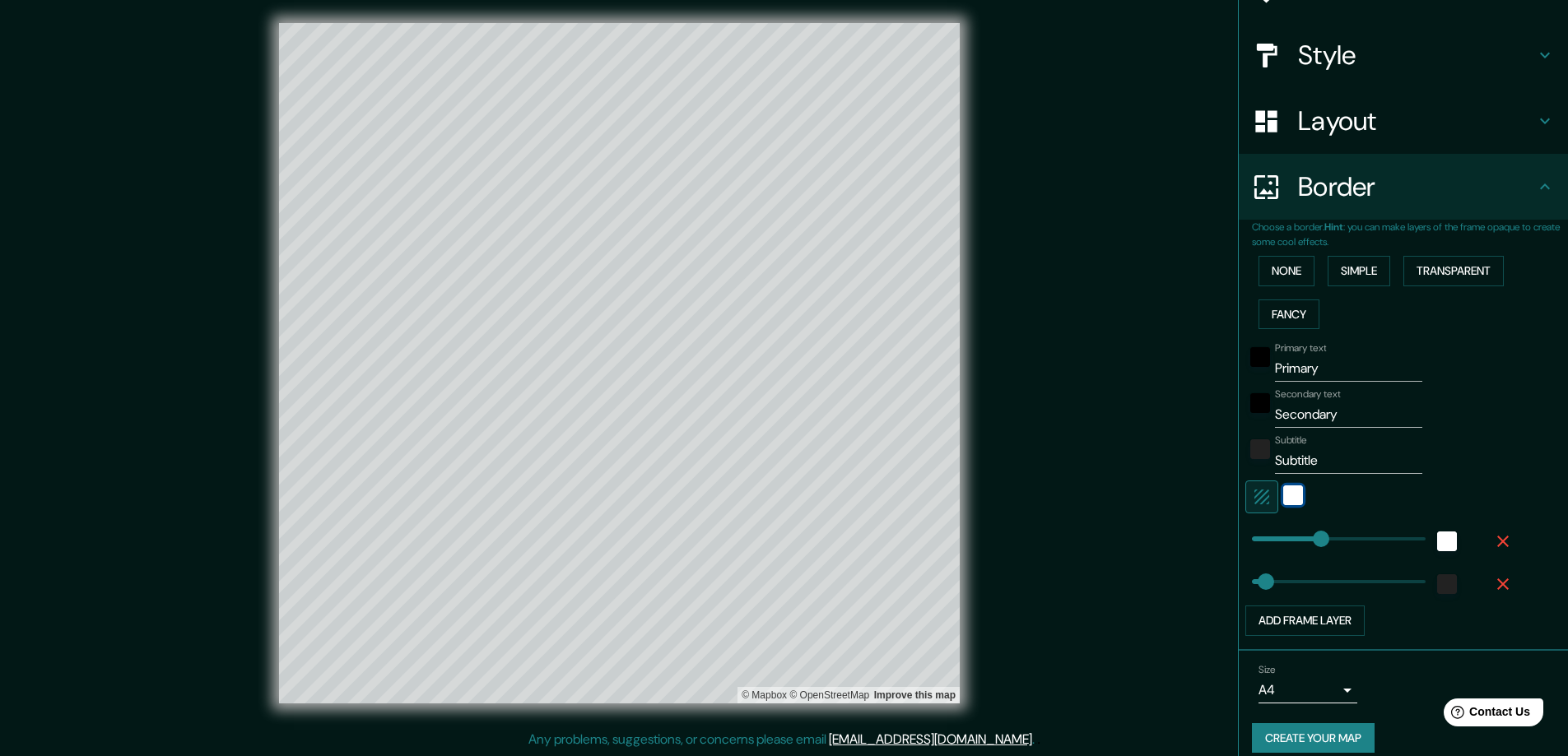
scroll to position [165, 0]
type input "632"
drag, startPoint x: 1257, startPoint y: 584, endPoint x: 1372, endPoint y: 578, distance: 115.2
type input "331"
type input "0"
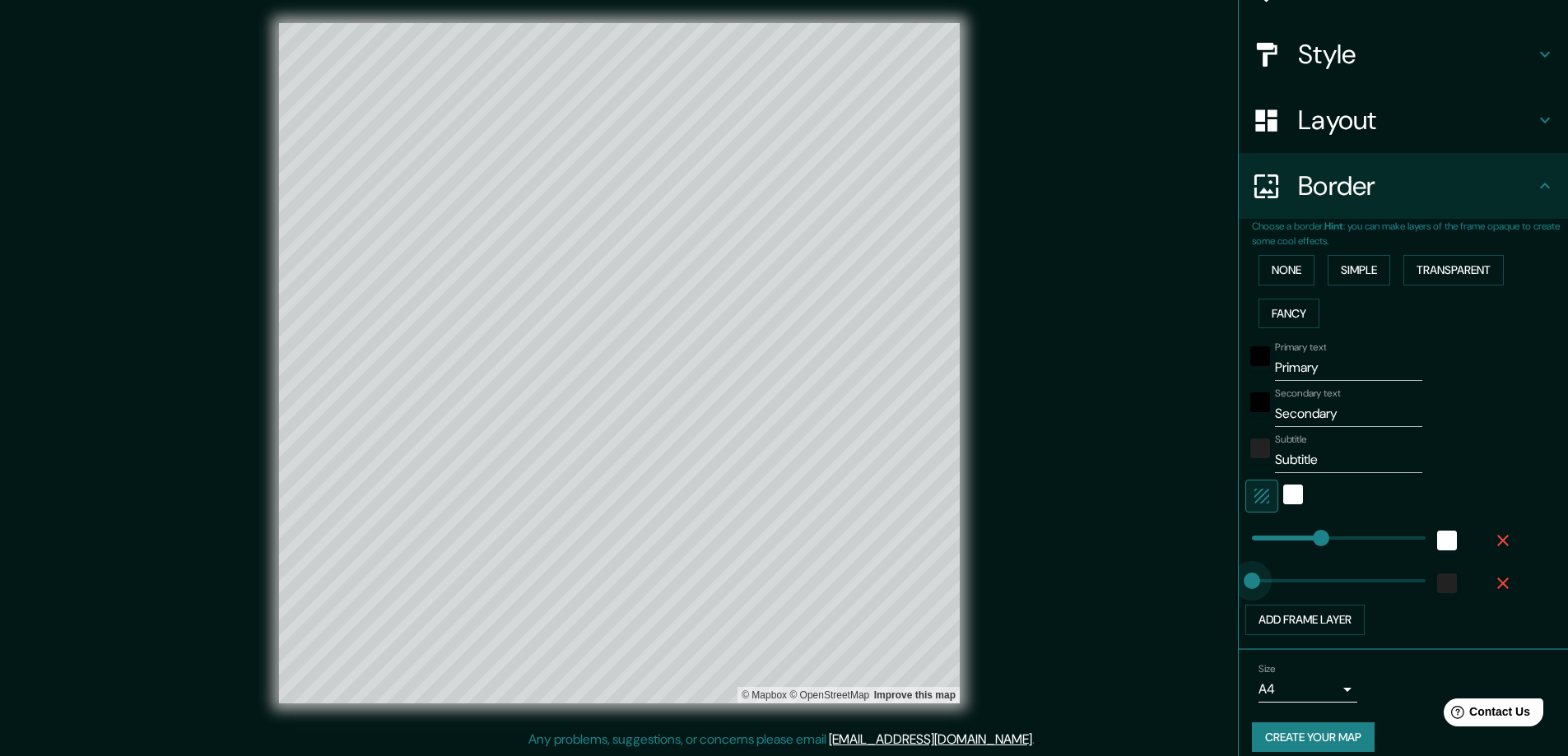
drag, startPoint x: 1372, startPoint y: 578, endPoint x: 1214, endPoint y: 577, distance: 158.0
type input "331"
type input "67"
click at [1294, 621] on button "Add frame layer" at bounding box center [1305, 619] width 119 height 31
type input "331"
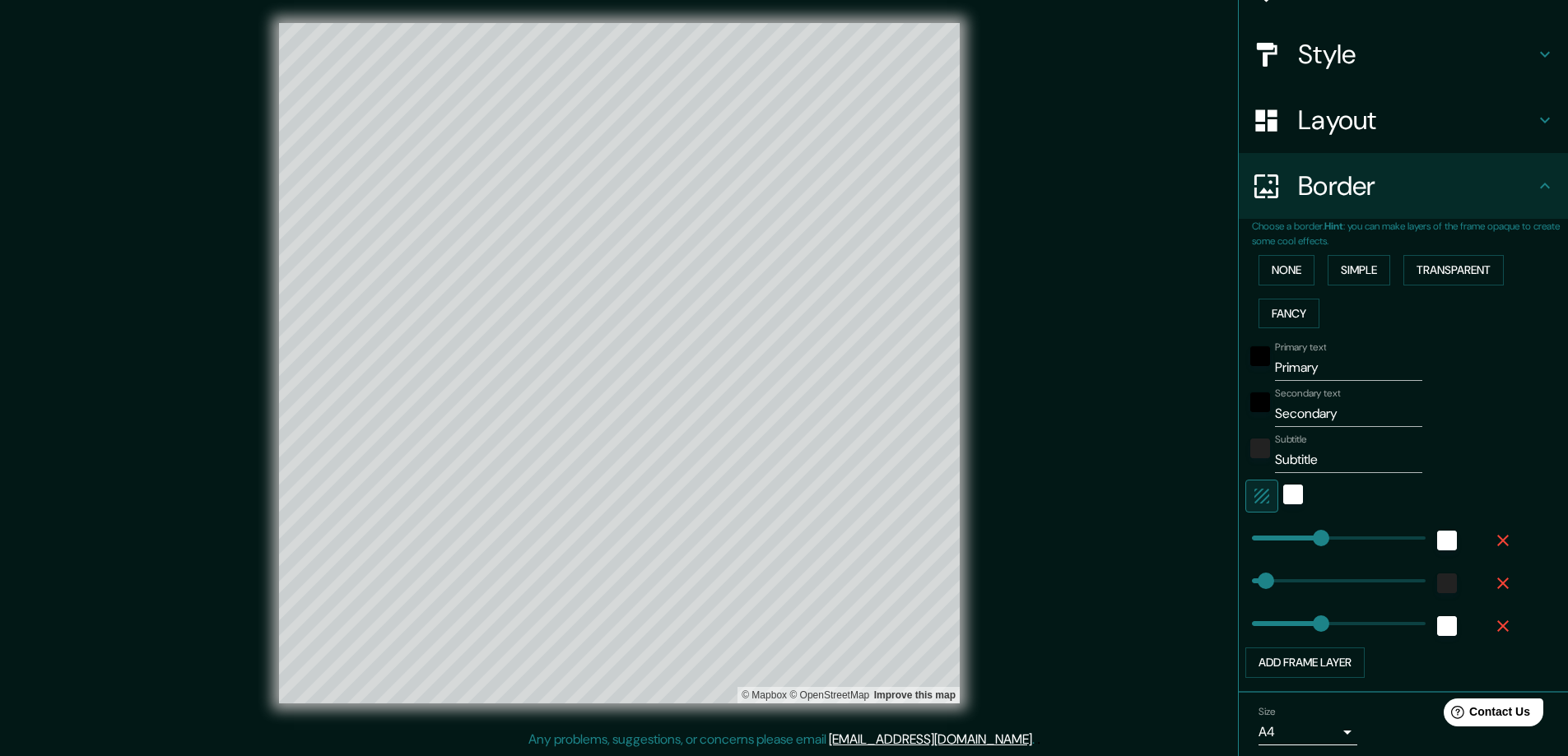
type input "331"
click at [1497, 630] on icon "button" at bounding box center [1503, 626] width 12 height 12
type input "331"
click at [1323, 366] on input "Primary" at bounding box center [1348, 368] width 147 height 27
click at [1282, 271] on button "None" at bounding box center [1286, 270] width 56 height 31
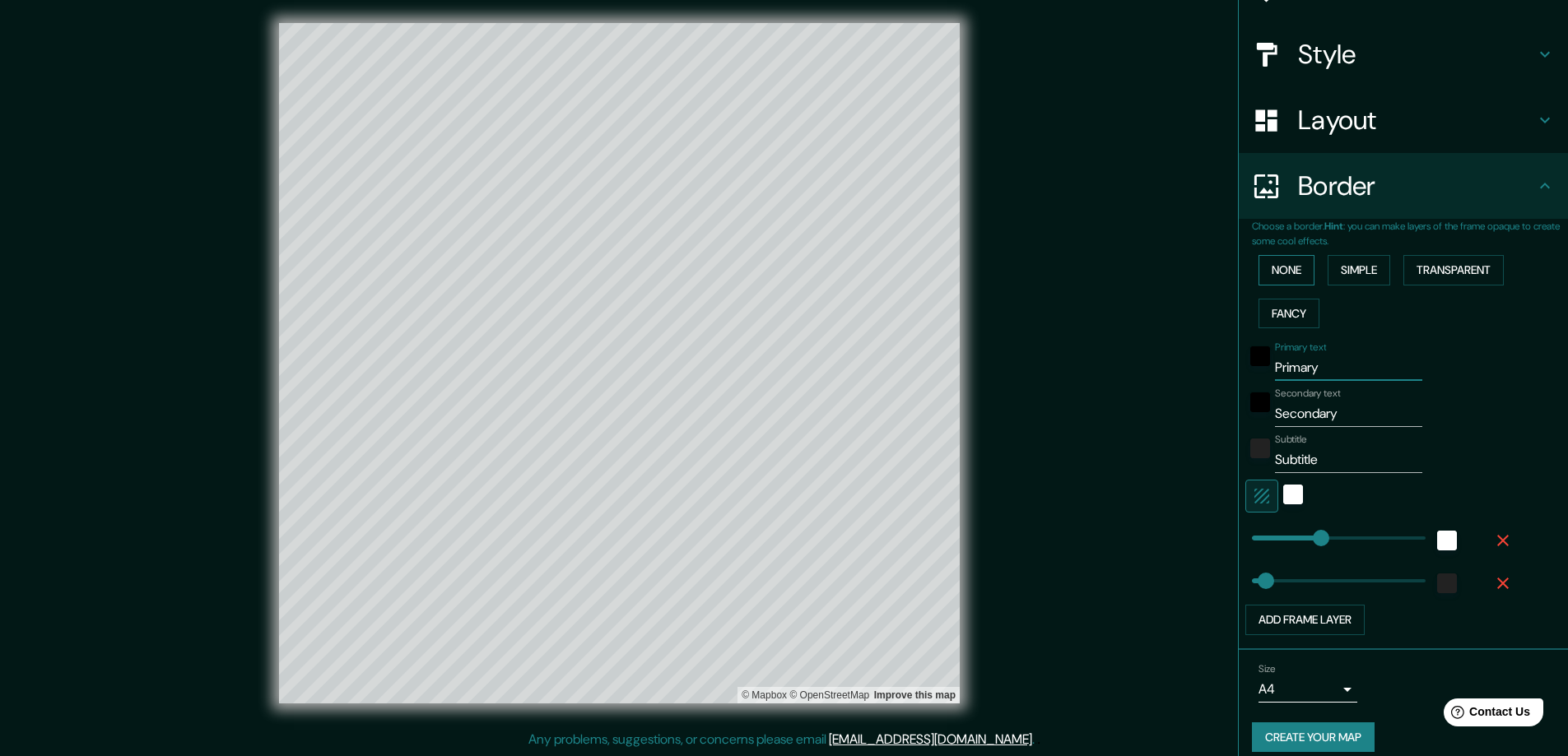
scroll to position [0, 0]
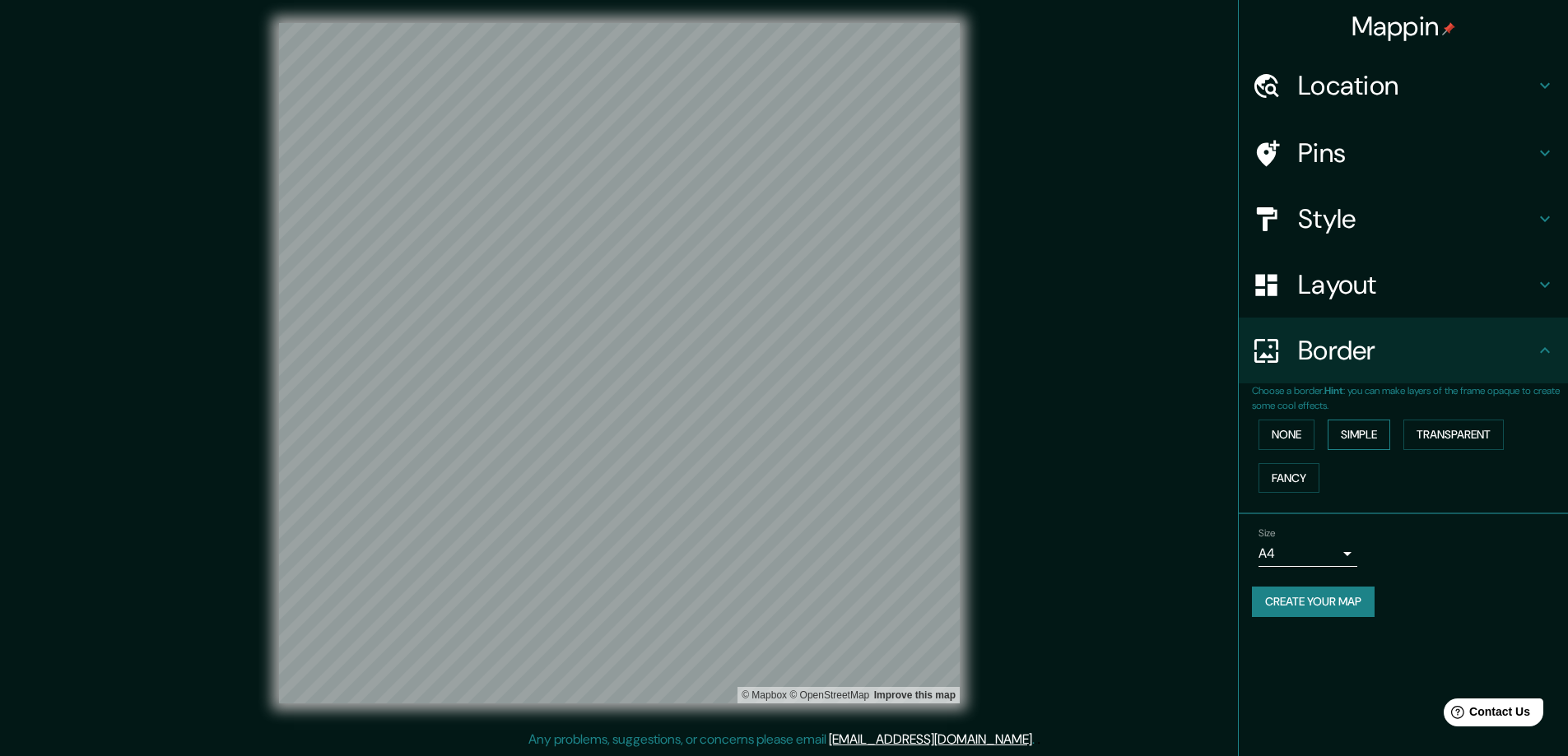
click at [1370, 434] on button "Simple" at bounding box center [1358, 435] width 62 height 31
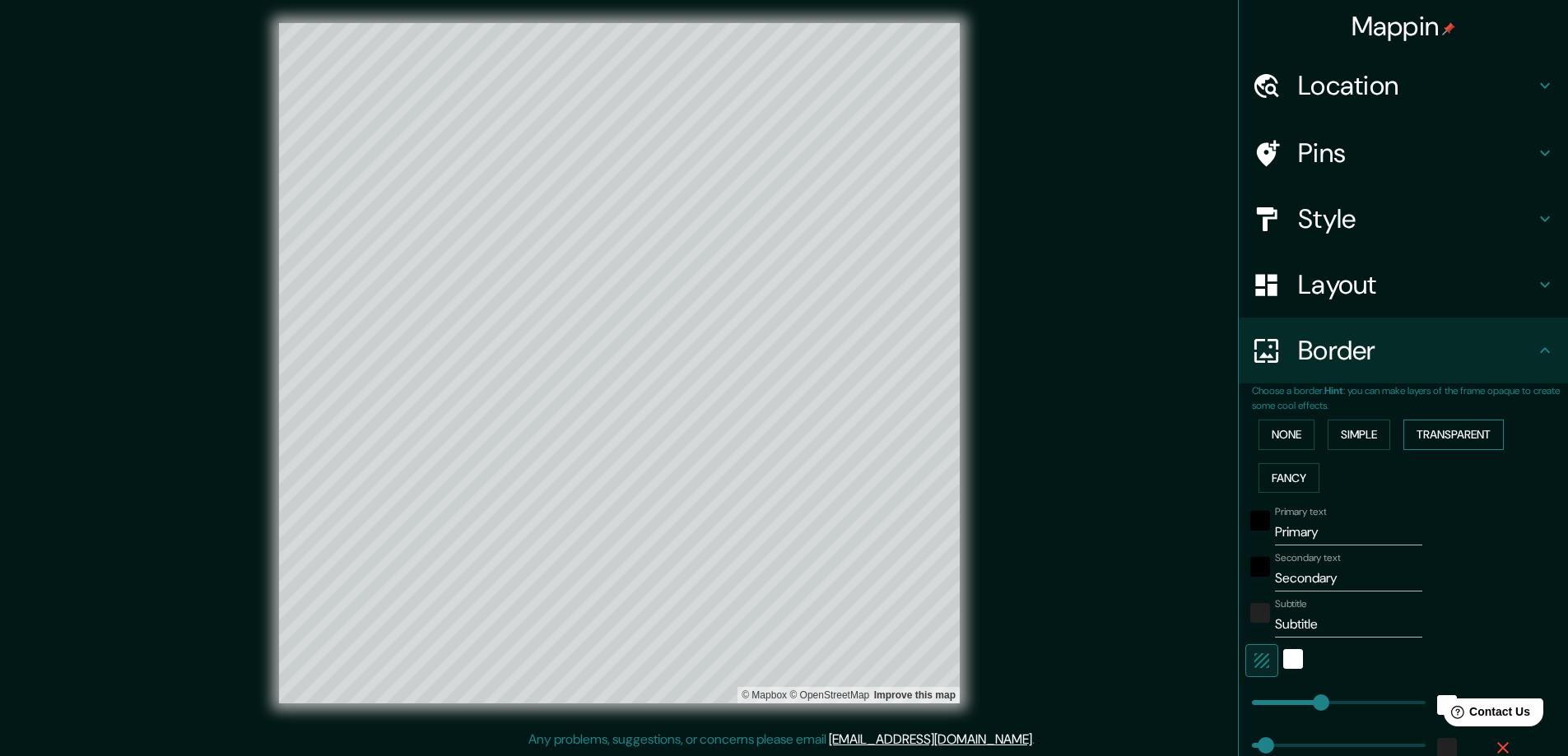
click at [1419, 438] on button "Transparent" at bounding box center [1454, 435] width 101 height 31
click at [1283, 468] on button "Fancy" at bounding box center [1289, 478] width 61 height 31
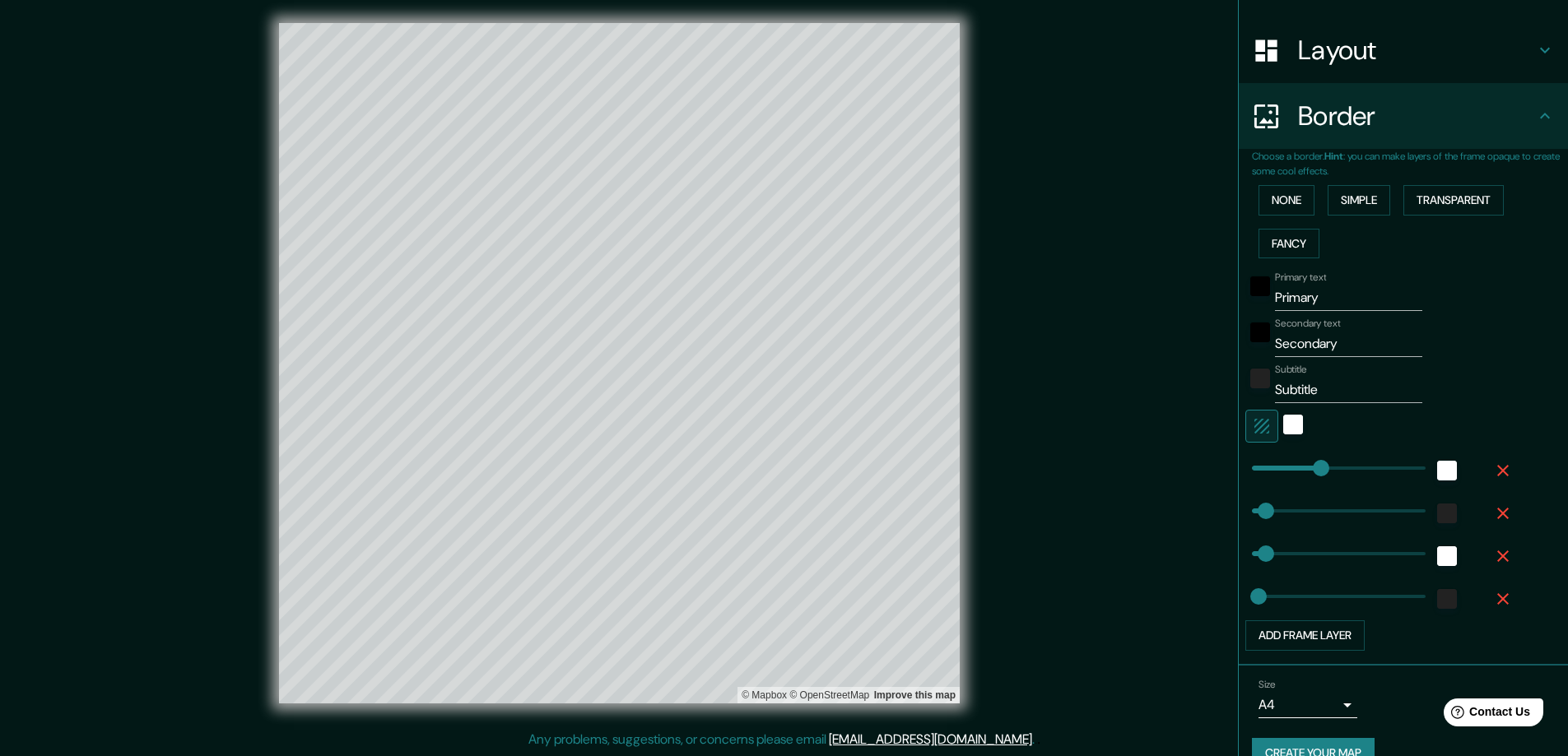
scroll to position [246, 0]
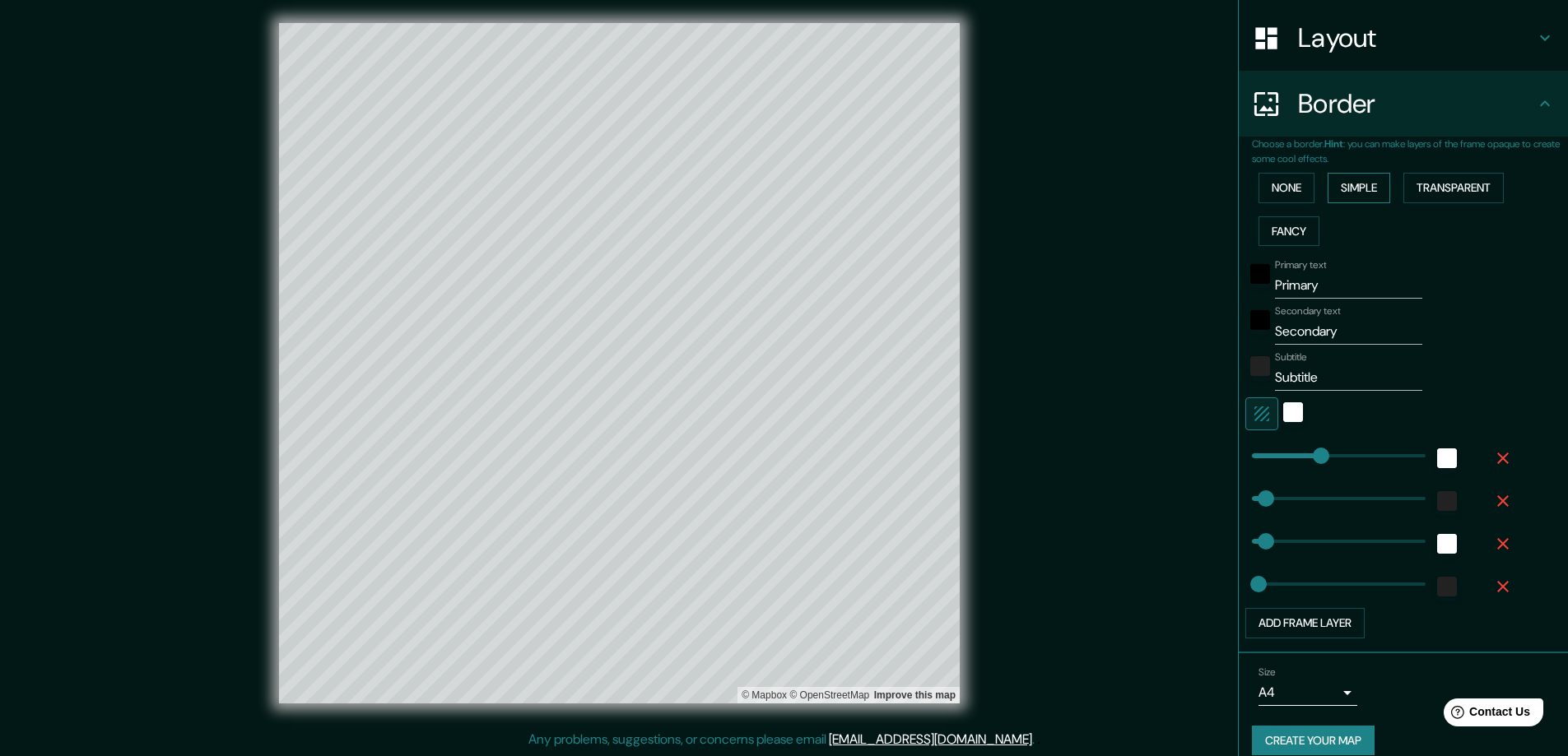
click at [1347, 193] on button "Simple" at bounding box center [1358, 187] width 62 height 31
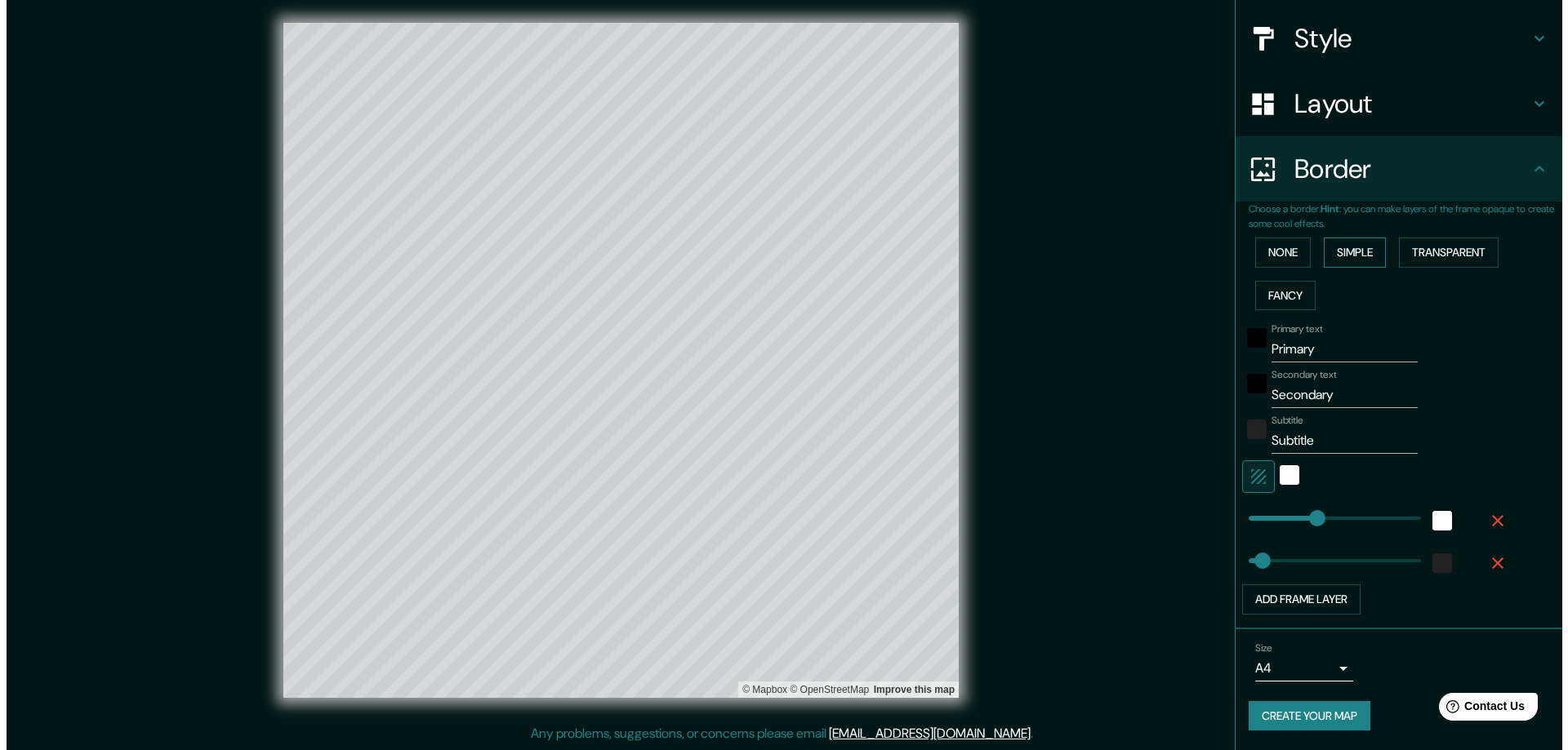
scroll to position [179, 0]
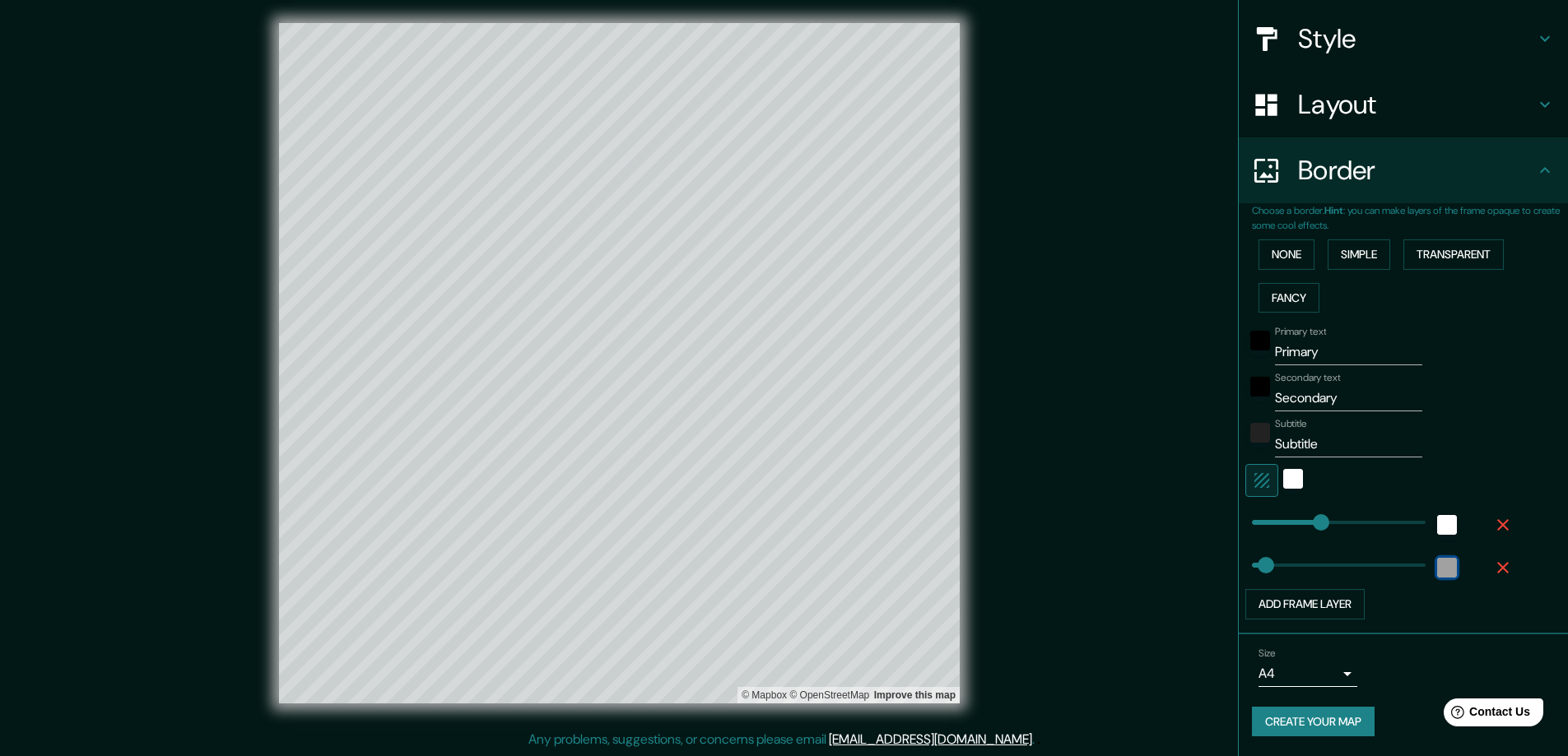
click at [1439, 570] on div "color-222222" at bounding box center [1447, 568] width 20 height 20
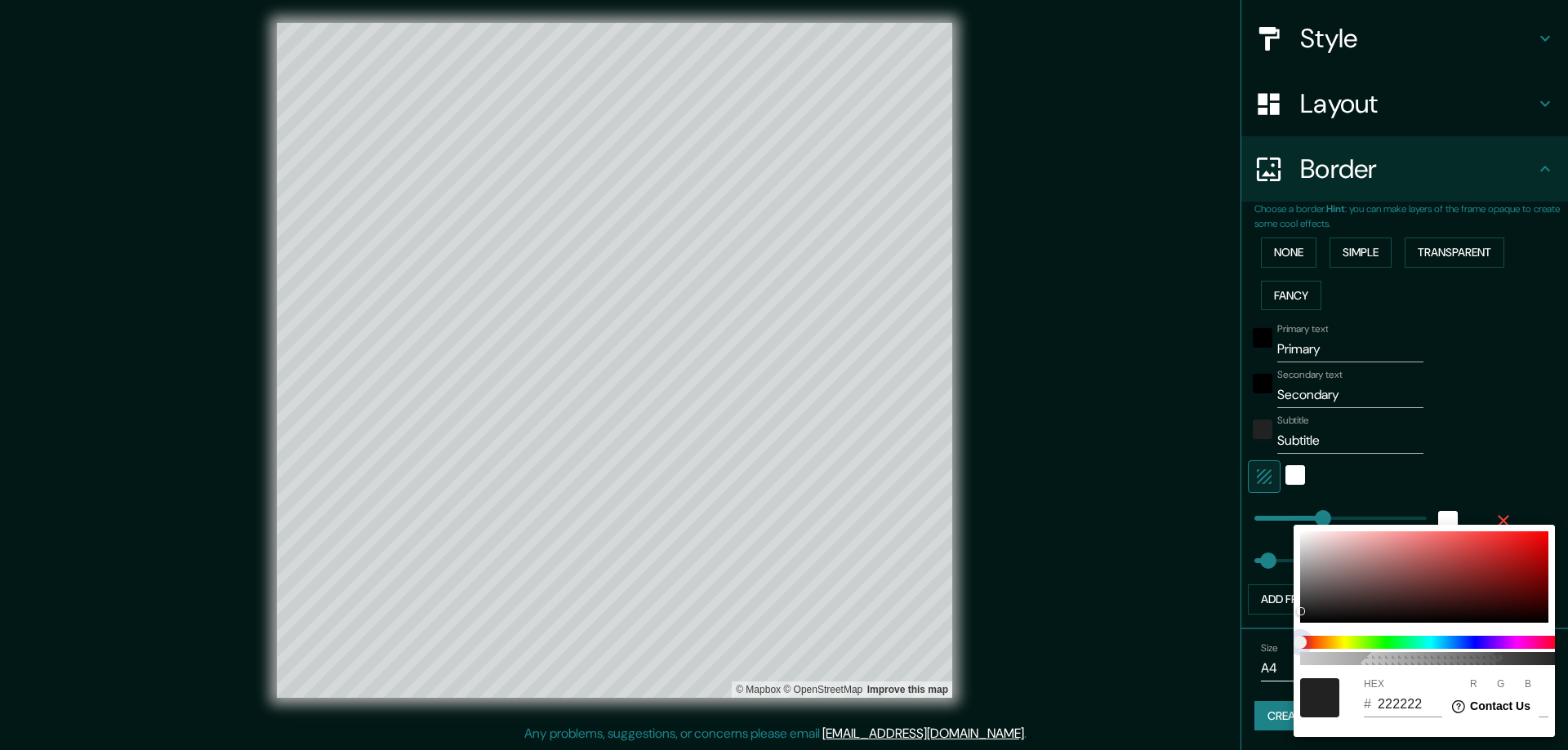
click at [1338, 640] on span at bounding box center [1430, 641] width 261 height 13
type input "331"
type input "212121"
type input "33"
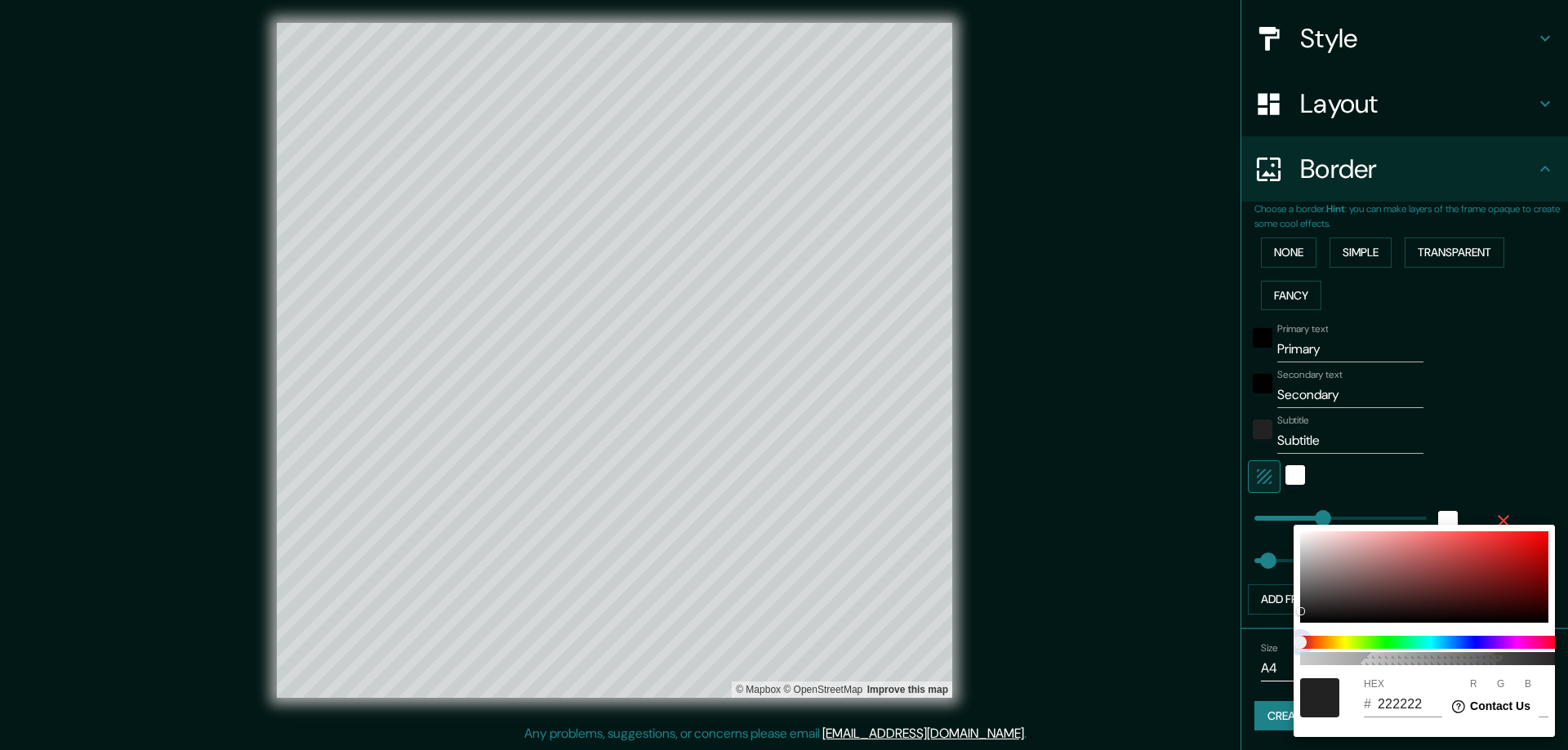
type input "33"
click at [1343, 638] on span at bounding box center [1430, 641] width 261 height 13
drag, startPoint x: 1306, startPoint y: 640, endPoint x: 1340, endPoint y: 640, distance: 34.0
click at [1340, 640] on span at bounding box center [1430, 641] width 261 height 13
click at [1340, 607] on div at bounding box center [1424, 576] width 248 height 91
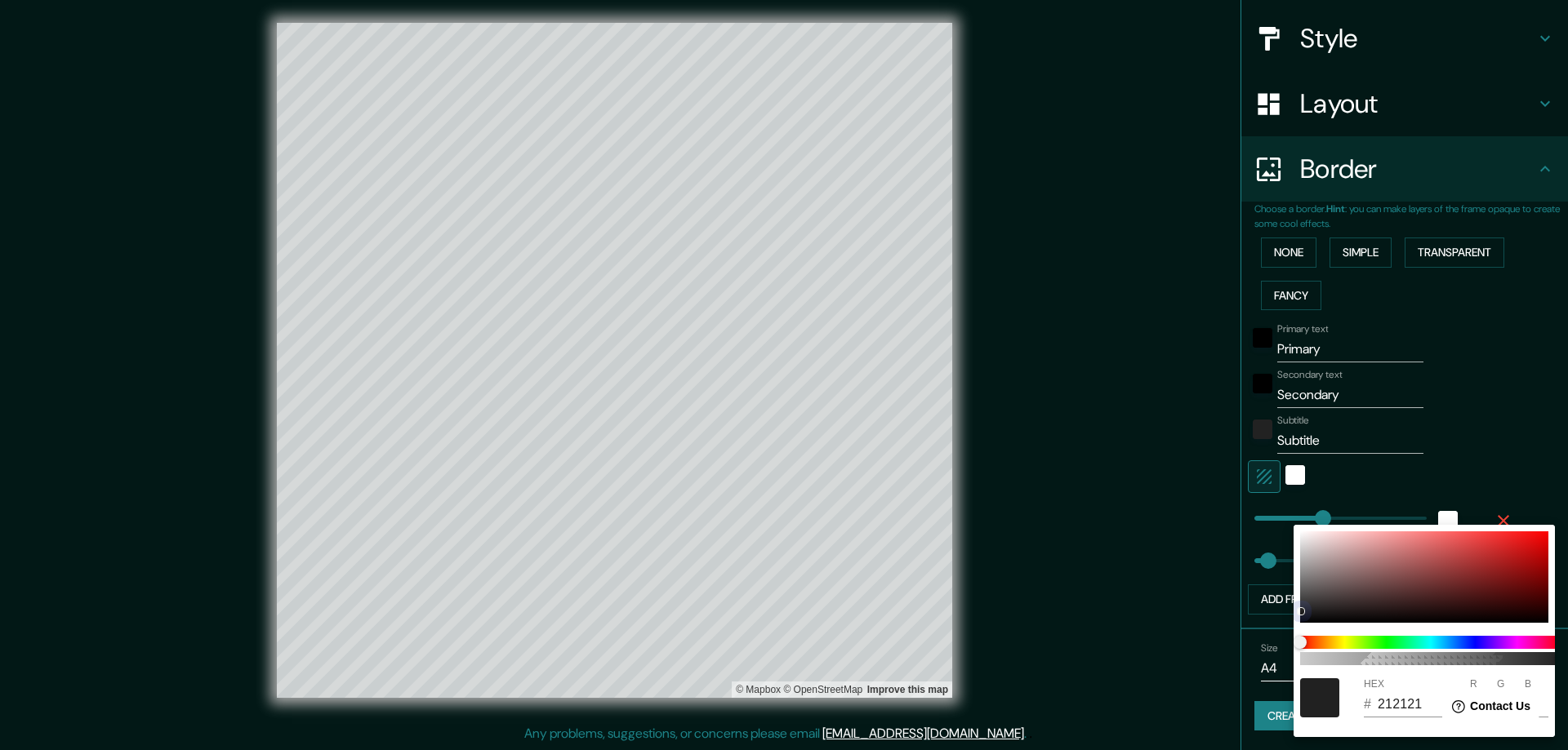
type input "331"
type input "292323"
type input "41"
type input "35"
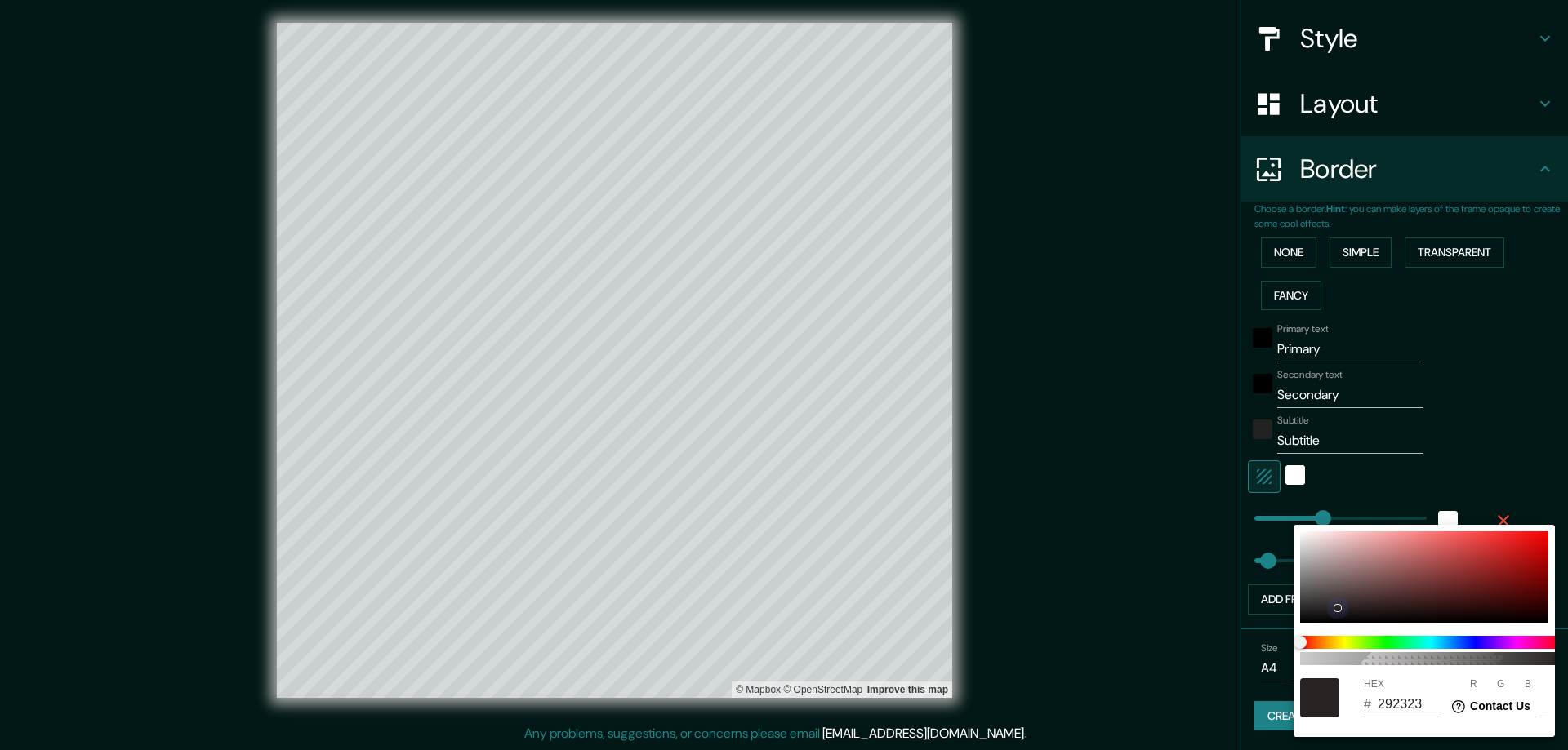
type input "331"
type input "2E2525"
type input "46"
type input "37"
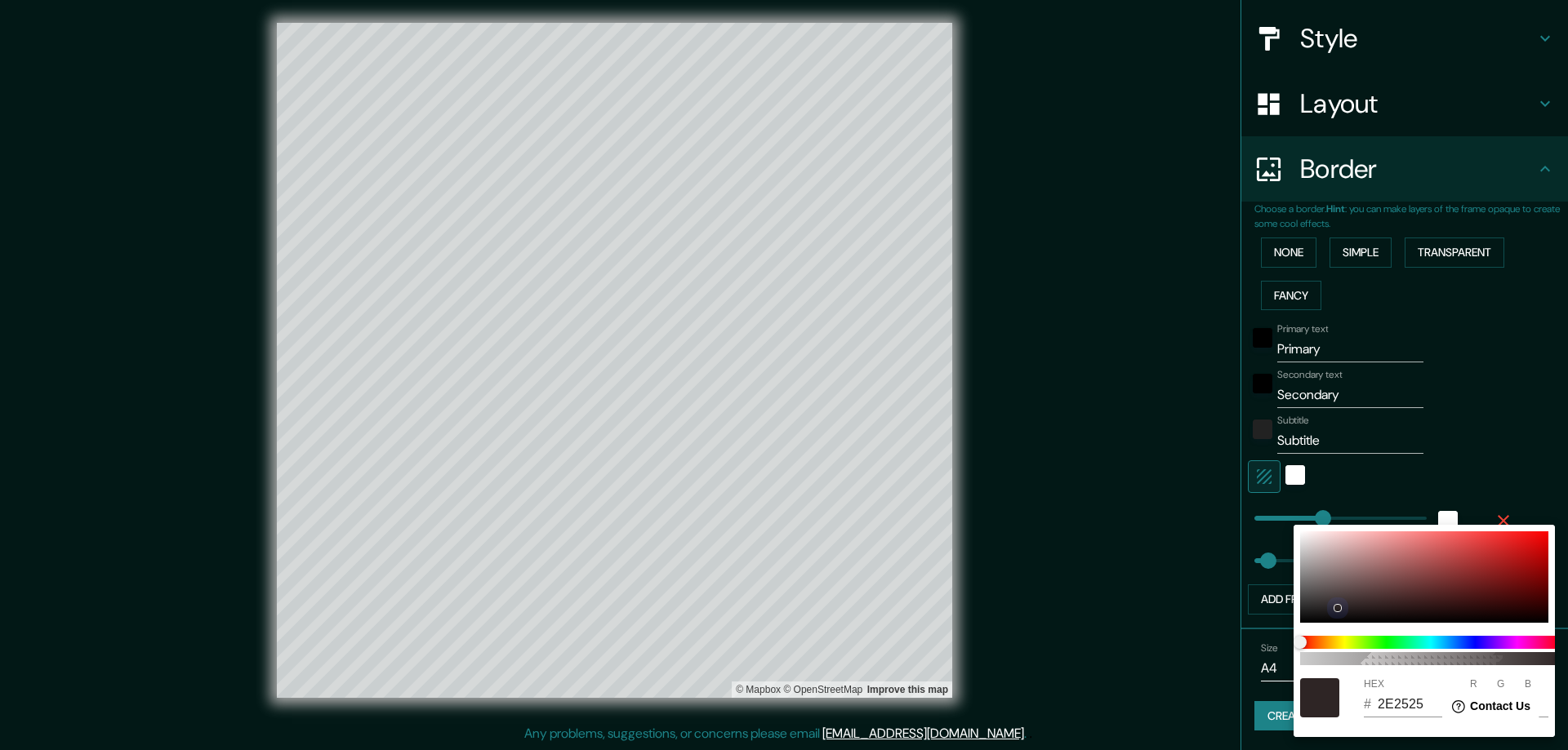
type input "331"
type input "372B2B"
type input "55"
type input "43"
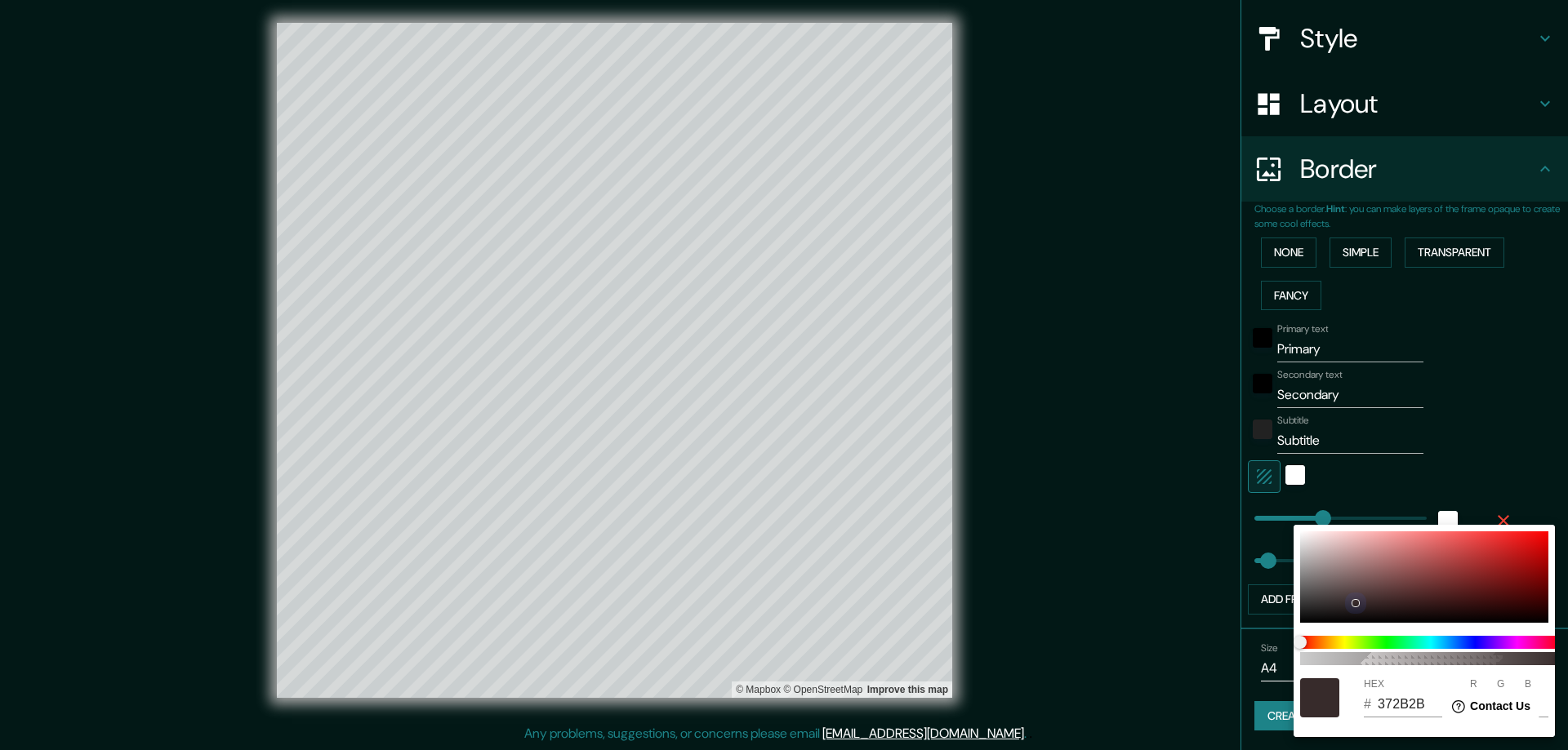
type input "331"
type input "453333"
type input "69"
type input "51"
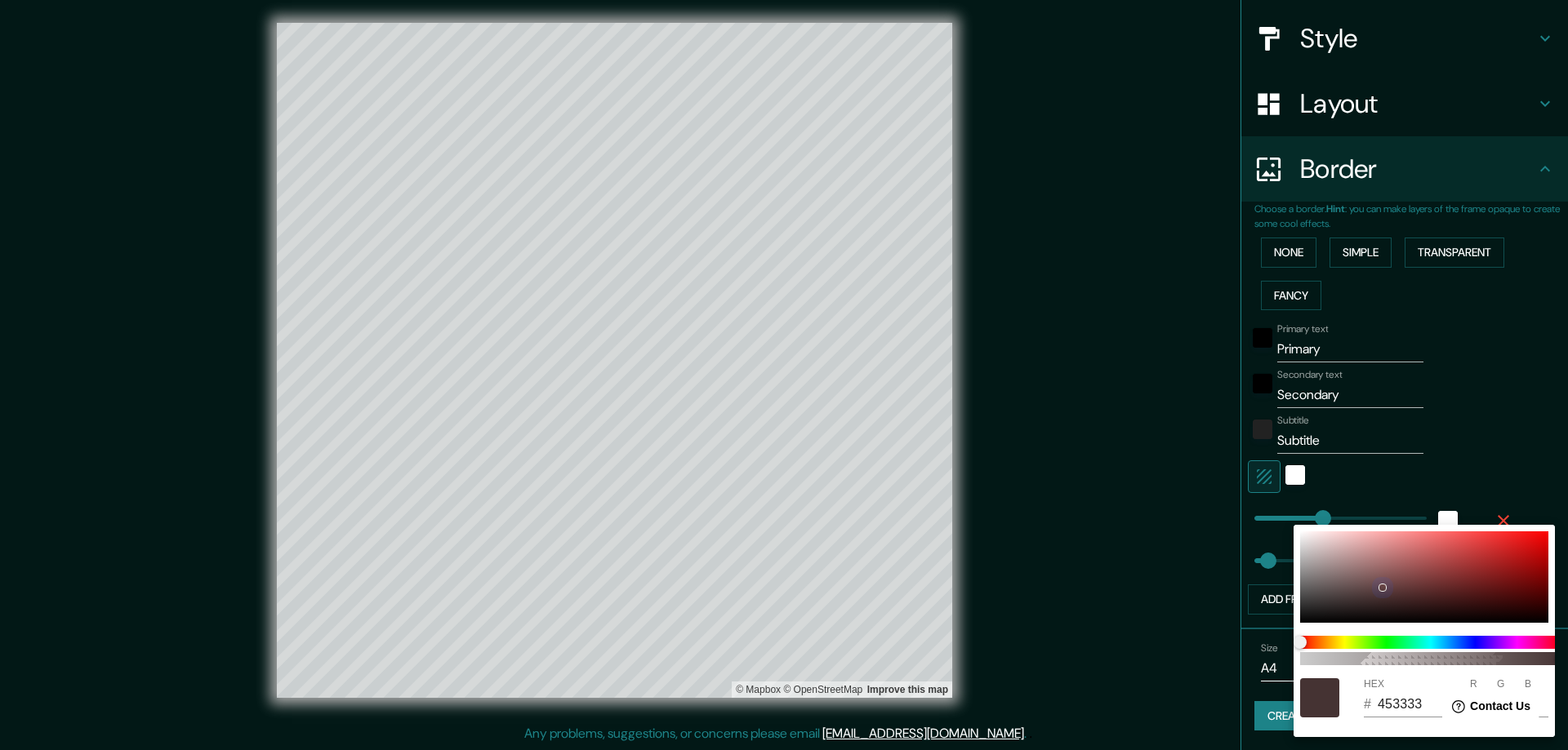
type input "331"
type input "634242"
type input "99"
type input "66"
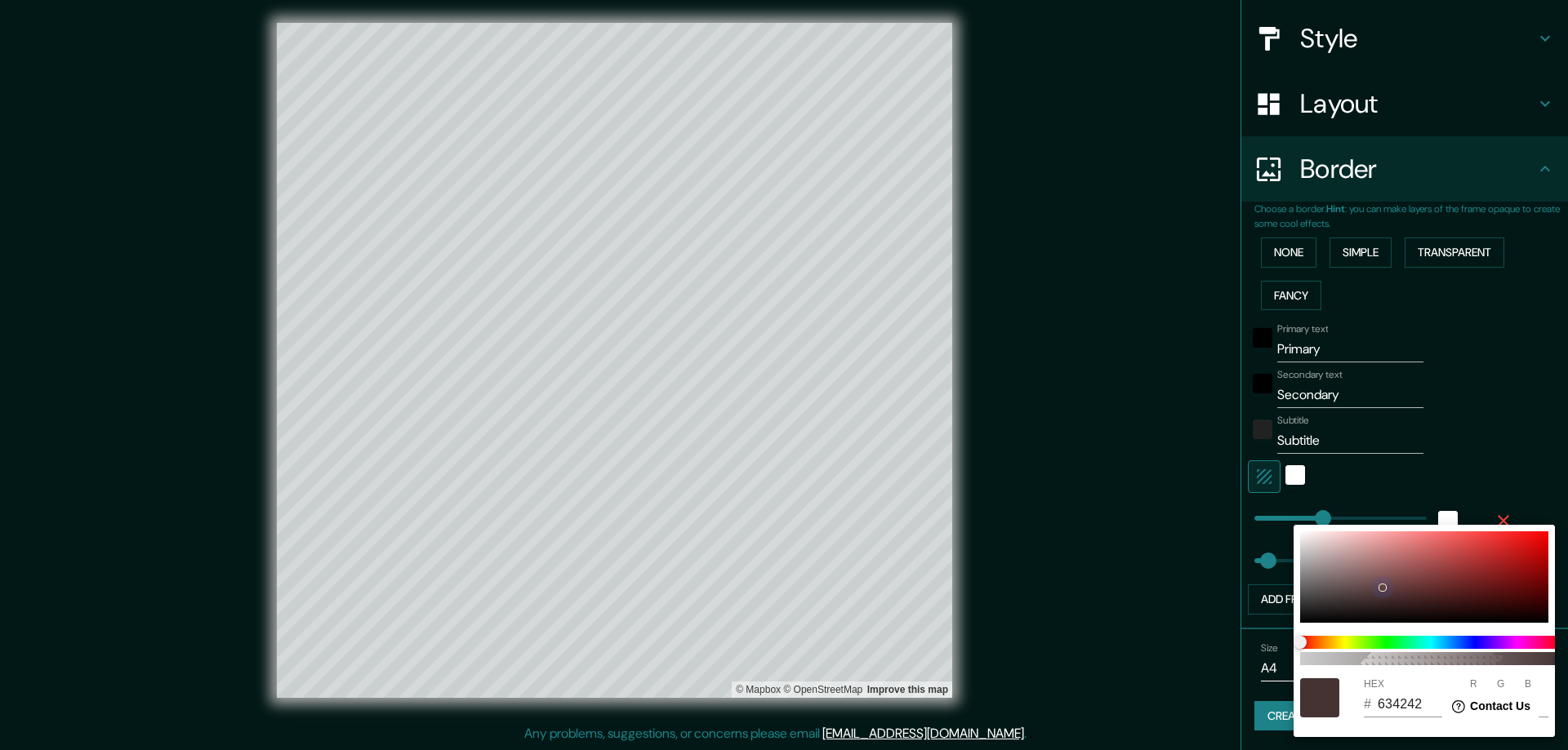
drag, startPoint x: 1356, startPoint y: 602, endPoint x: 1366, endPoint y: 613, distance: 14.9
click at [1392, 577] on div at bounding box center [1424, 576] width 248 height 91
type input "331"
type input "7E4F4F"
type input "126"
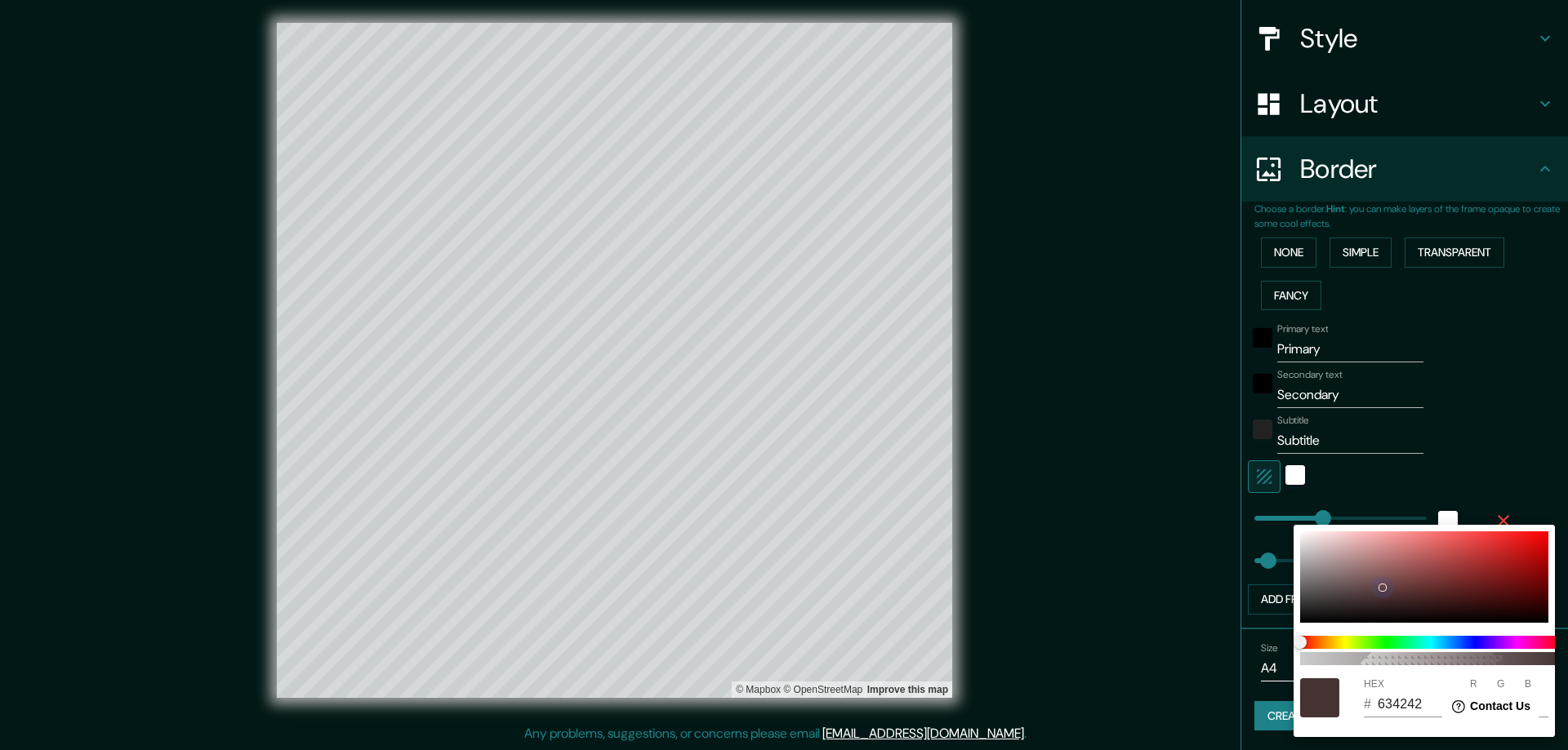
type input "79"
type input "331"
type input "7D7D4F"
type input "125"
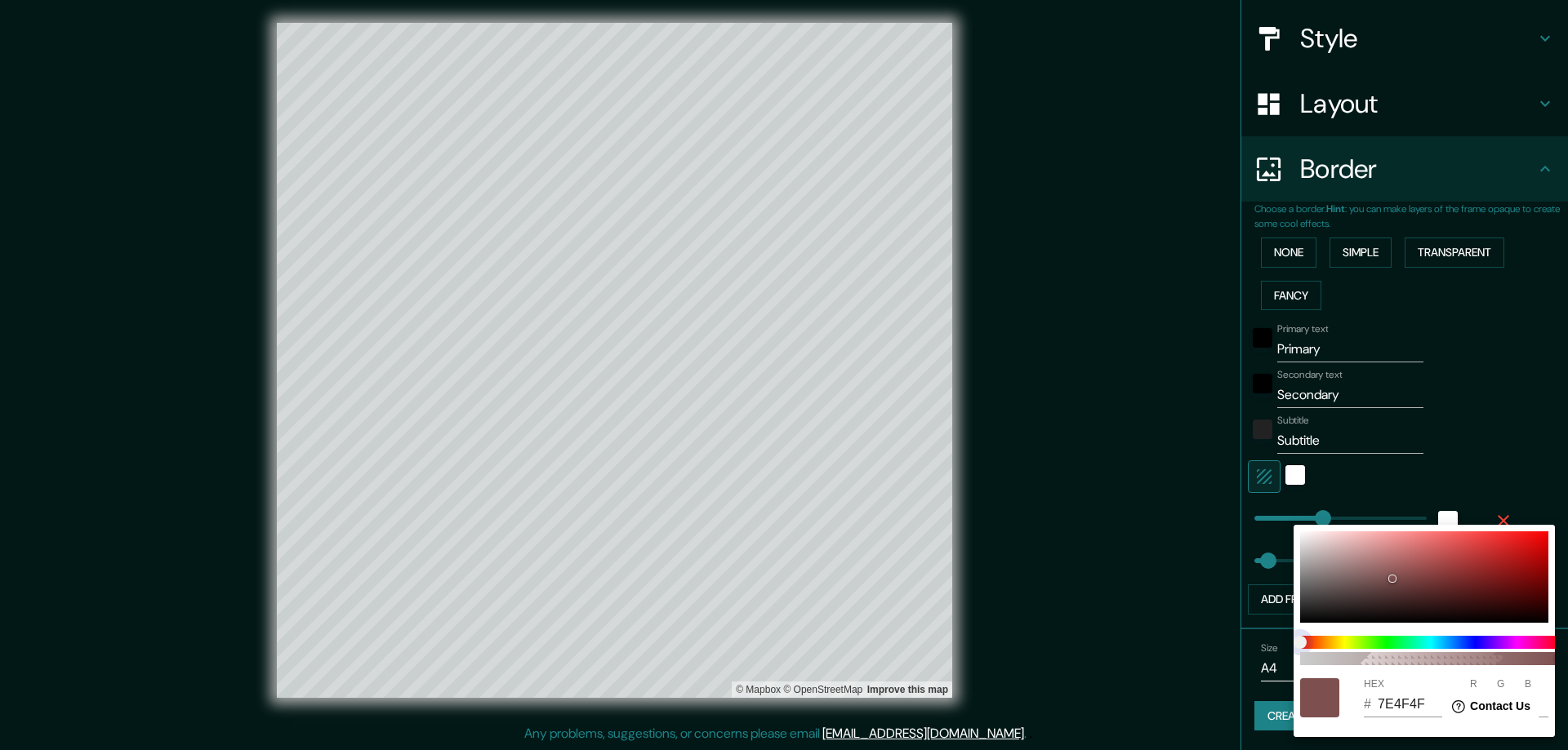
type input "125"
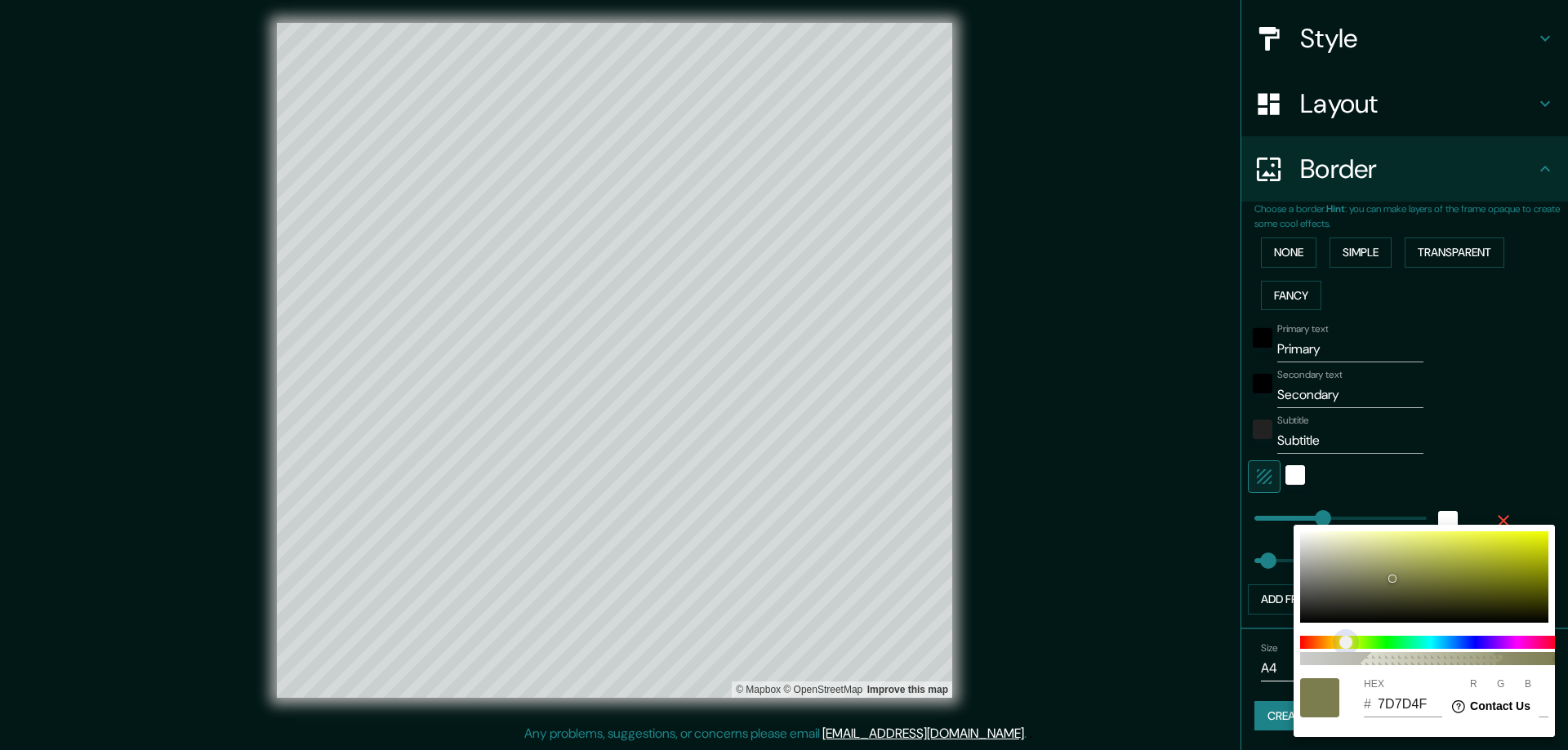
type input "331"
type input "7B7D4F"
type input "123"
click at [1345, 643] on span at bounding box center [1430, 641] width 261 height 13
type input "331"
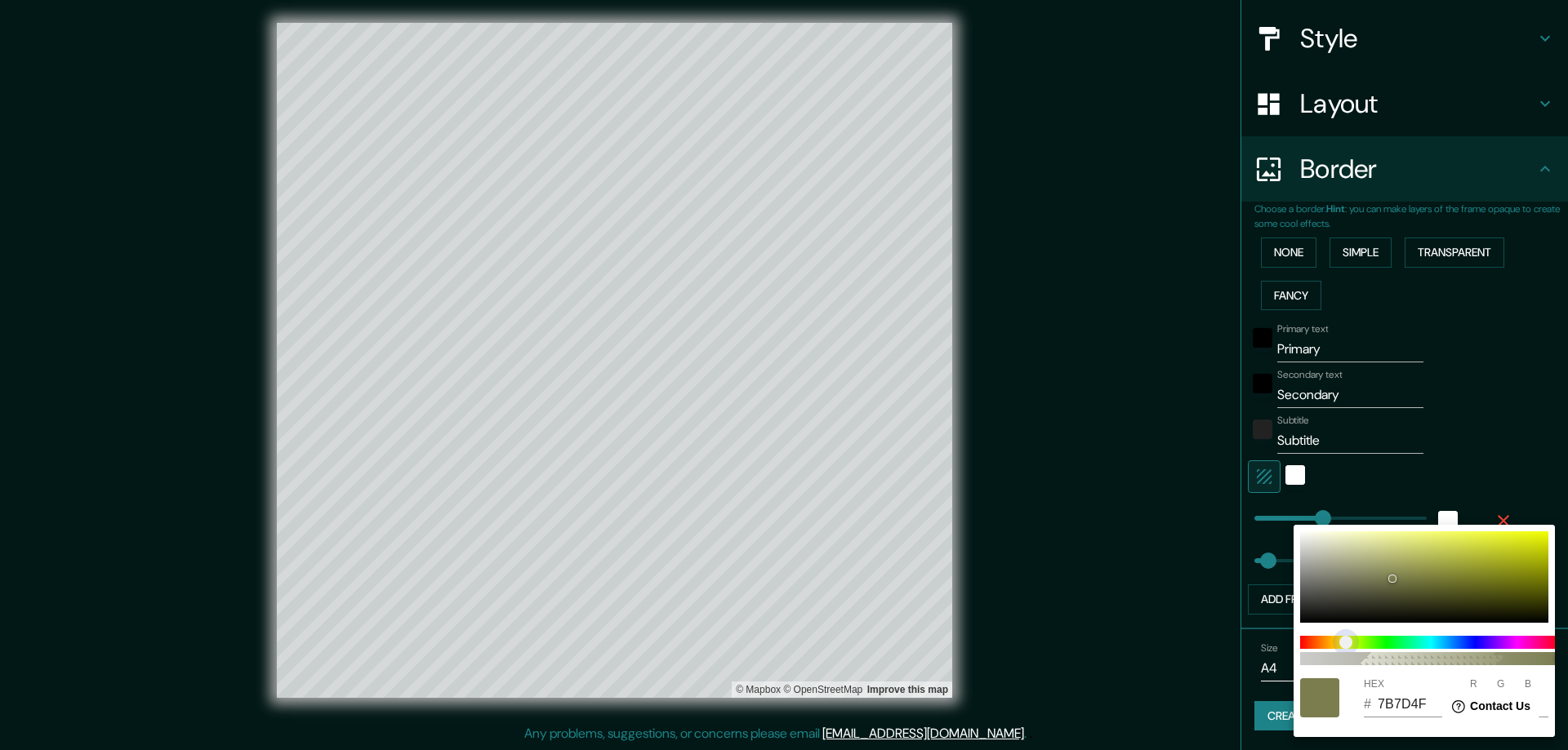
type input "717D4F"
type input "113"
type input "331"
type input "787D4F"
type input "120"
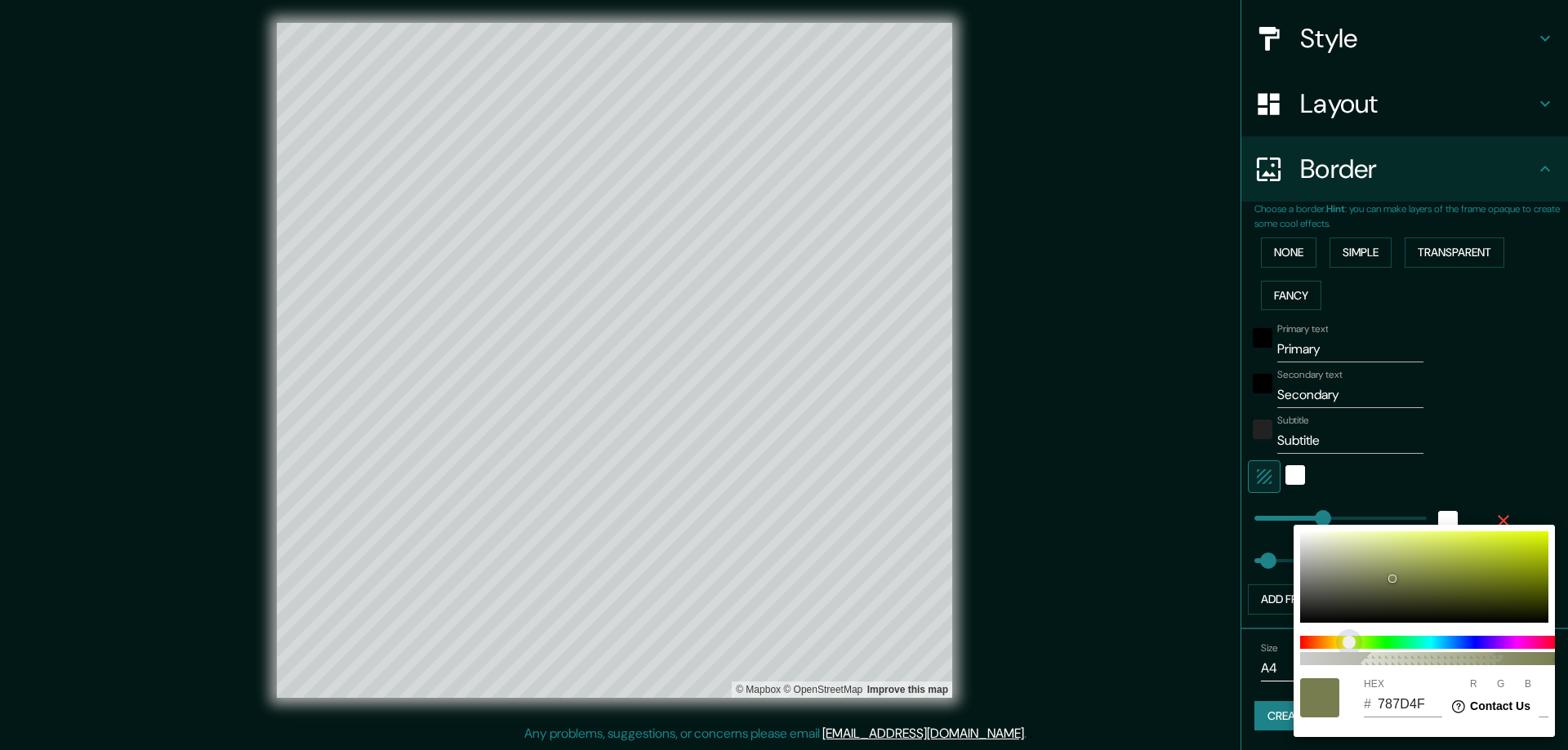
click at [1348, 642] on span "color slider" at bounding box center [1348, 641] width 13 height 13
type input "331"
type input "CBDD42"
type input "203"
type input "221"
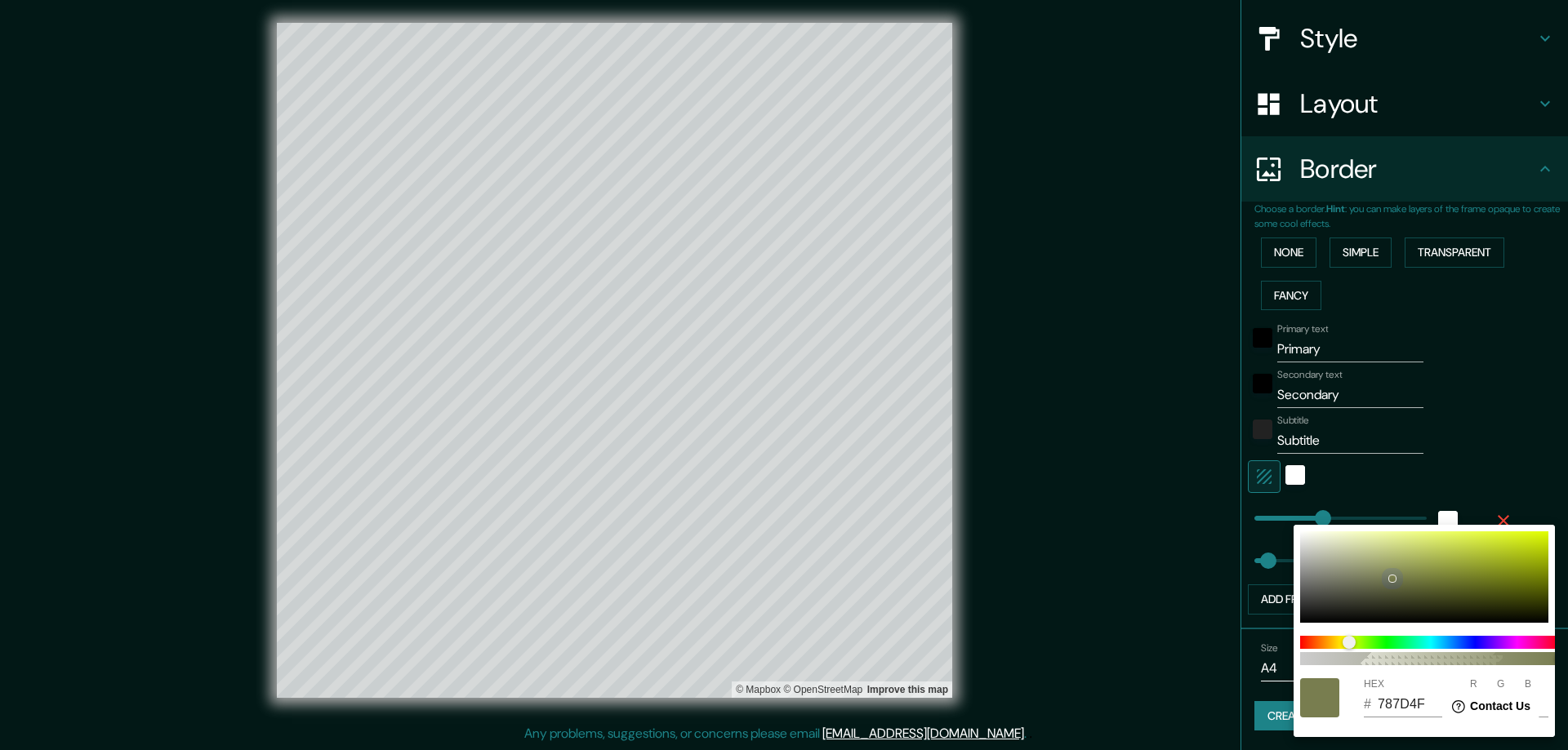
type input "66"
type input "331"
type input "D4E64D"
type input "212"
type input "230"
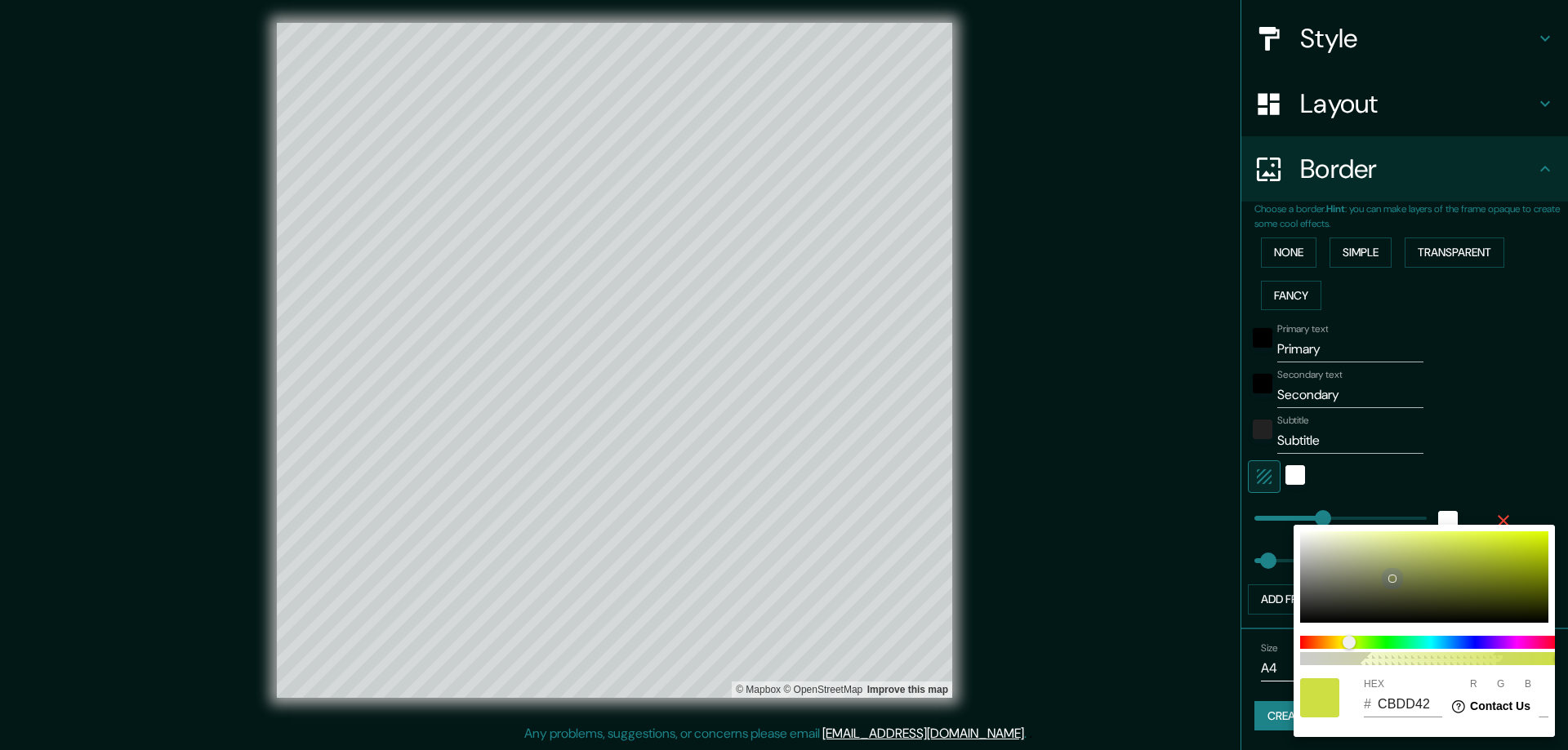
type input "77"
type input "331"
type input "D6E84F"
type input "214"
type input "232"
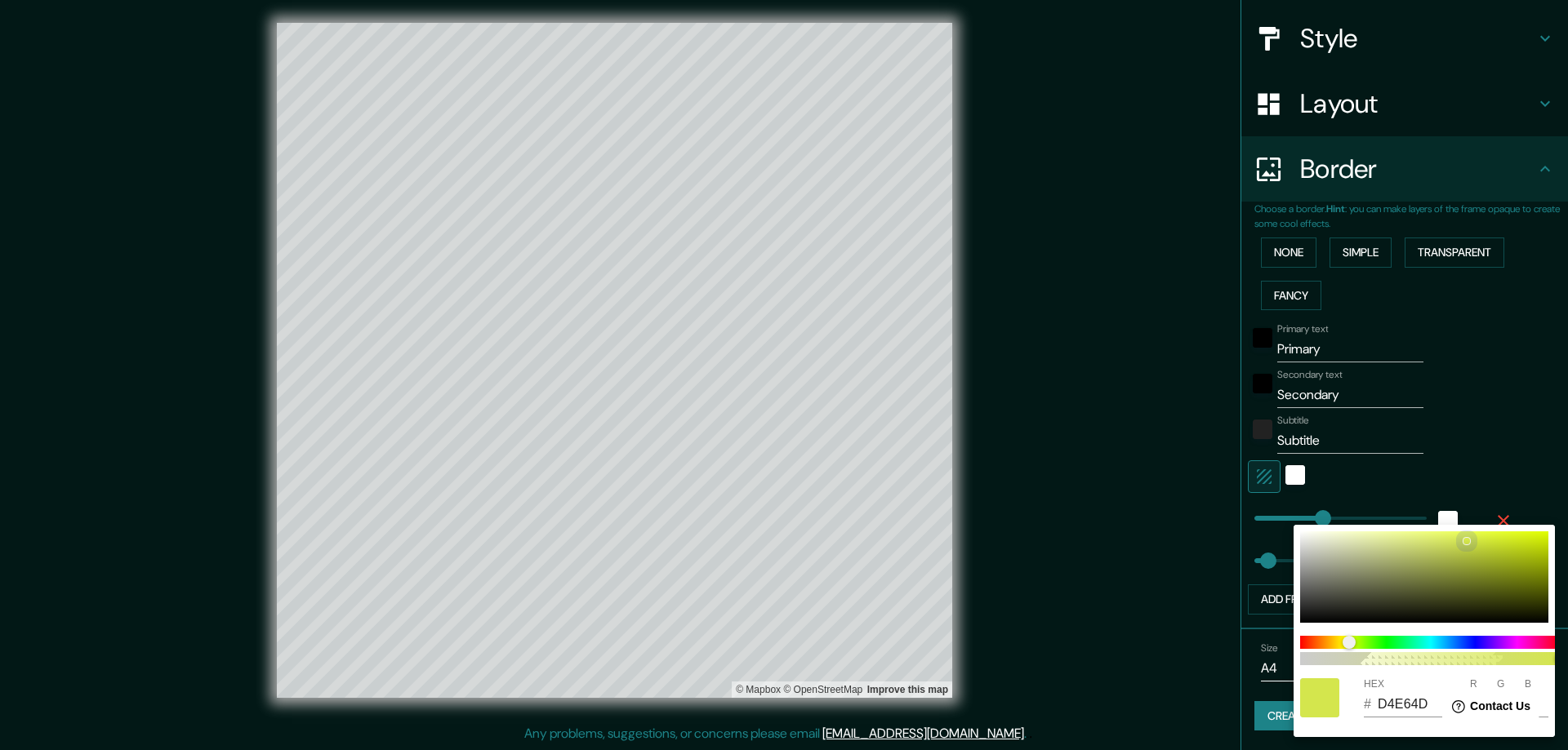
type input "79"
type input "331"
type input "DBED54"
type input "219"
type input "237"
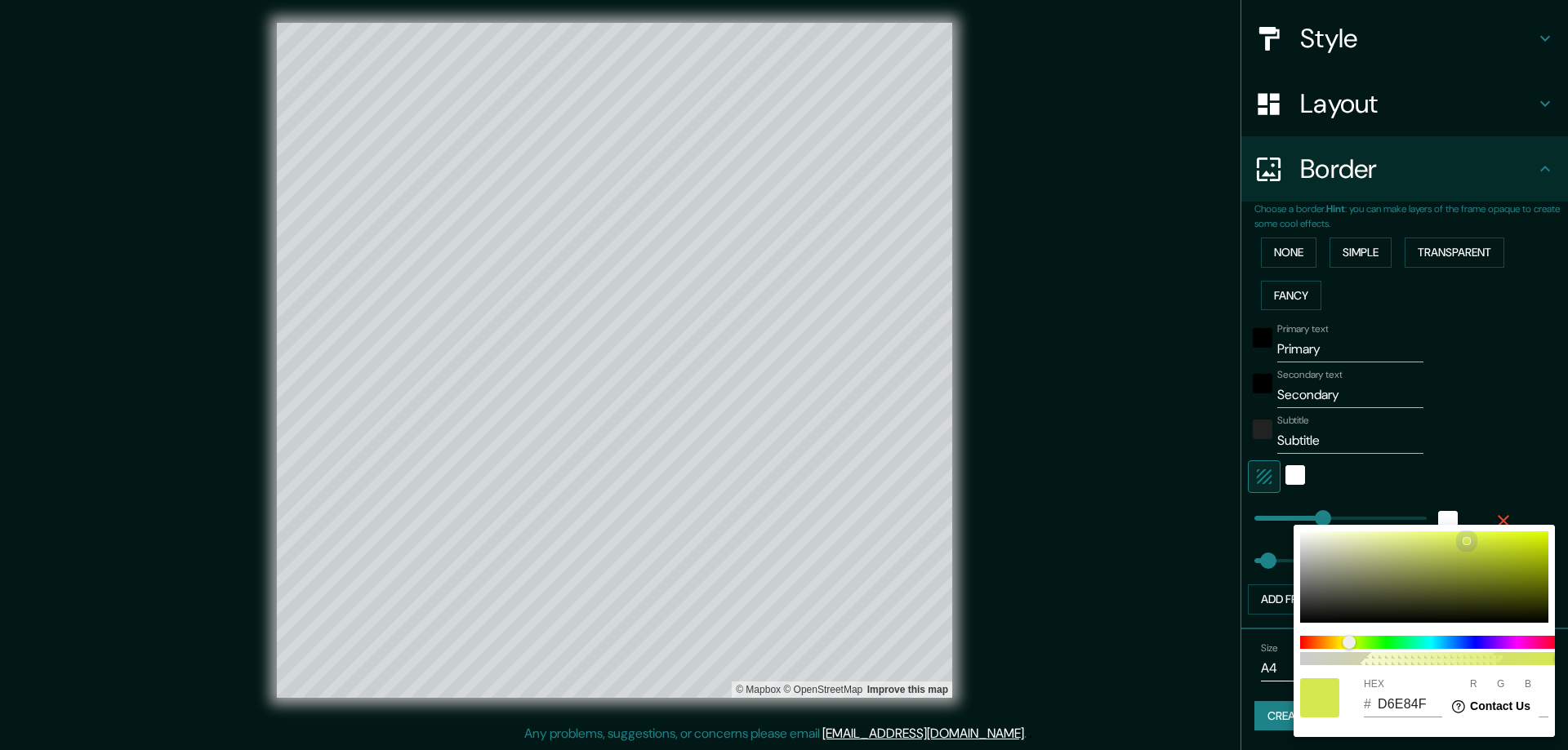
type input "84"
type input "331"
type input "DBED57"
type input "87"
type input "331"
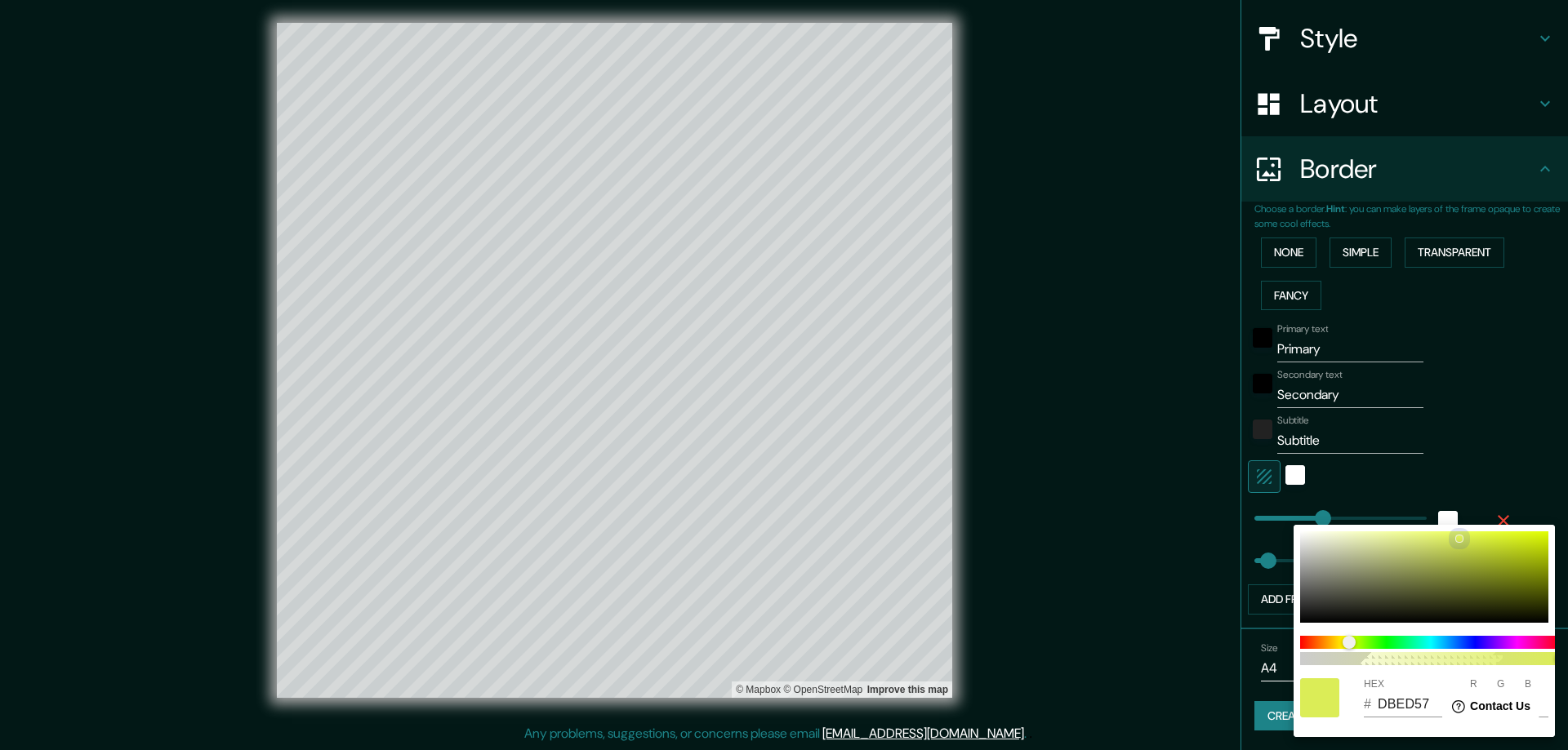
type input "DCED5B"
type input "220"
type input "91"
type input "331"
type input "DAEA5E"
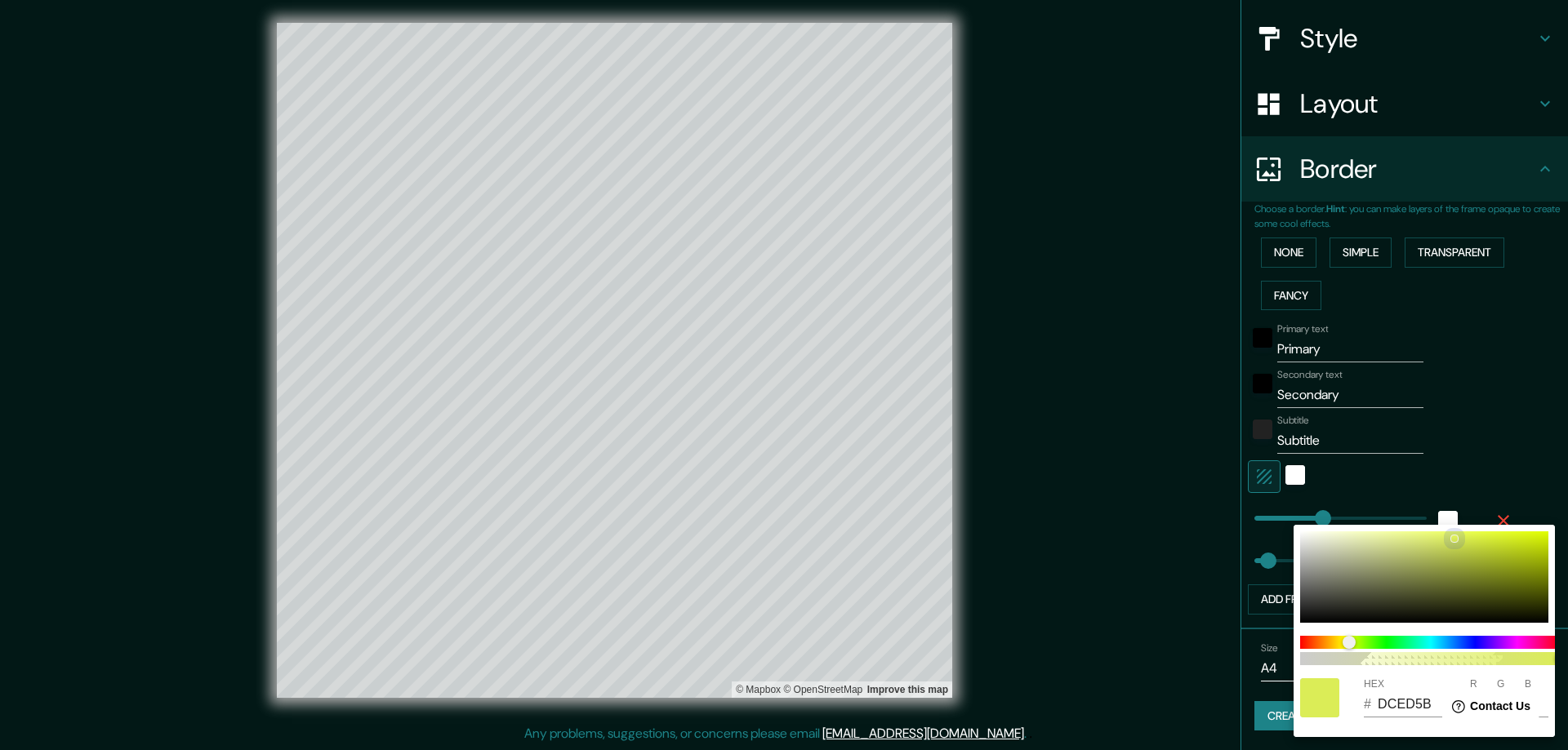
type input "218"
type input "234"
type input "94"
type input "331"
type input "DAEA5F"
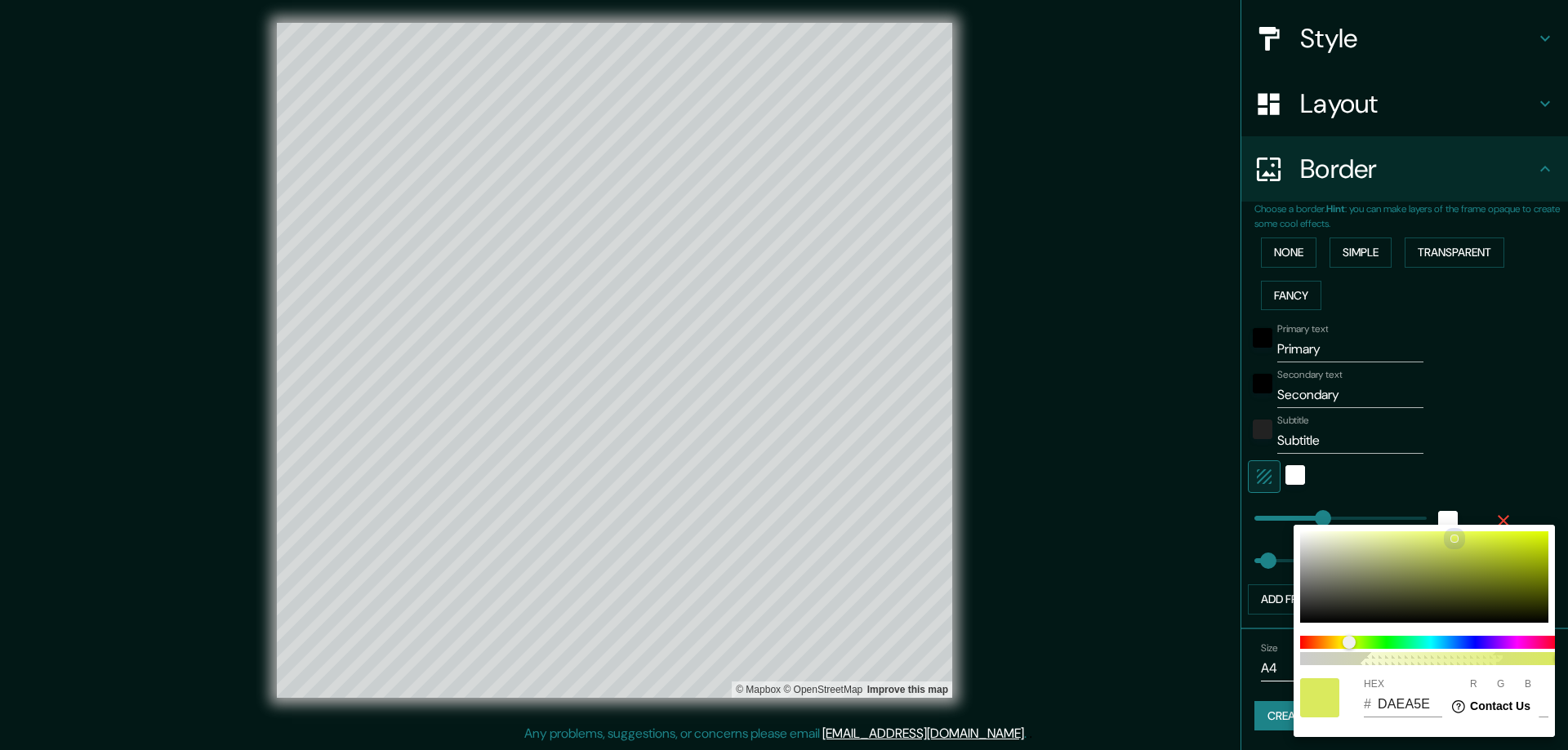
type input "95"
drag, startPoint x: 1464, startPoint y: 541, endPoint x: 1447, endPoint y: 539, distance: 17.1
click at [1447, 539] on div at bounding box center [1424, 576] width 248 height 91
type input "331"
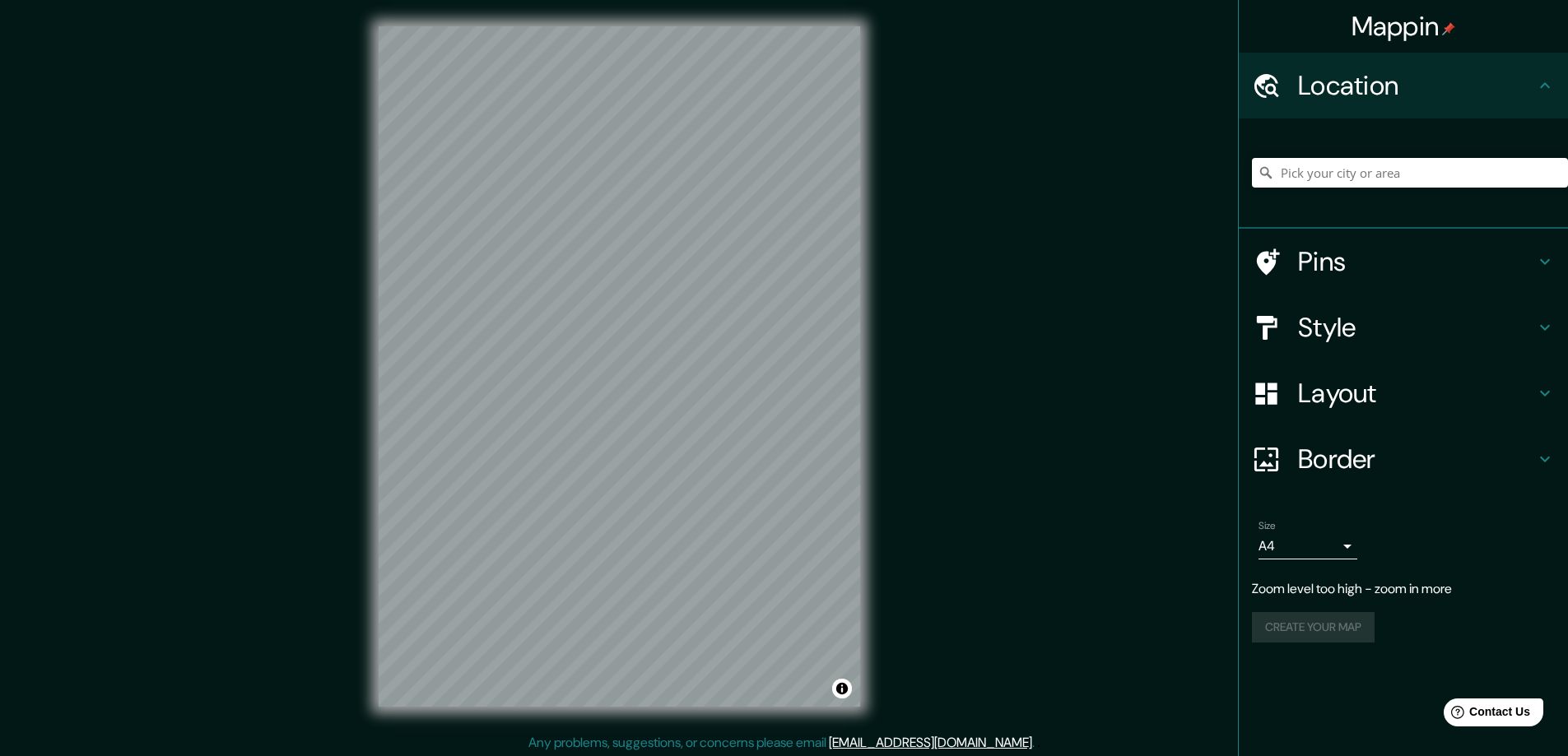
click at [888, 368] on div "Mappin Location Pins Style Layout Border Choose a border. Hint : you can make l…" at bounding box center [784, 379] width 1568 height 759
click at [901, 321] on div "Mappin Location Pins Style Layout Border Choose a border. Hint : you can make l…" at bounding box center [784, 379] width 1568 height 759
click at [1469, 263] on h4 "Pins" at bounding box center [1416, 261] width 237 height 33
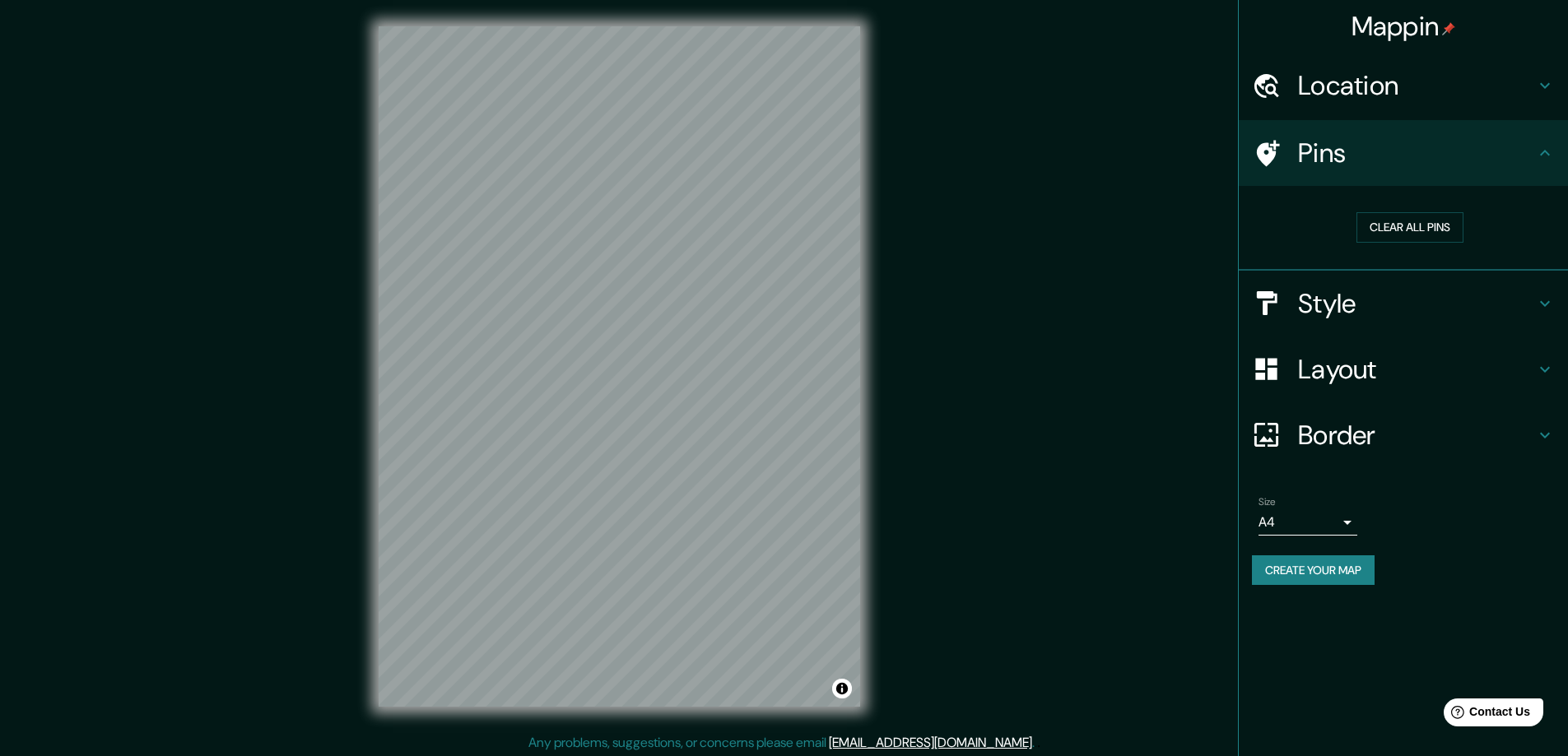
click at [1429, 310] on h4 "Style" at bounding box center [1416, 303] width 237 height 33
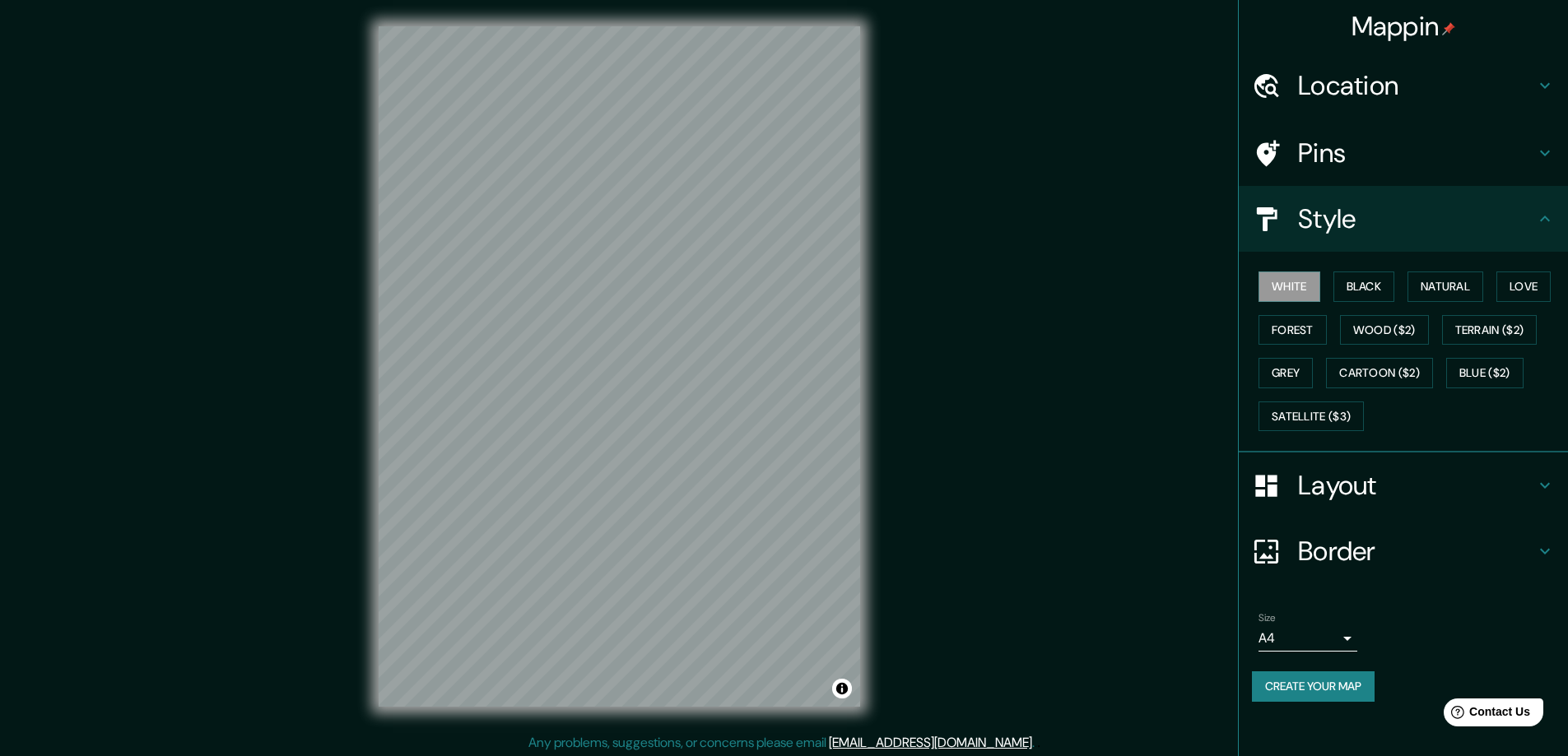
click at [1367, 501] on h4 "Layout" at bounding box center [1416, 485] width 237 height 33
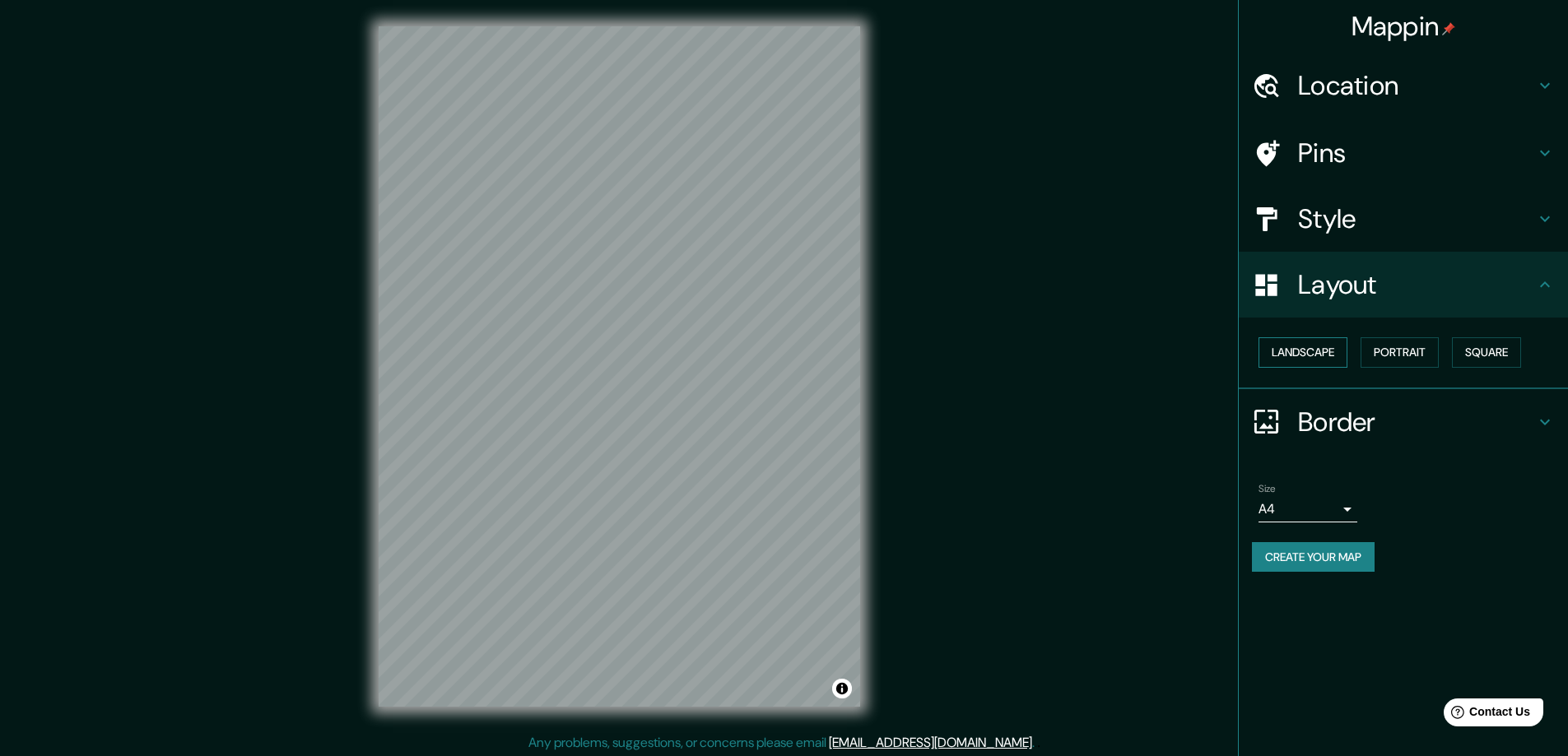
click at [1324, 346] on button "Landscape" at bounding box center [1303, 352] width 89 height 31
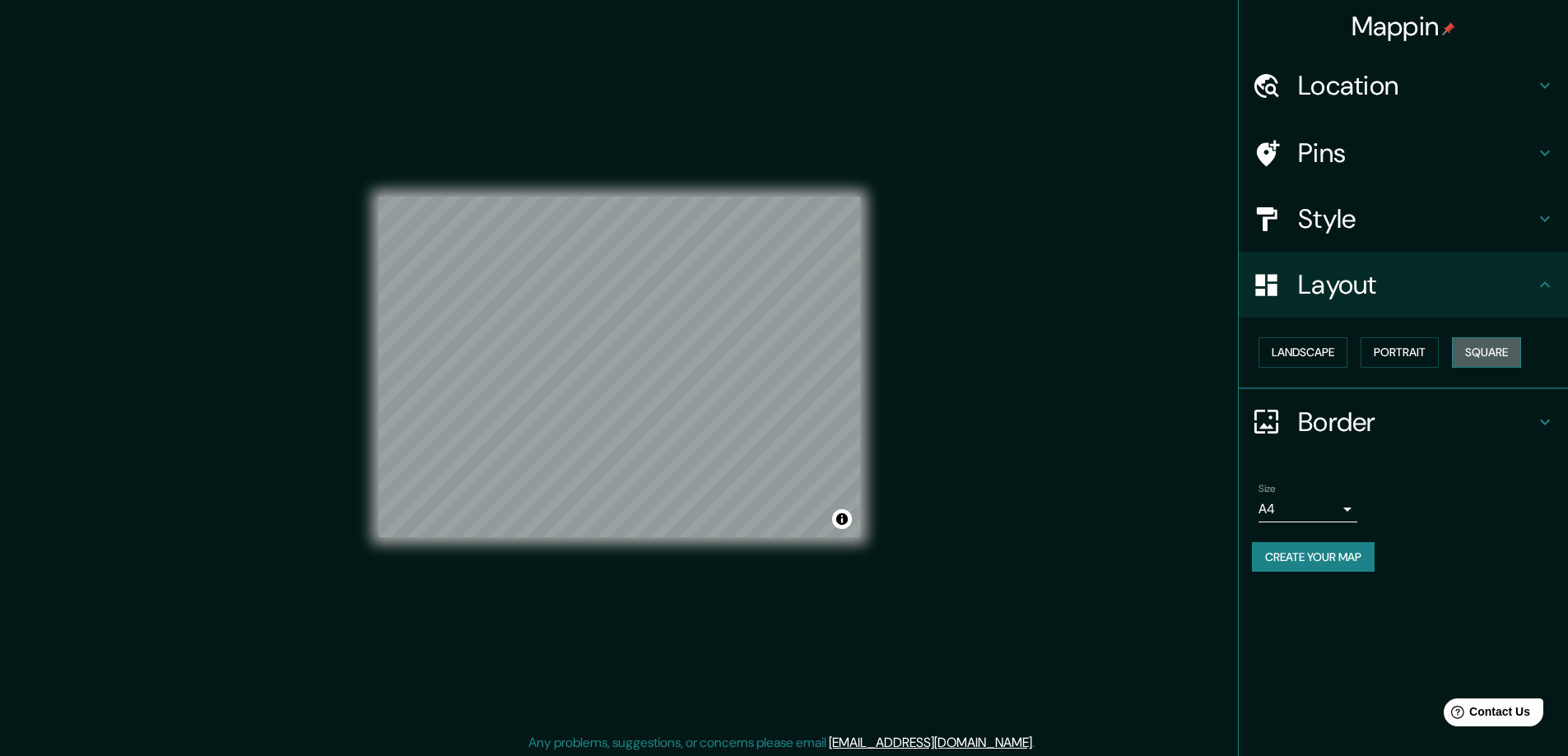
click at [1500, 343] on button "Square" at bounding box center [1486, 352] width 69 height 31
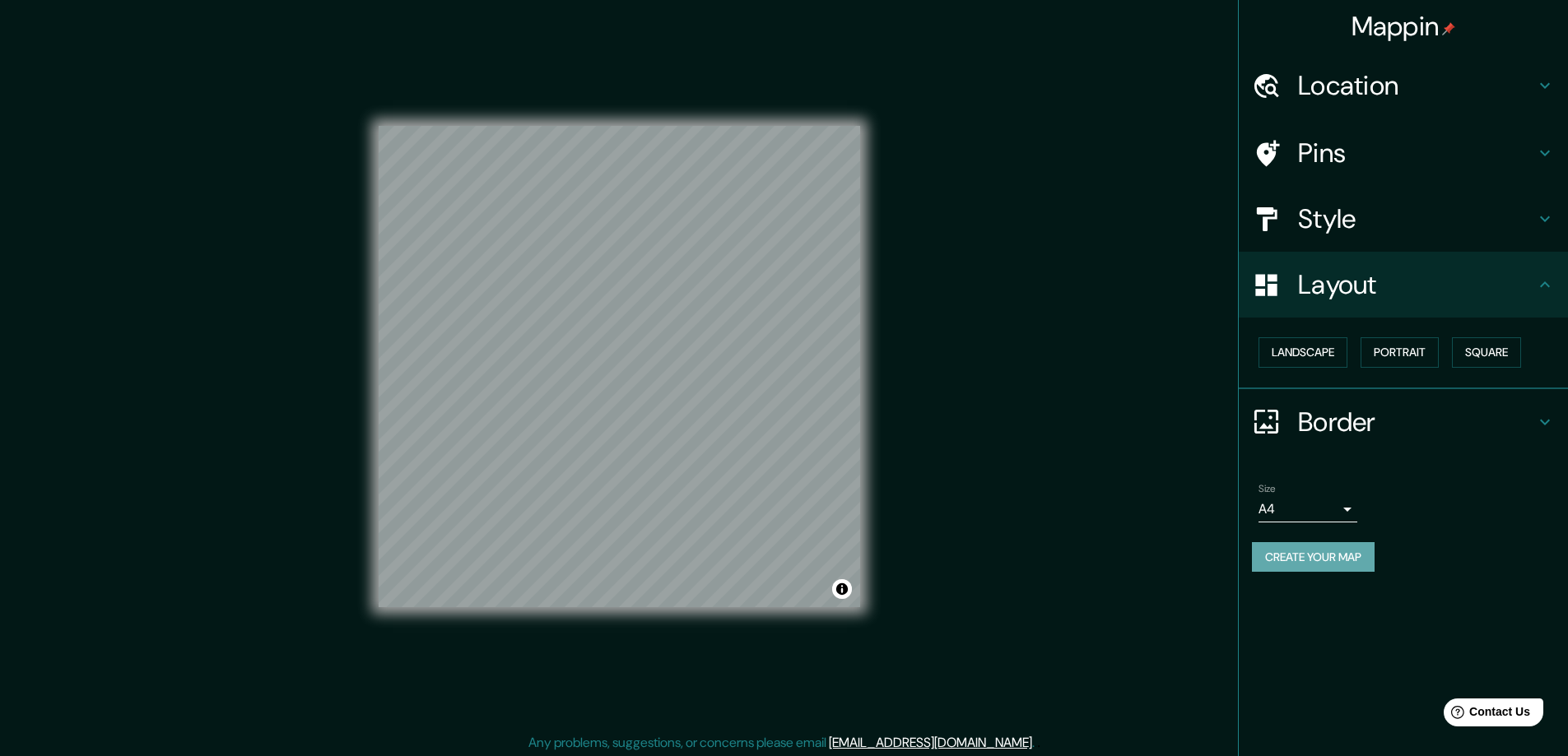
click at [1307, 560] on button "Create your map" at bounding box center [1313, 557] width 122 height 31
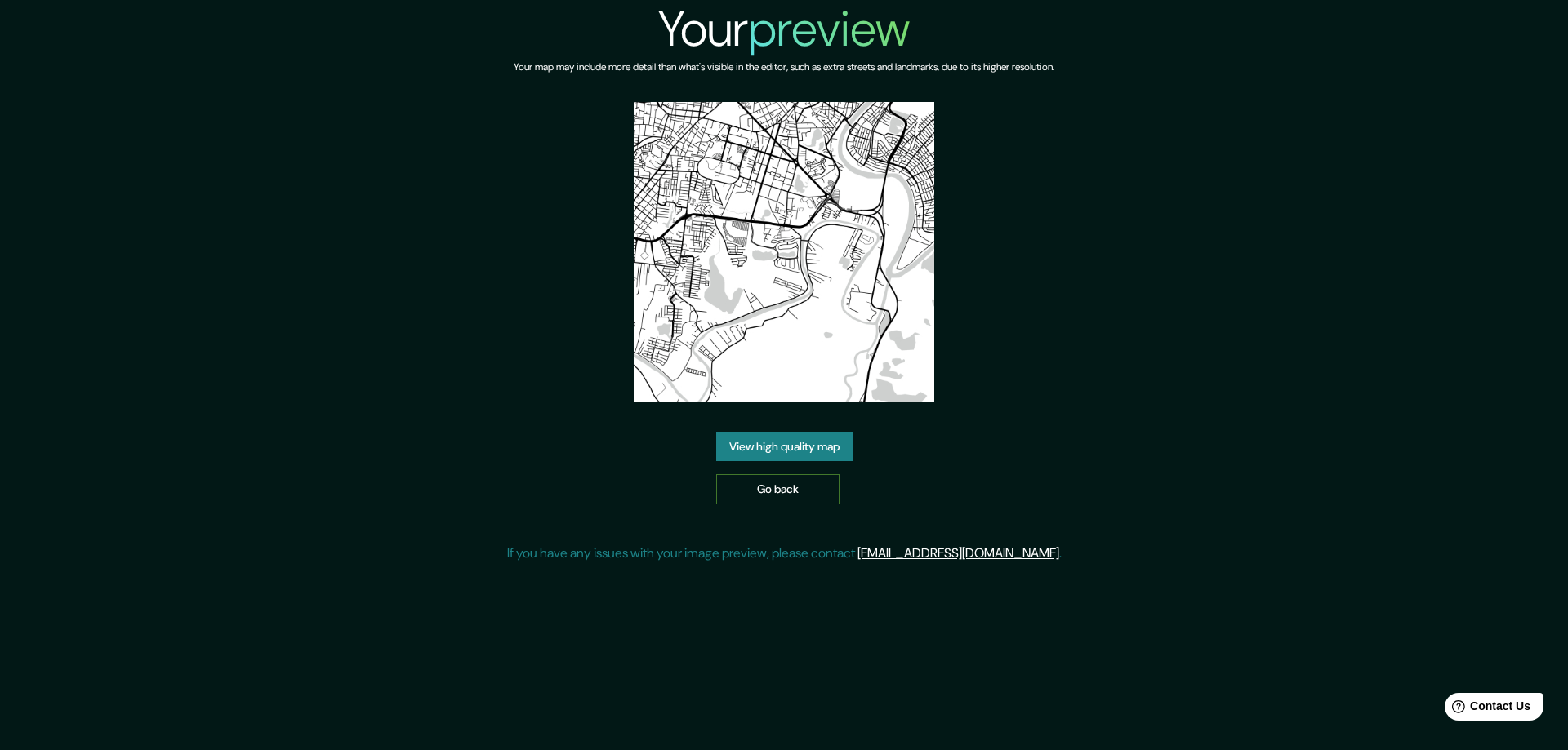
click at [761, 497] on link "Go back" at bounding box center [778, 489] width 123 height 30
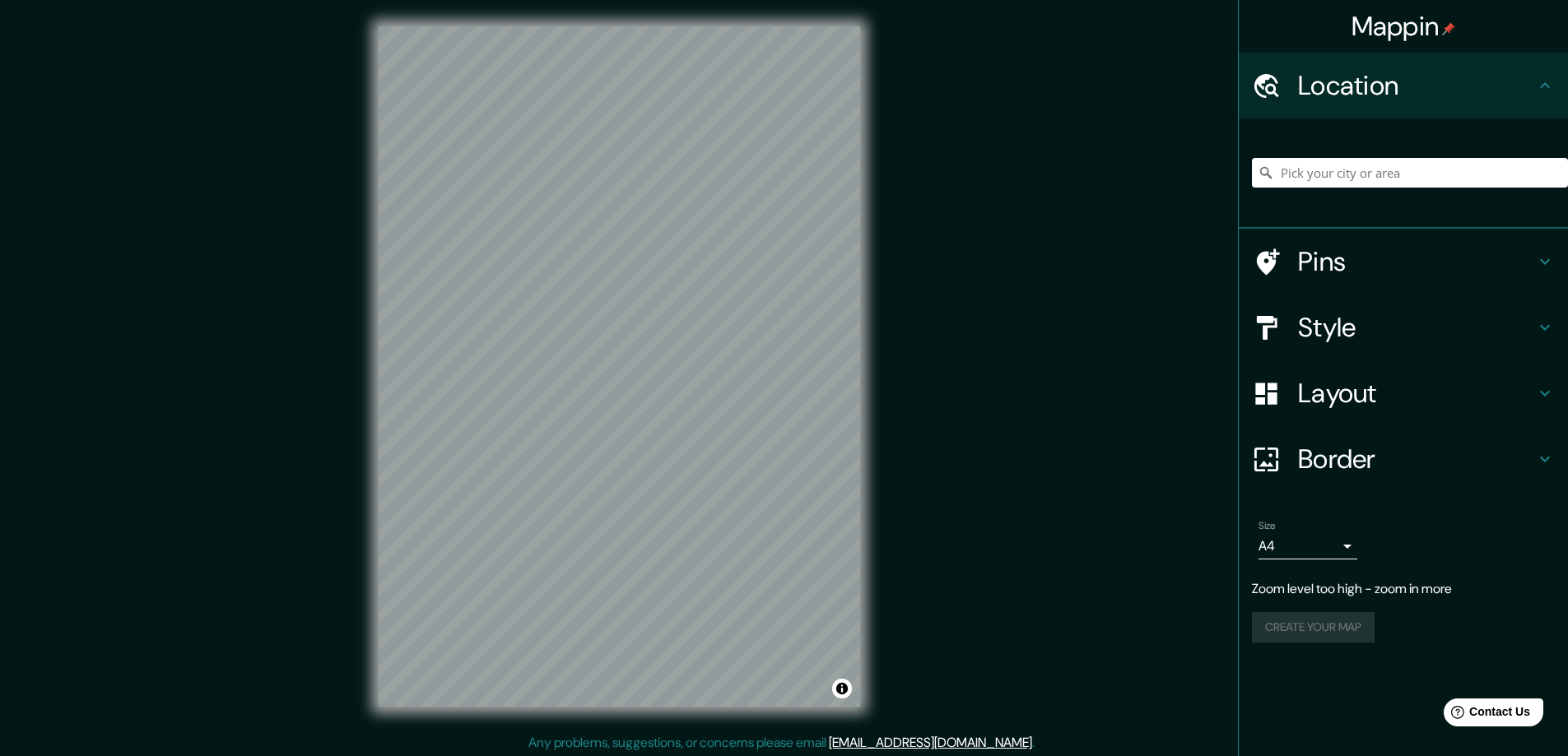
click at [916, 338] on div "Mappin Location Pins Style Layout Border Choose a border. Hint : you can make l…" at bounding box center [784, 379] width 1568 height 759
click at [903, 367] on div "Mappin Location Pins Style Layout Border Choose a border. Hint : you can make l…" at bounding box center [784, 379] width 1568 height 759
click at [1464, 319] on h4 "Style" at bounding box center [1416, 326] width 237 height 33
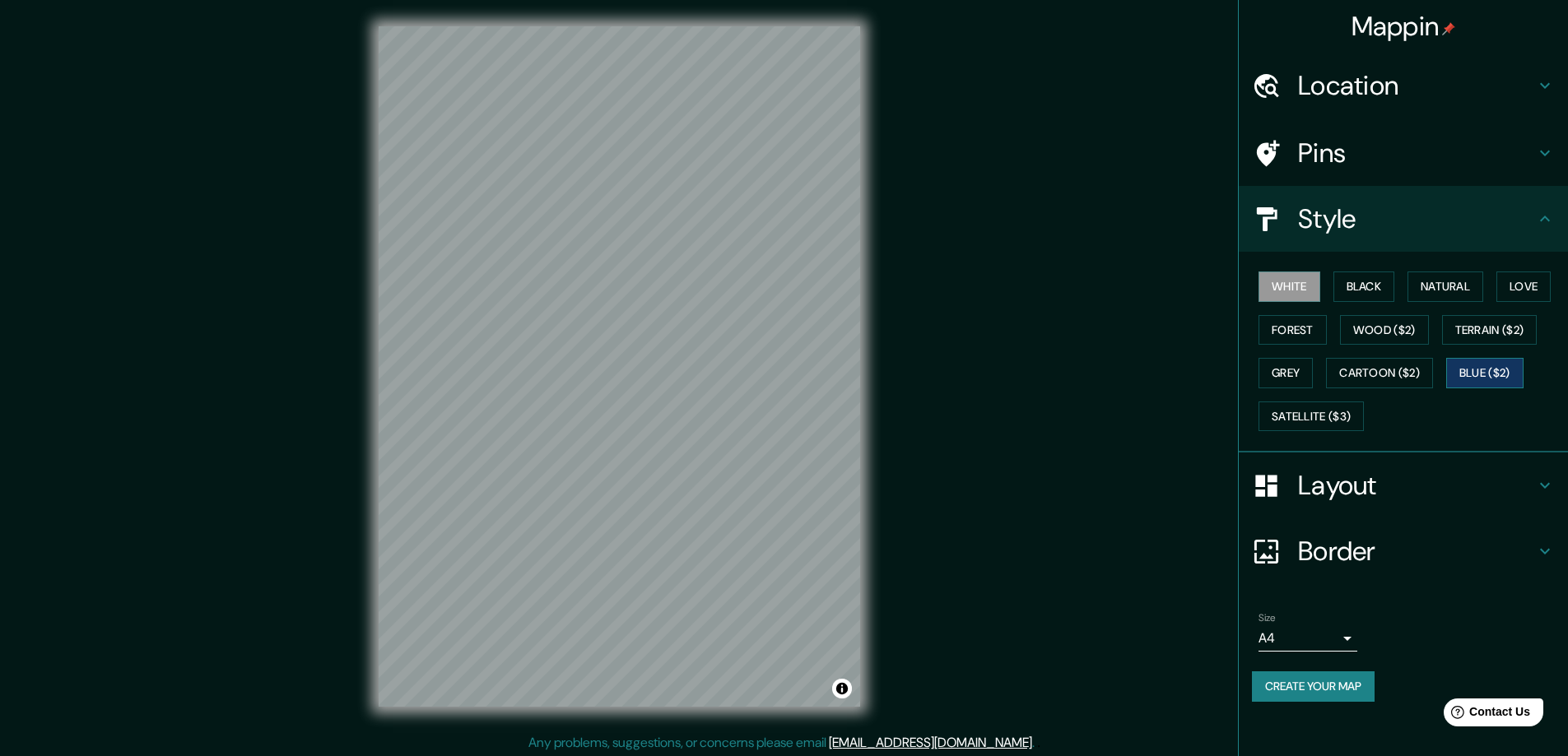
click at [1482, 376] on button "Blue ($2)" at bounding box center [1484, 373] width 77 height 31
click at [1393, 372] on button "Cartoon ($2)" at bounding box center [1380, 373] width 107 height 31
click at [1288, 372] on button "Grey" at bounding box center [1285, 373] width 54 height 31
click at [1481, 331] on button "Terrain ($2)" at bounding box center [1489, 330] width 96 height 31
click at [1527, 284] on button "Love" at bounding box center [1523, 286] width 54 height 31
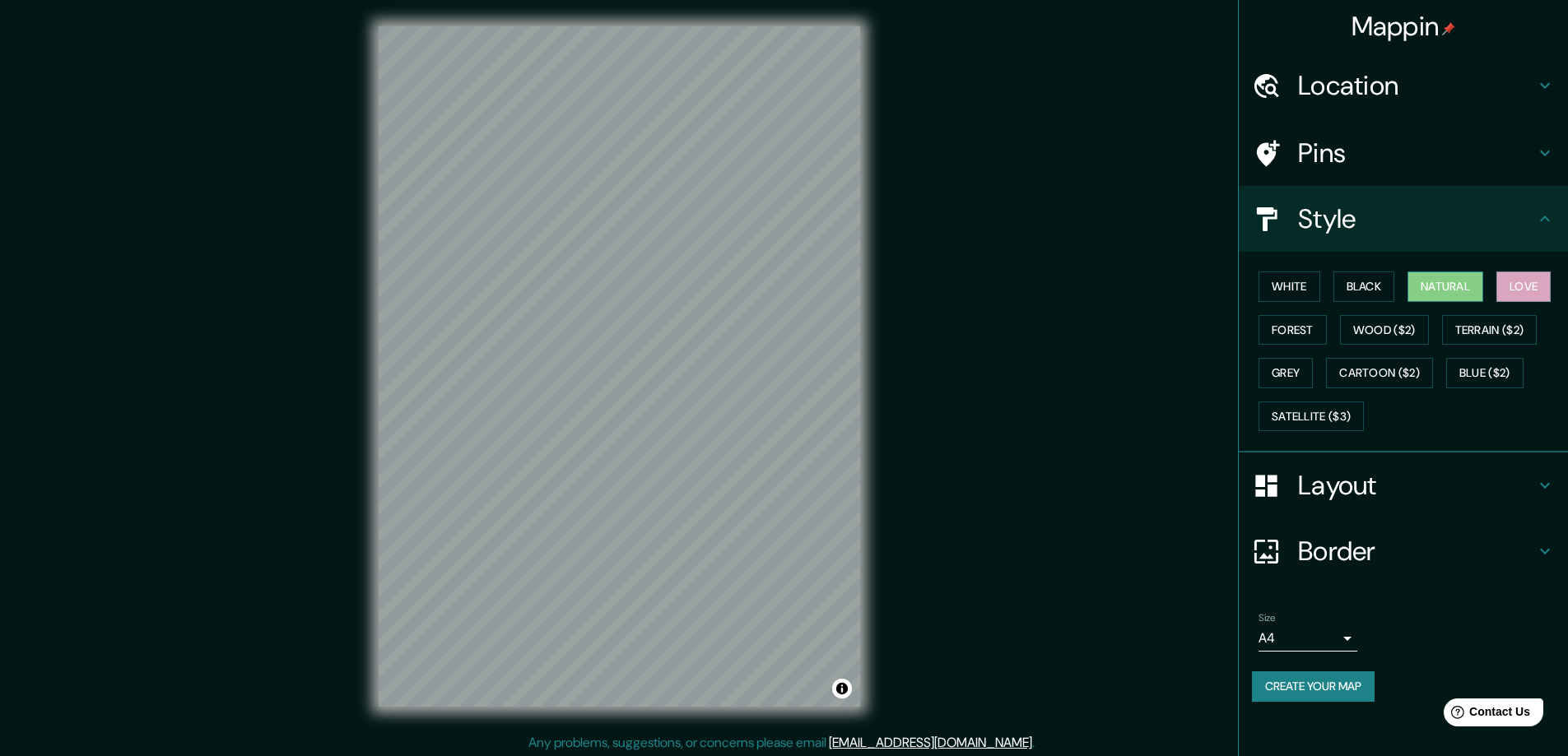
click at [1438, 291] on button "Natural" at bounding box center [1445, 286] width 76 height 31
click at [1517, 288] on button "Love" at bounding box center [1523, 286] width 54 height 31
click at [1437, 285] on button "Natural" at bounding box center [1445, 286] width 76 height 31
click at [1356, 284] on button "Black" at bounding box center [1364, 286] width 62 height 31
click at [1296, 284] on button "White" at bounding box center [1289, 286] width 62 height 31
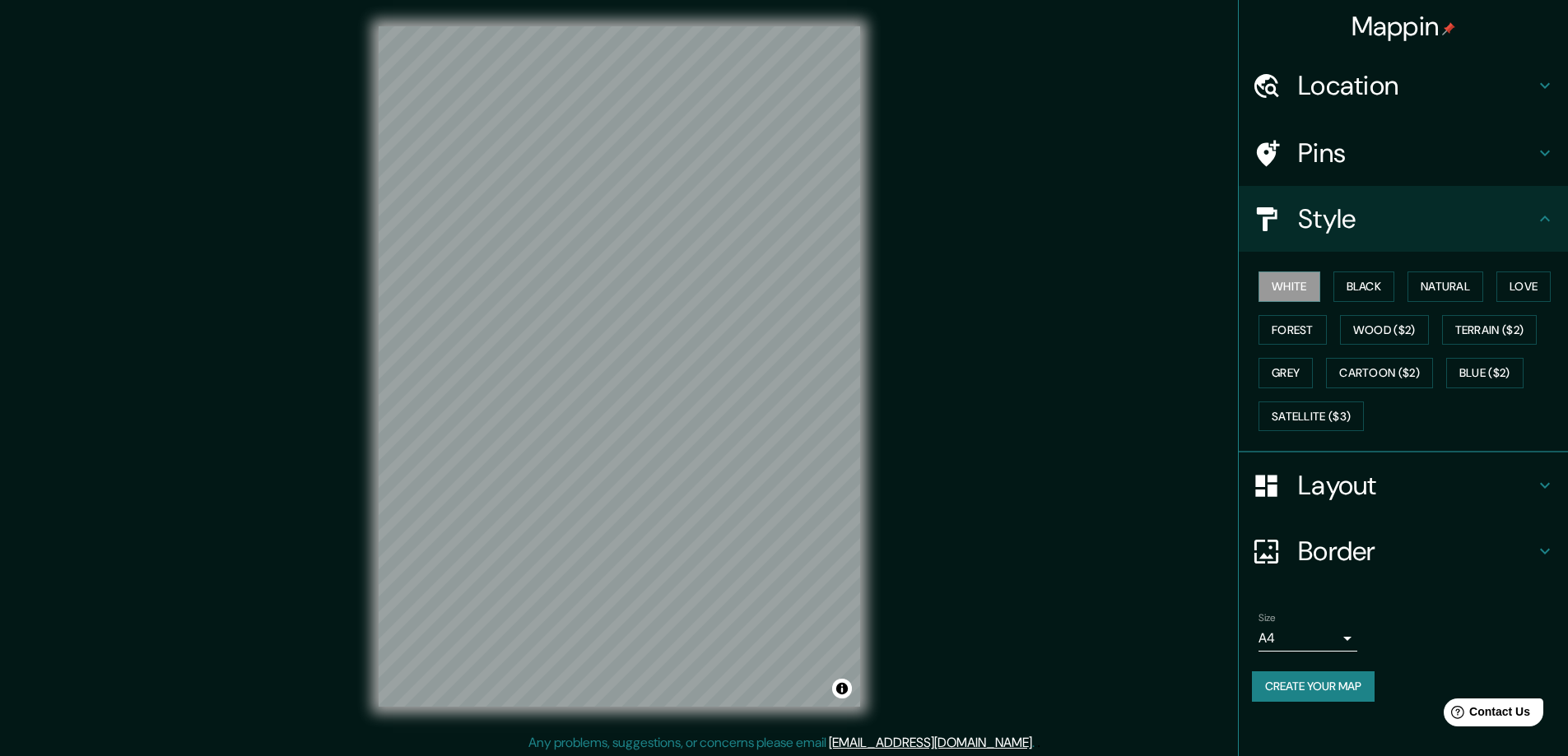
click at [1405, 485] on h4 "Layout" at bounding box center [1416, 485] width 237 height 33
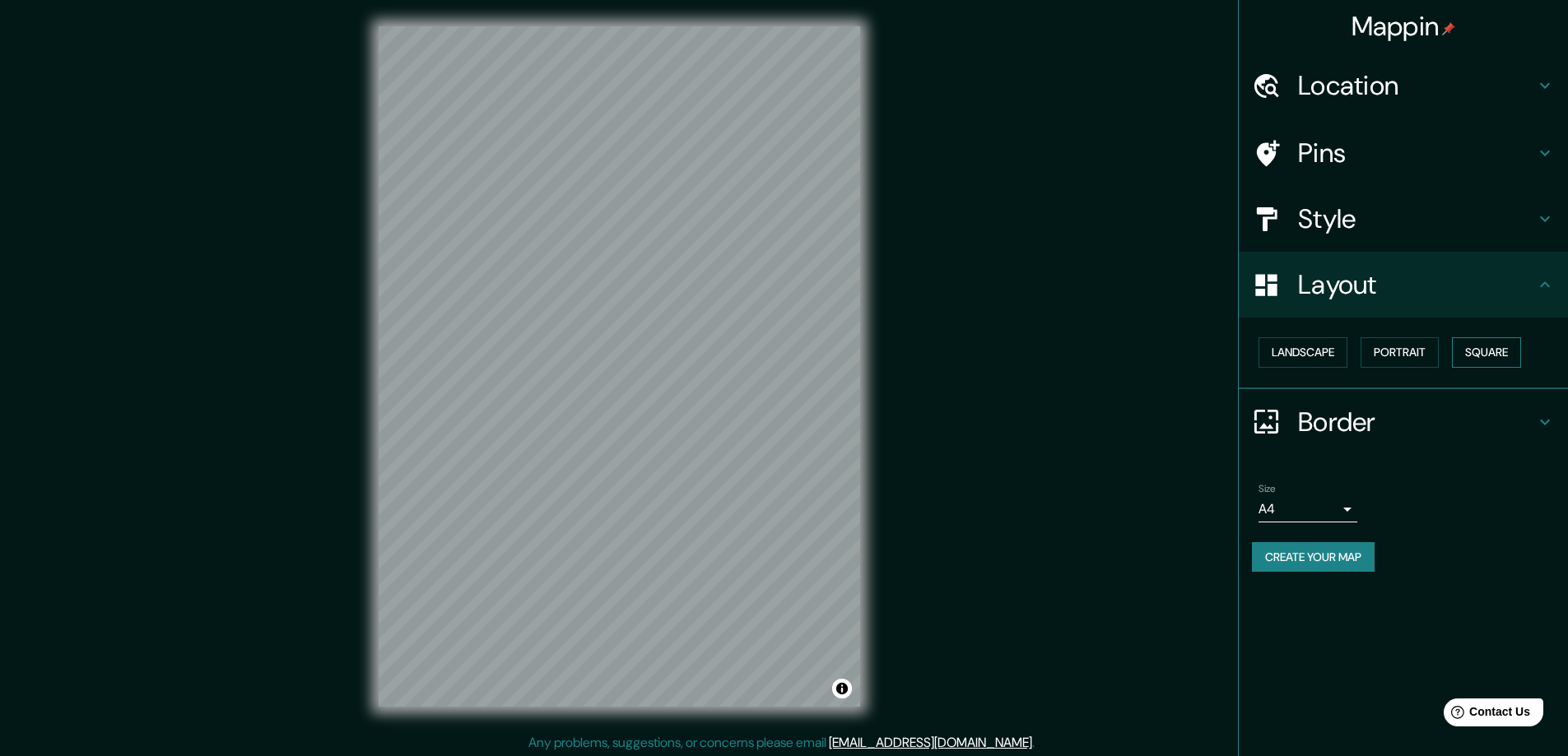
click at [1501, 355] on button "Square" at bounding box center [1486, 352] width 69 height 31
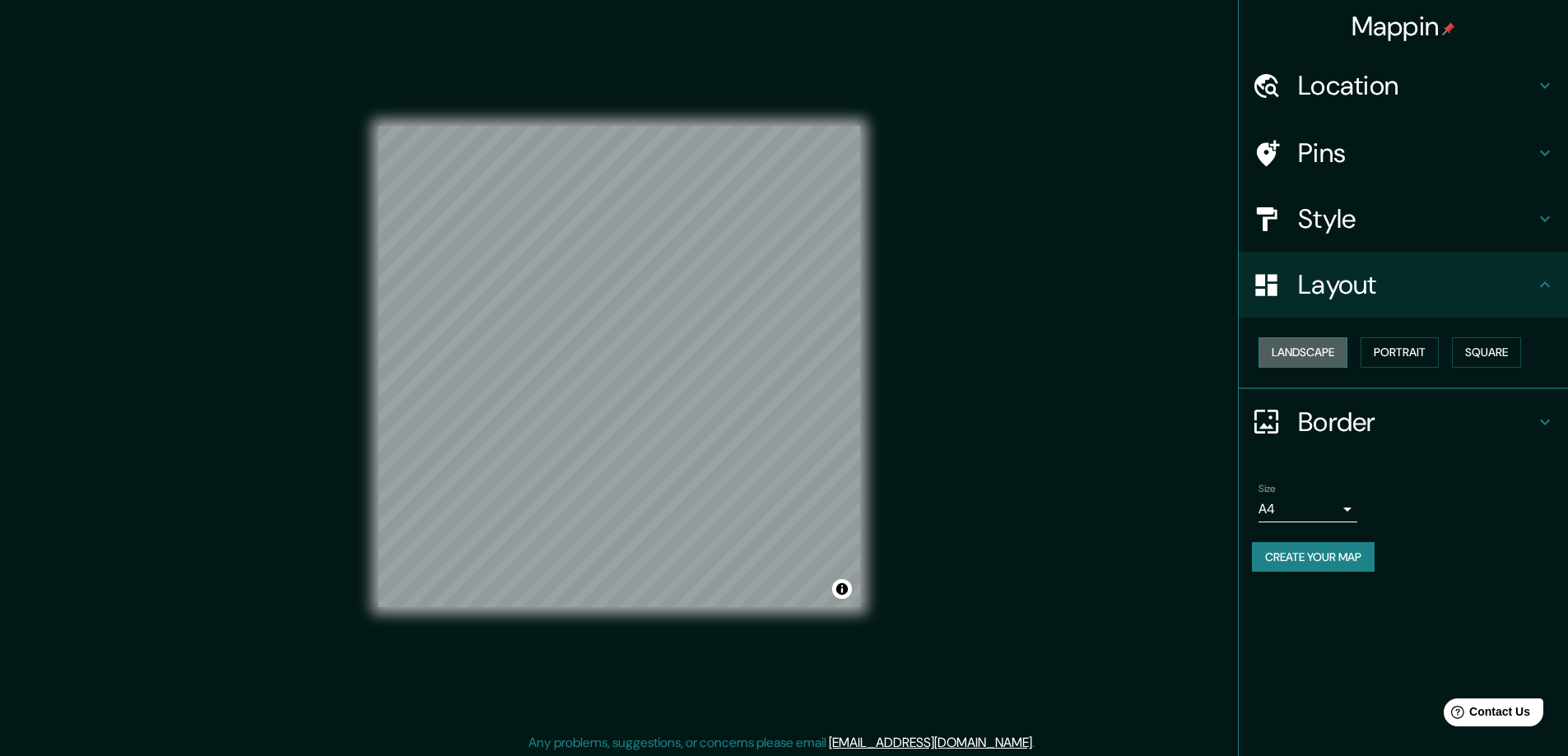
click at [1343, 355] on button "Landscape" at bounding box center [1303, 352] width 89 height 31
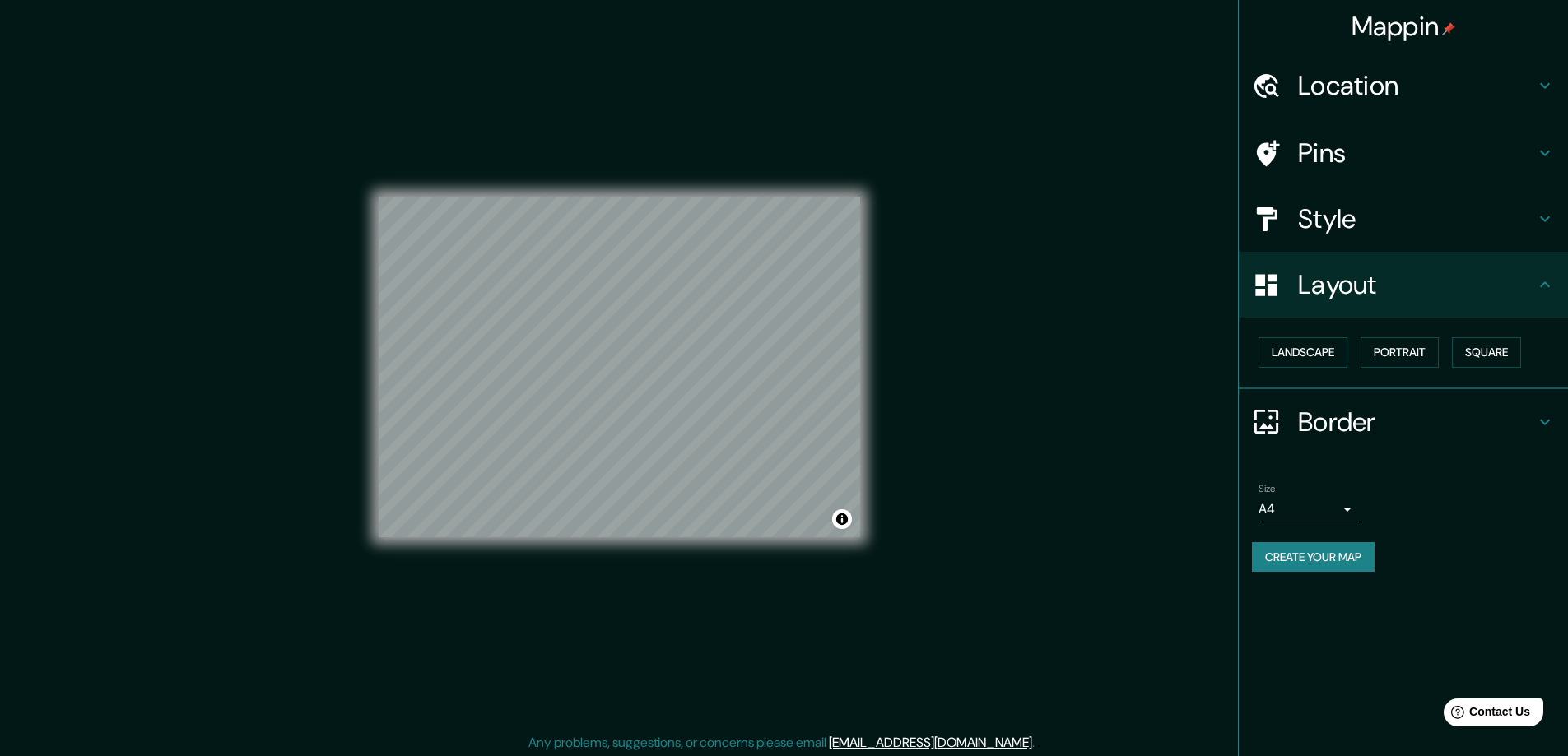
click at [1476, 90] on h4 "Location" at bounding box center [1416, 85] width 237 height 33
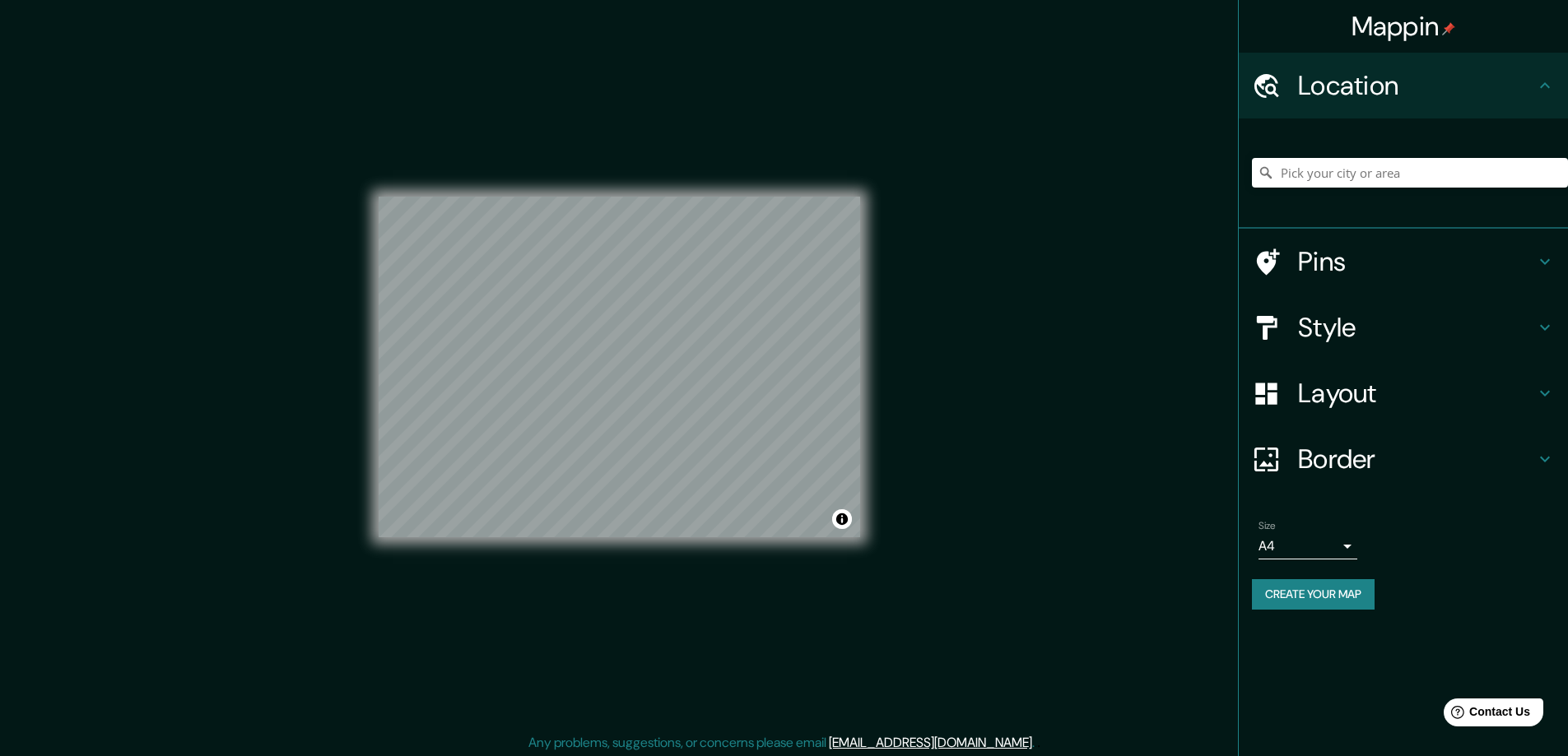
click at [1476, 90] on h4 "Location" at bounding box center [1416, 85] width 237 height 33
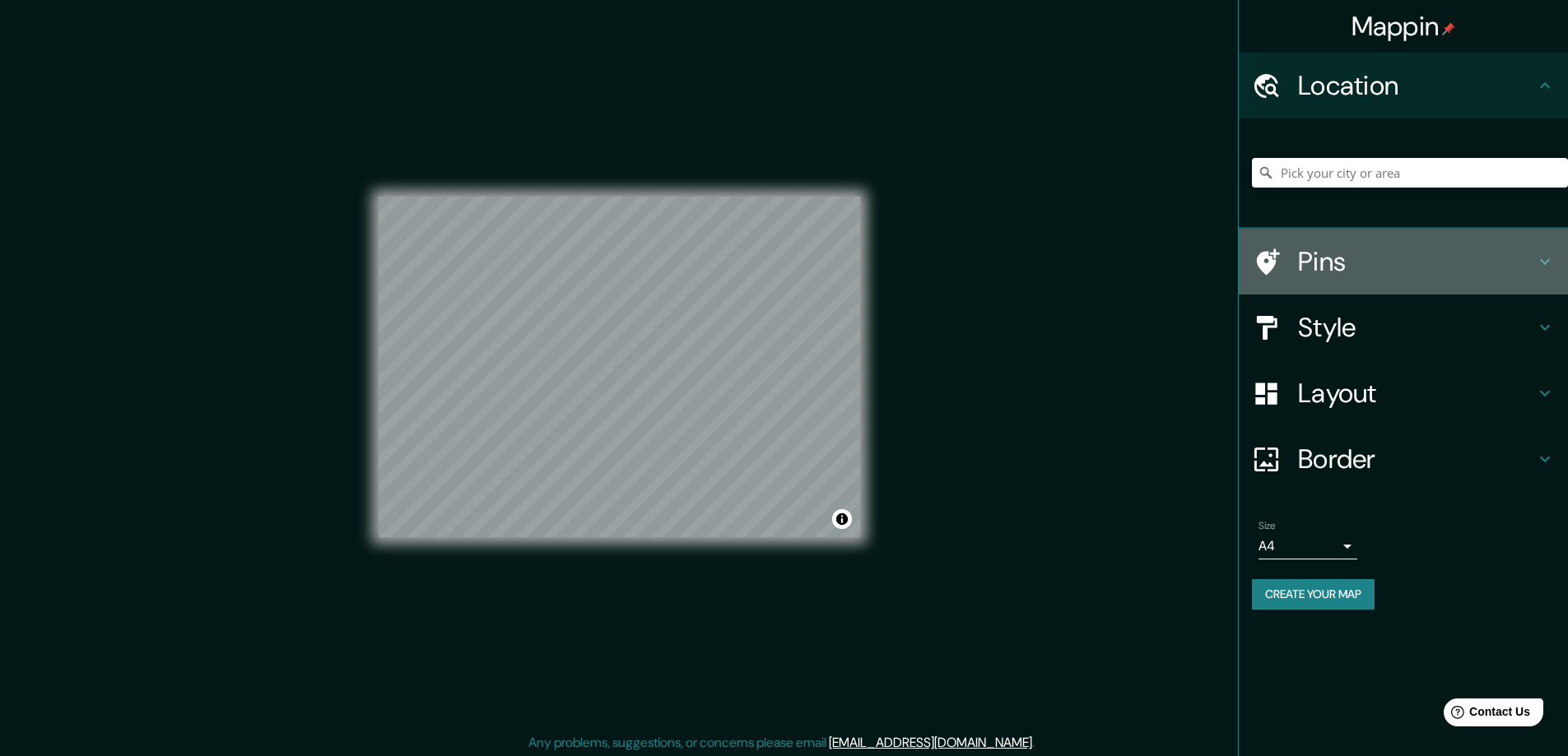
click at [1513, 261] on h4 "Pins" at bounding box center [1416, 261] width 237 height 33
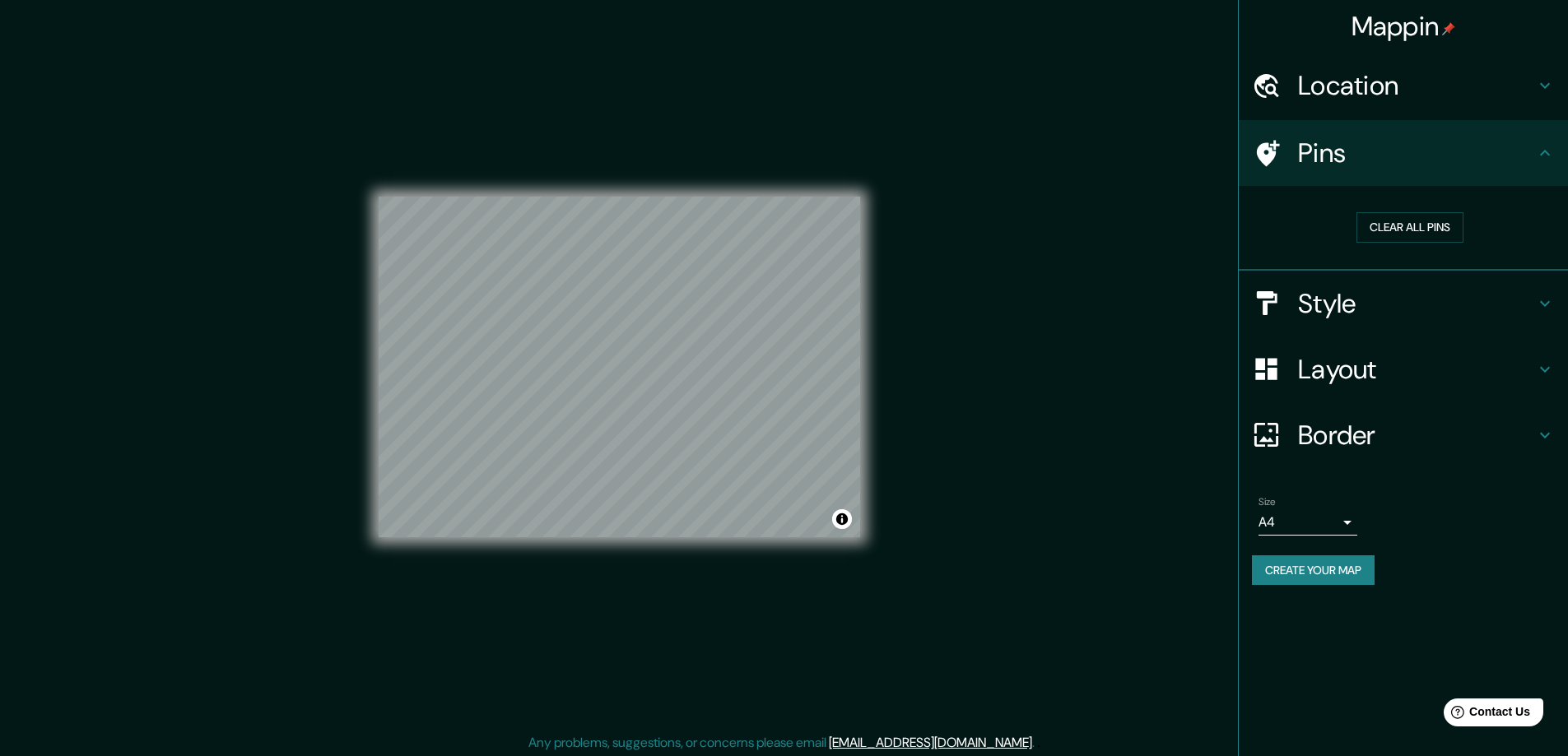
click at [1527, 161] on h4 "Pins" at bounding box center [1416, 153] width 237 height 33
click at [1423, 301] on h4 "Style" at bounding box center [1416, 303] width 237 height 33
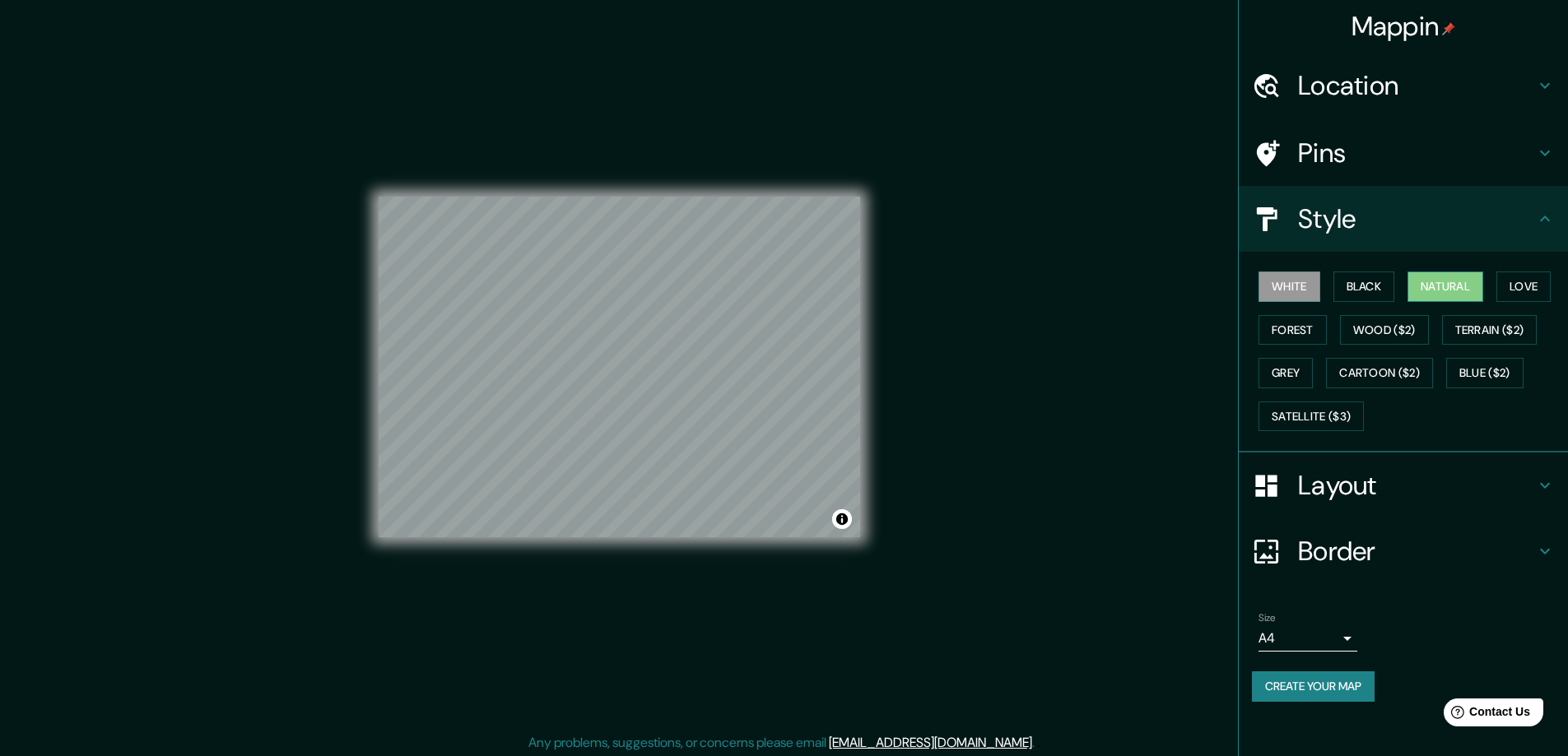
click at [1441, 285] on button "Natural" at bounding box center [1445, 286] width 76 height 31
click at [1285, 324] on button "Forest" at bounding box center [1292, 330] width 68 height 31
click at [1284, 366] on button "Grey" at bounding box center [1285, 373] width 54 height 31
click at [1306, 283] on button "White" at bounding box center [1289, 286] width 62 height 31
click at [1336, 413] on button "Satellite ($3)" at bounding box center [1311, 416] width 106 height 31
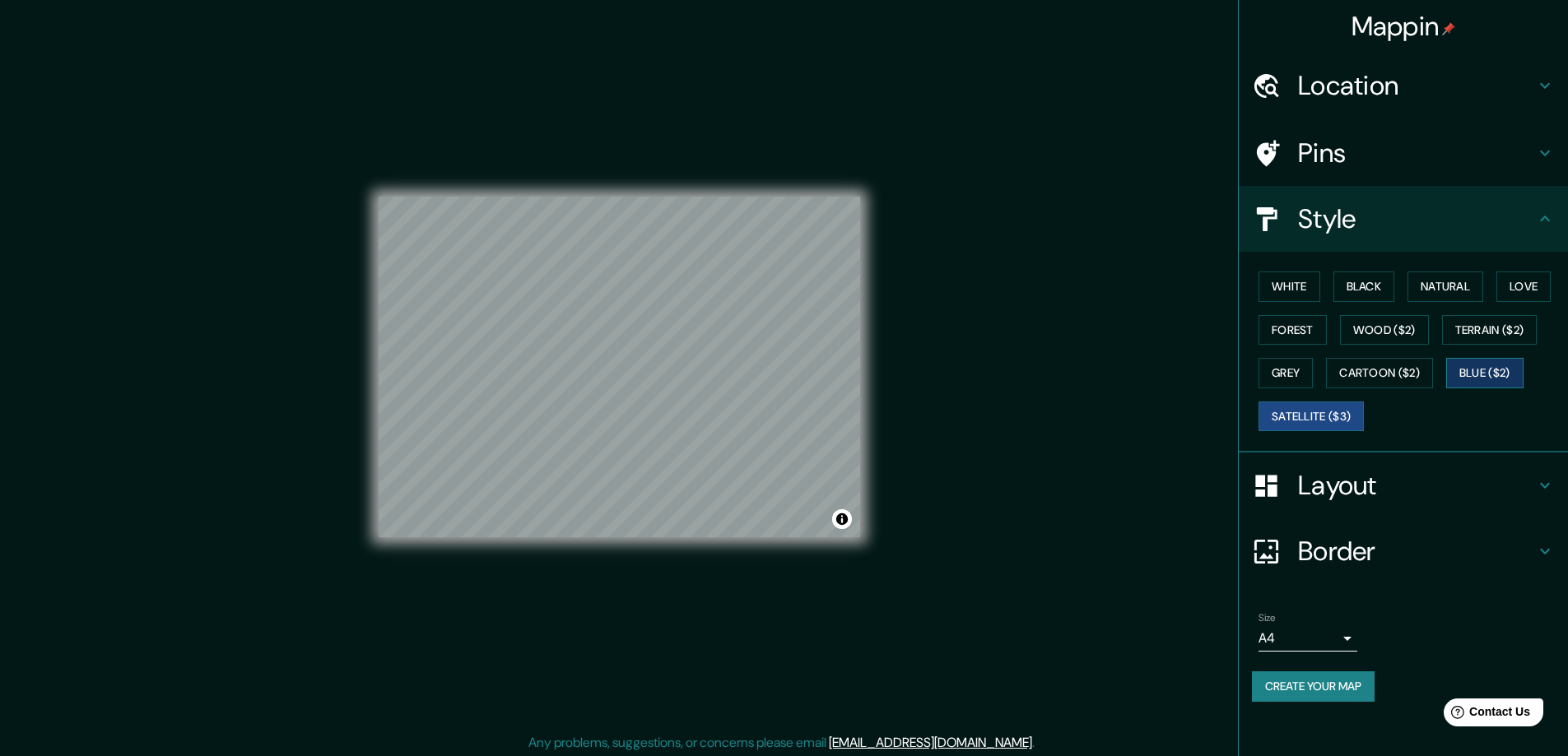
click at [1490, 369] on button "Blue ($2)" at bounding box center [1484, 373] width 77 height 31
click at [1414, 368] on button "Cartoon ($2)" at bounding box center [1380, 373] width 107 height 31
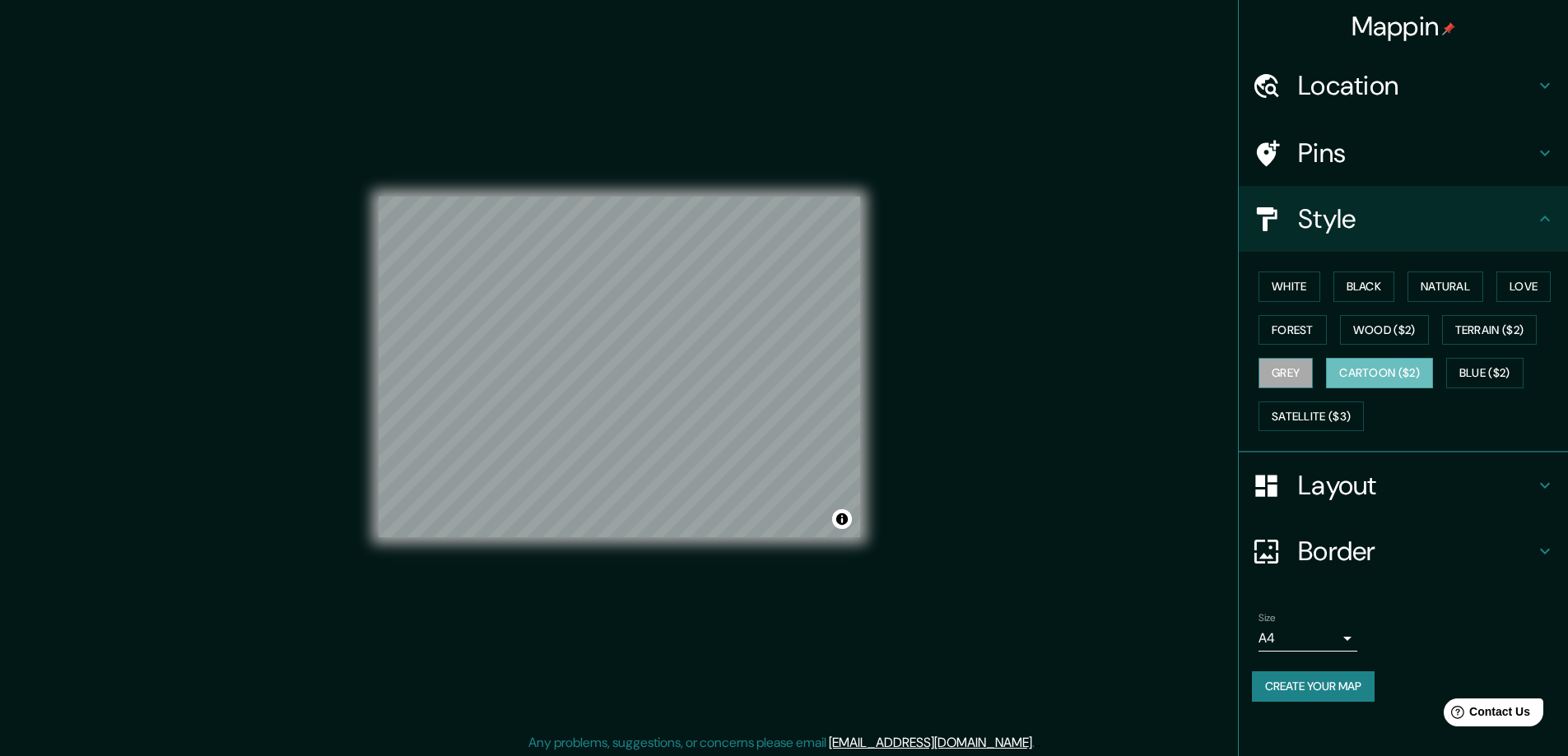
click at [1275, 372] on button "Grey" at bounding box center [1285, 373] width 54 height 31
click at [1292, 294] on button "White" at bounding box center [1289, 286] width 62 height 31
click at [1446, 543] on h4 "Border" at bounding box center [1416, 551] width 237 height 33
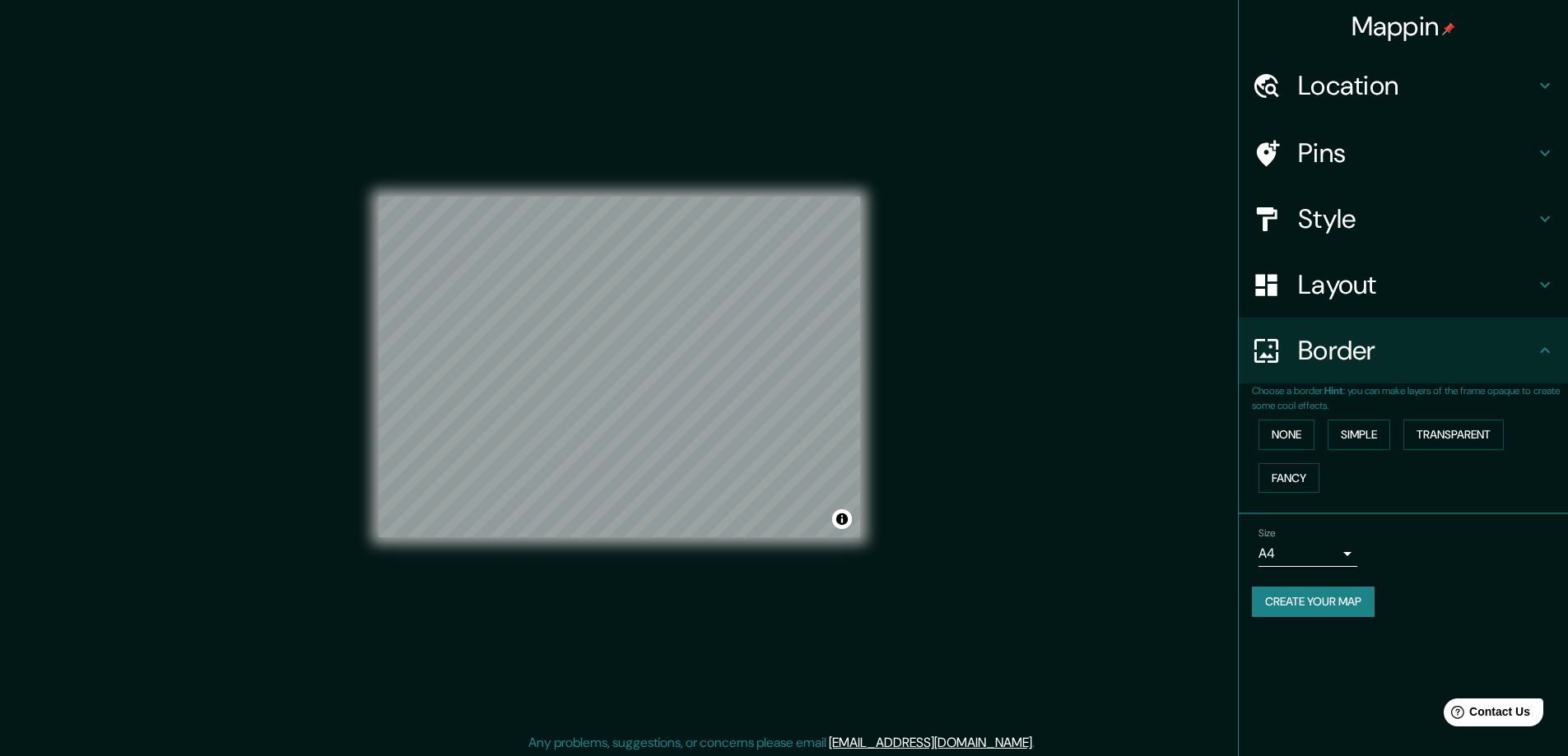
click at [1474, 358] on h4 "Border" at bounding box center [1416, 350] width 237 height 33
click at [1430, 149] on h4 "Pins" at bounding box center [1416, 153] width 237 height 33
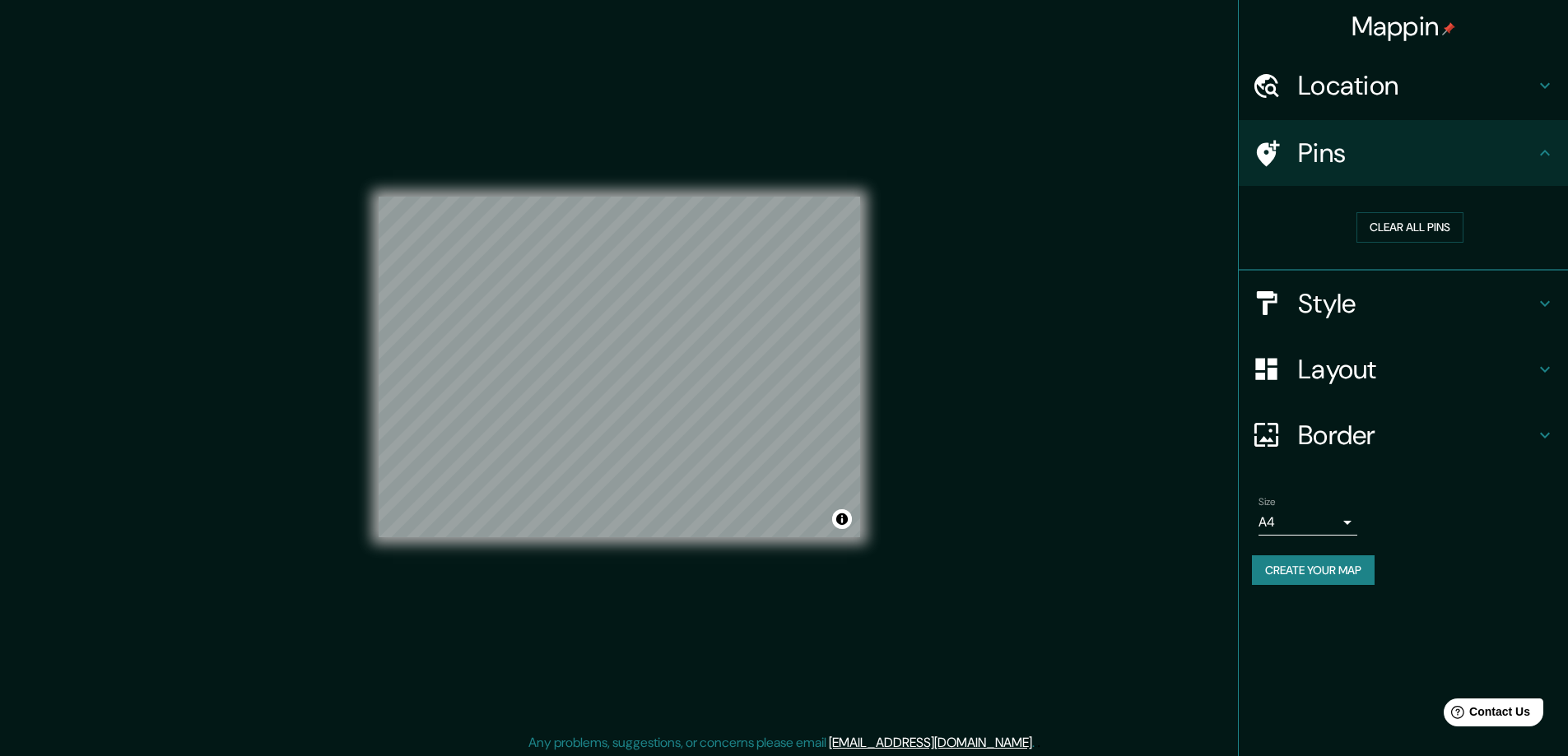
click at [1430, 149] on h4 "Pins" at bounding box center [1416, 153] width 237 height 33
click at [1454, 103] on div "Location" at bounding box center [1403, 85] width 329 height 66
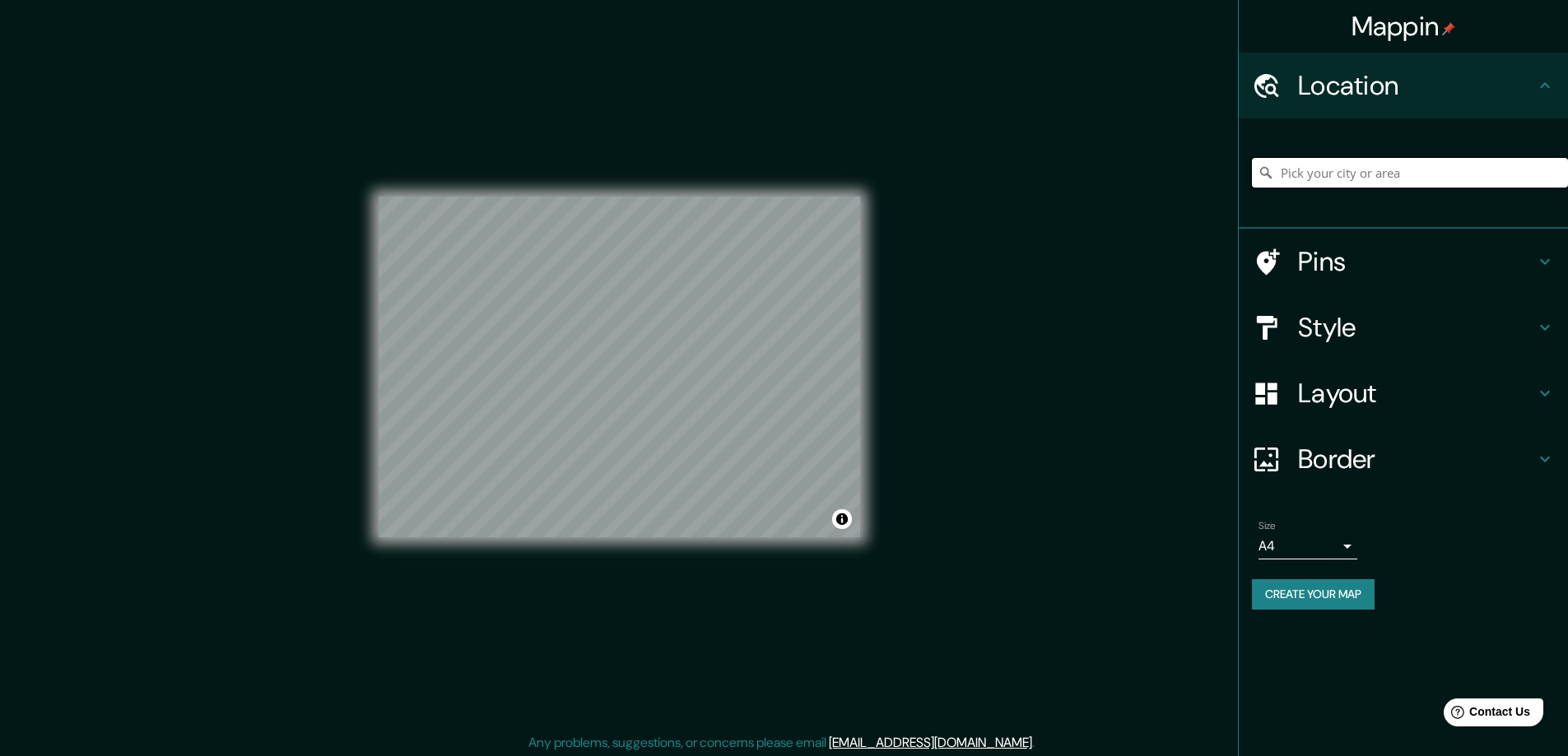
click at [1422, 176] on input "Pick your city or area" at bounding box center [1409, 172] width 317 height 30
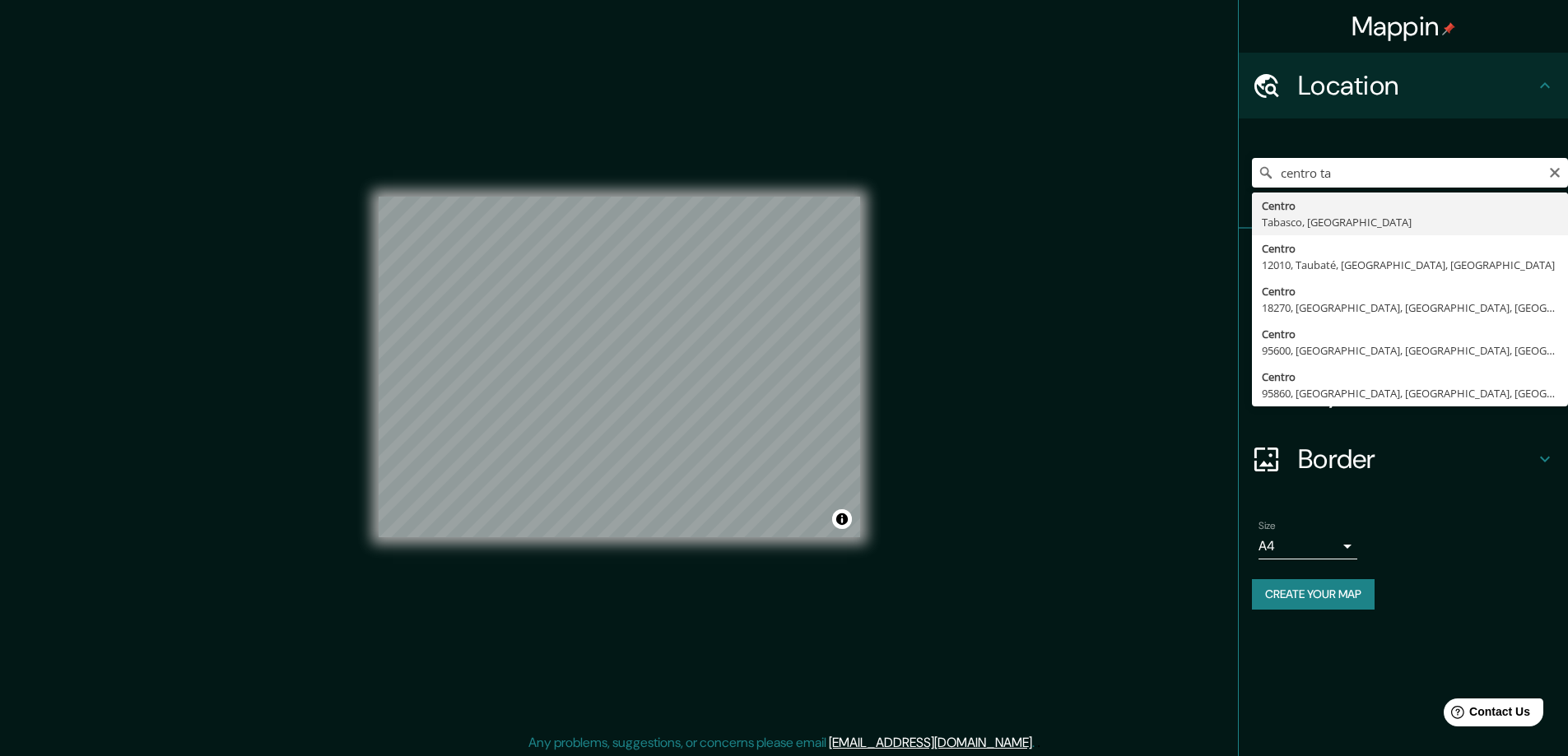
type input "Centro, Tabasco, México"
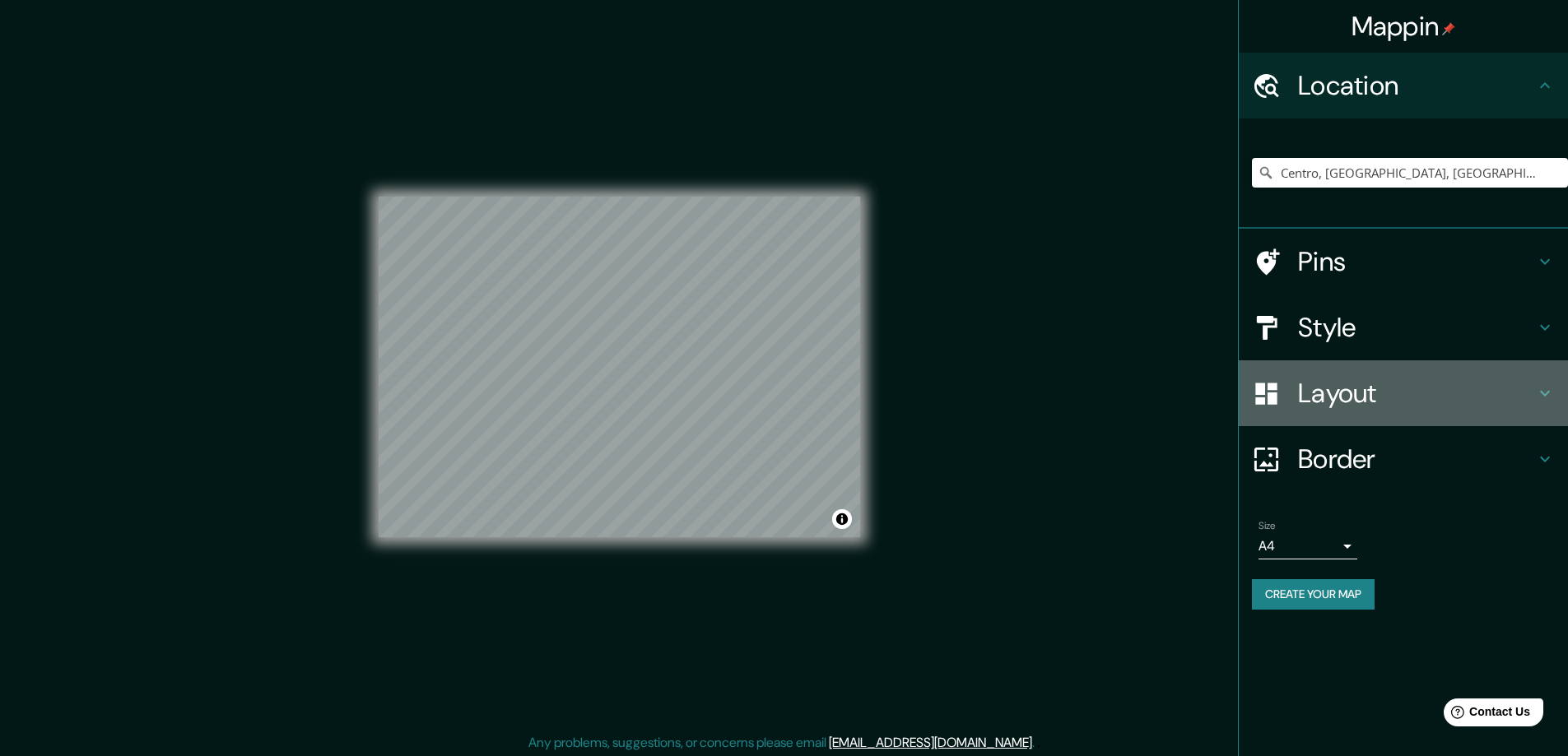
click at [1431, 383] on h4 "Layout" at bounding box center [1416, 392] width 237 height 33
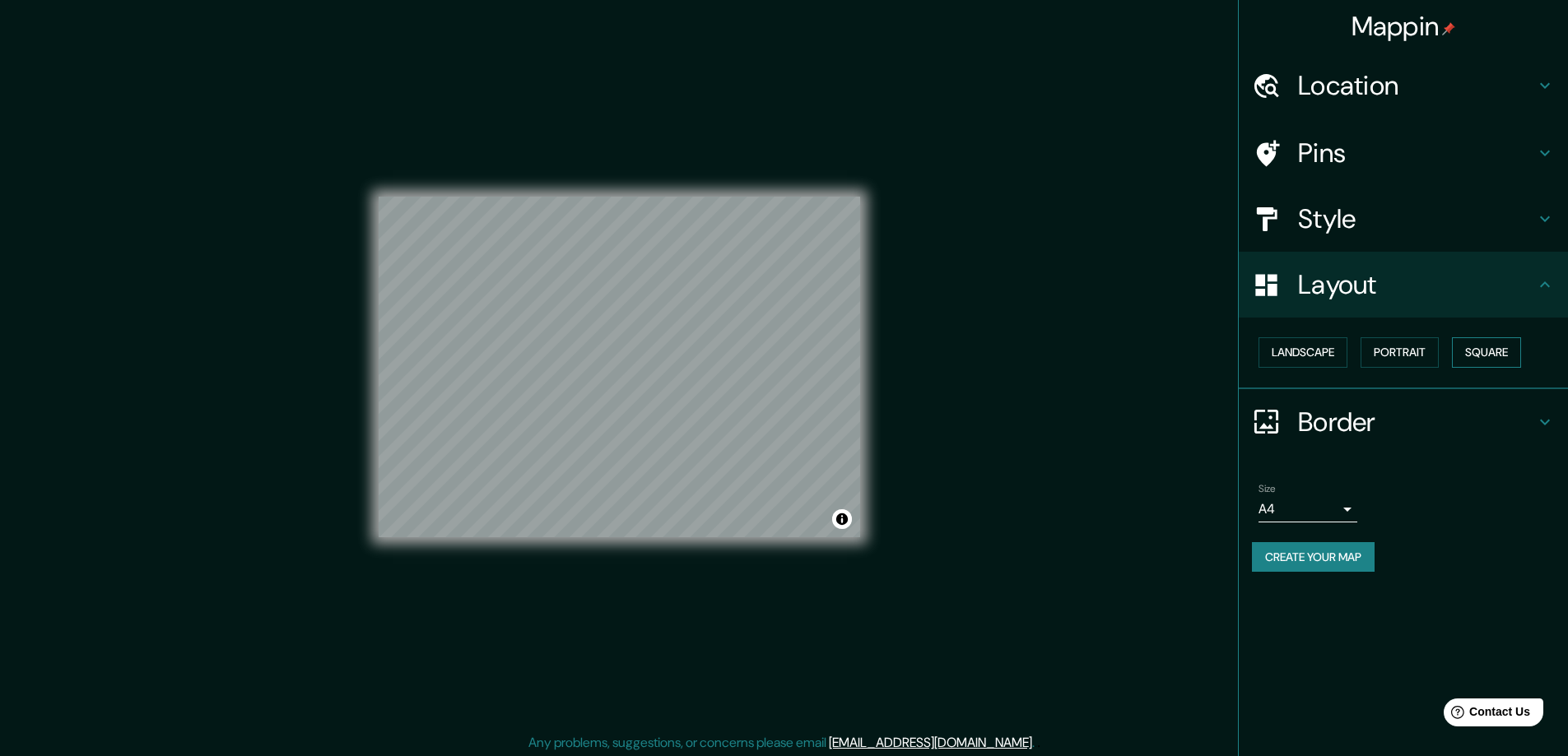
click at [1481, 362] on button "Square" at bounding box center [1486, 352] width 69 height 31
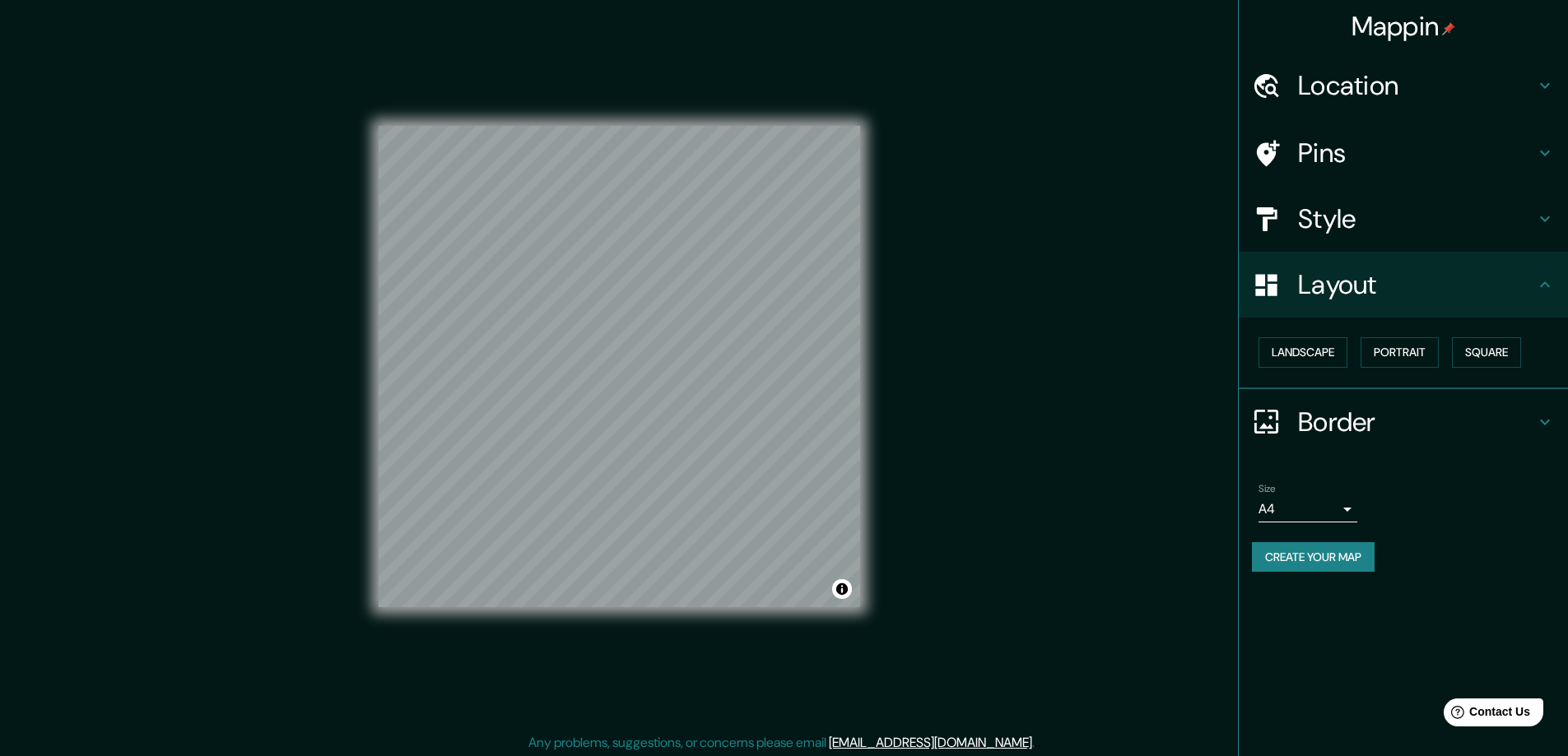
click at [1375, 206] on h4 "Style" at bounding box center [1416, 218] width 237 height 33
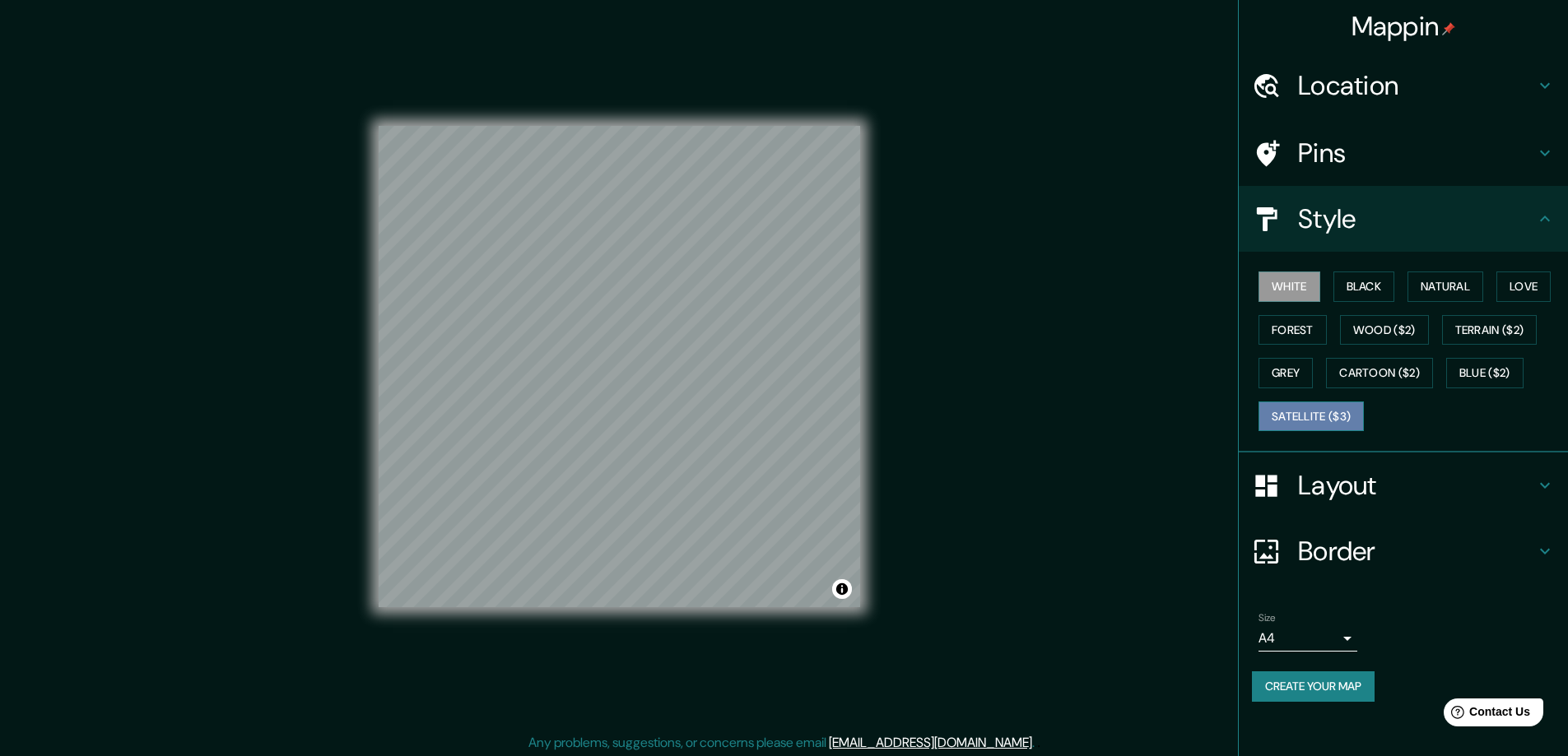
click at [1314, 410] on button "Satellite ($3)" at bounding box center [1311, 416] width 106 height 31
click at [1356, 371] on button "Cartoon ($2)" at bounding box center [1380, 373] width 107 height 31
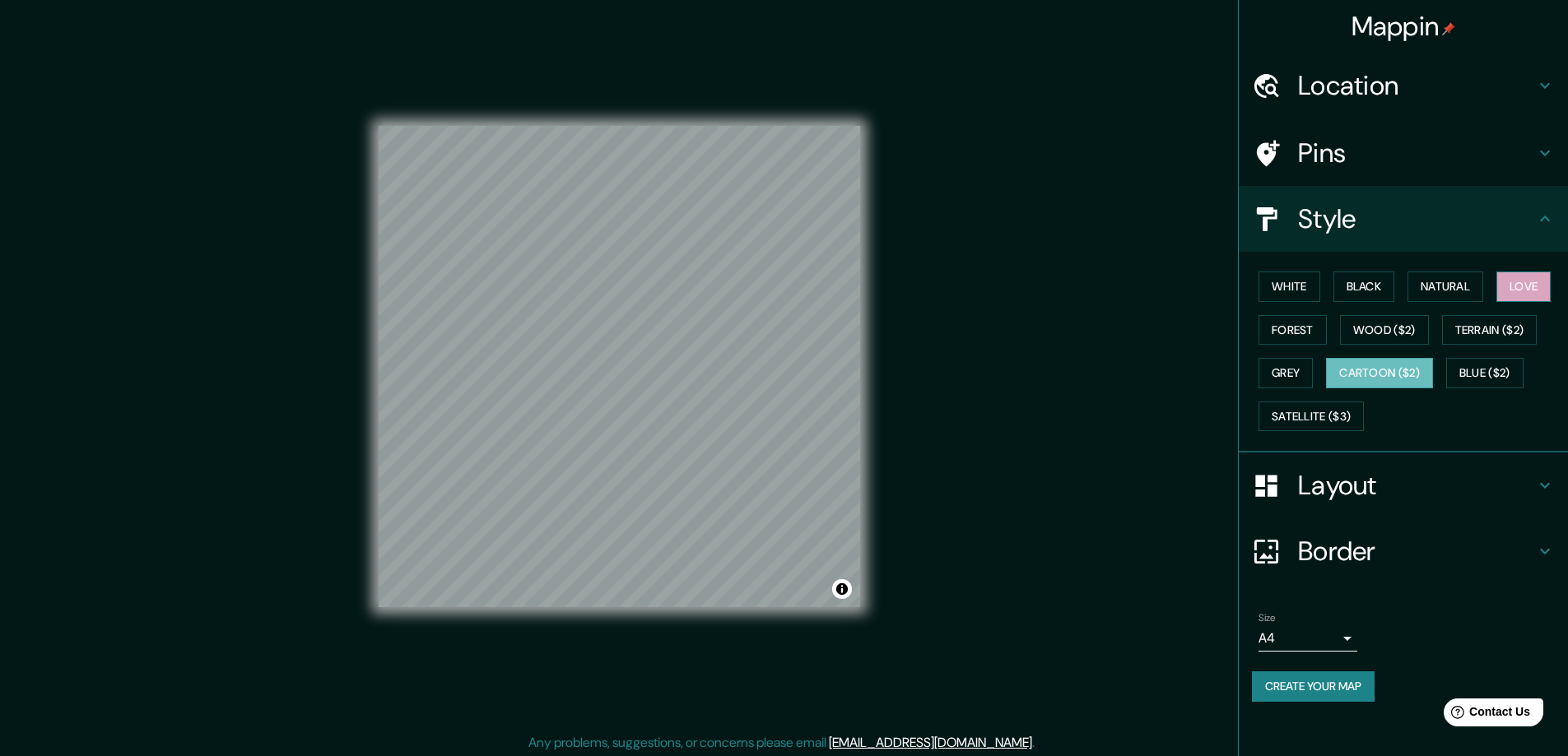
click at [1519, 284] on button "Love" at bounding box center [1523, 286] width 54 height 31
click at [1449, 288] on button "Natural" at bounding box center [1445, 286] width 76 height 31
click at [1346, 499] on h4 "Layout" at bounding box center [1416, 485] width 237 height 33
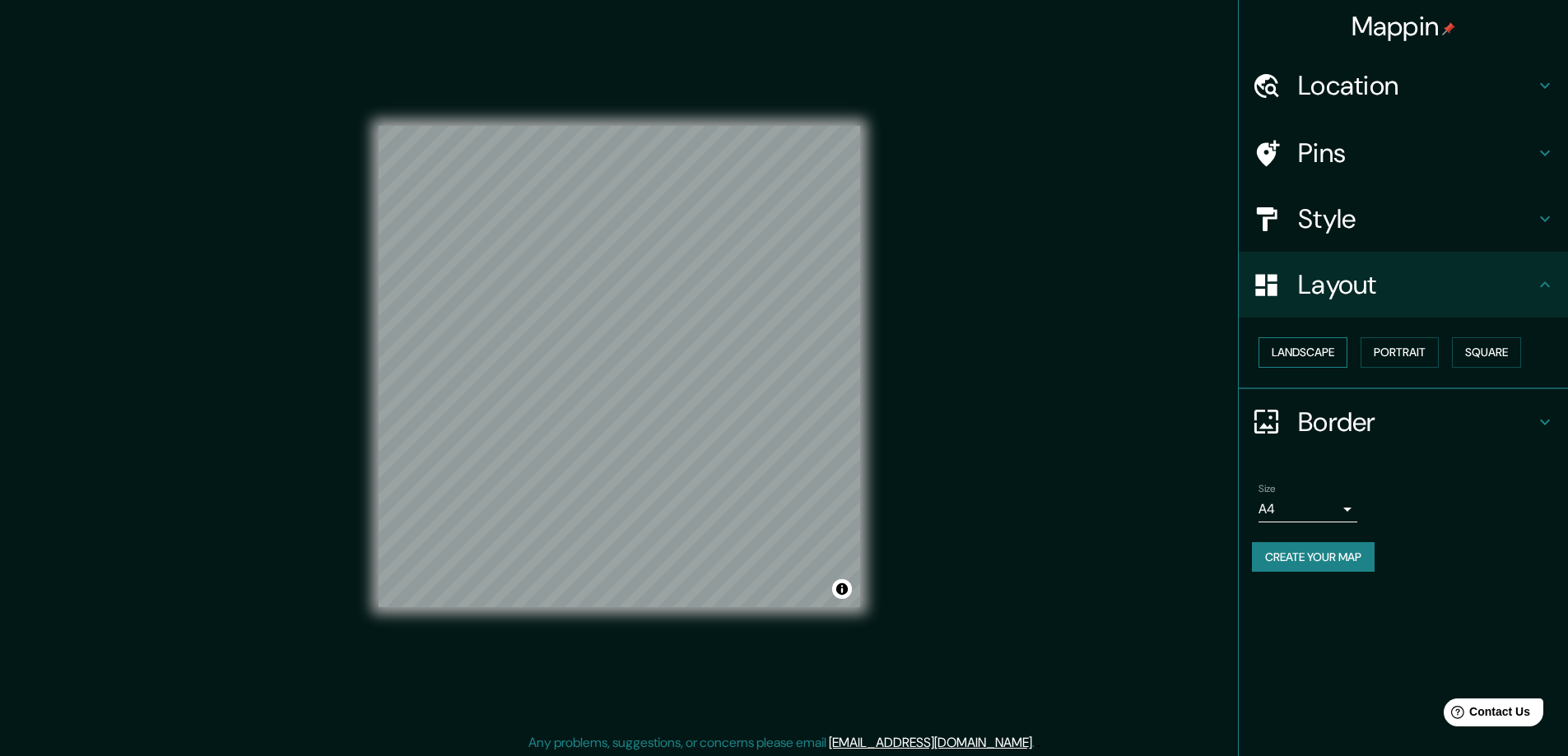
click at [1308, 346] on button "Landscape" at bounding box center [1303, 352] width 89 height 31
